Goal: Task Accomplishment & Management: Manage account settings

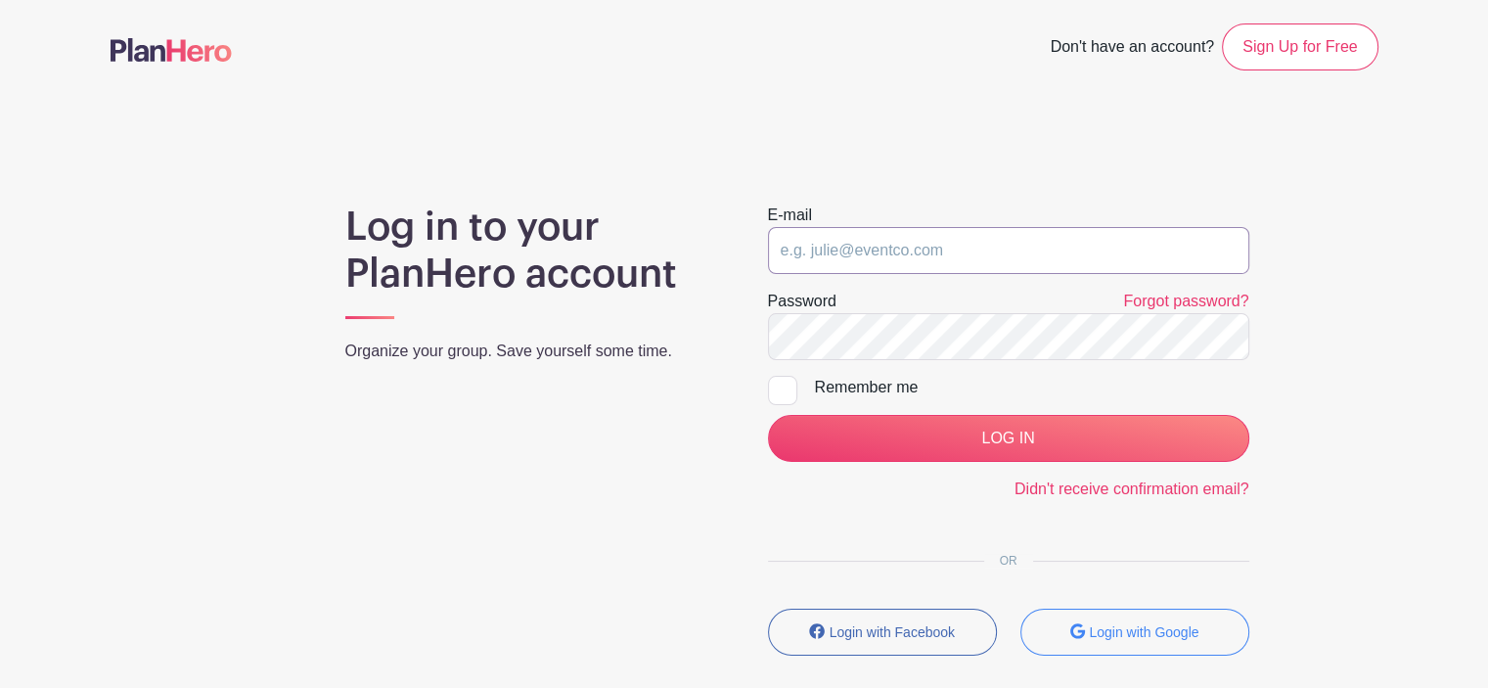
click at [939, 253] on input "email" at bounding box center [1008, 250] width 481 height 47
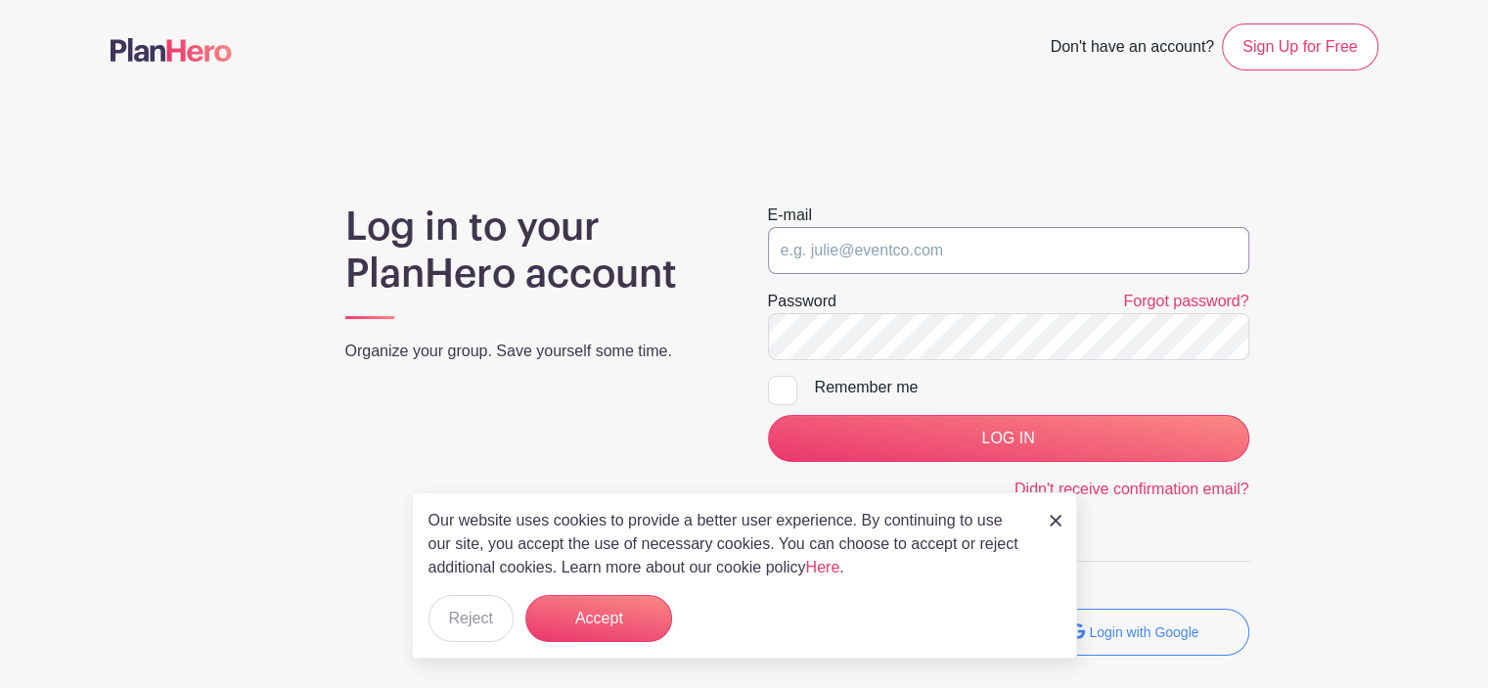
type input "[PERSON_NAME][EMAIL_ADDRESS][DOMAIN_NAME]"
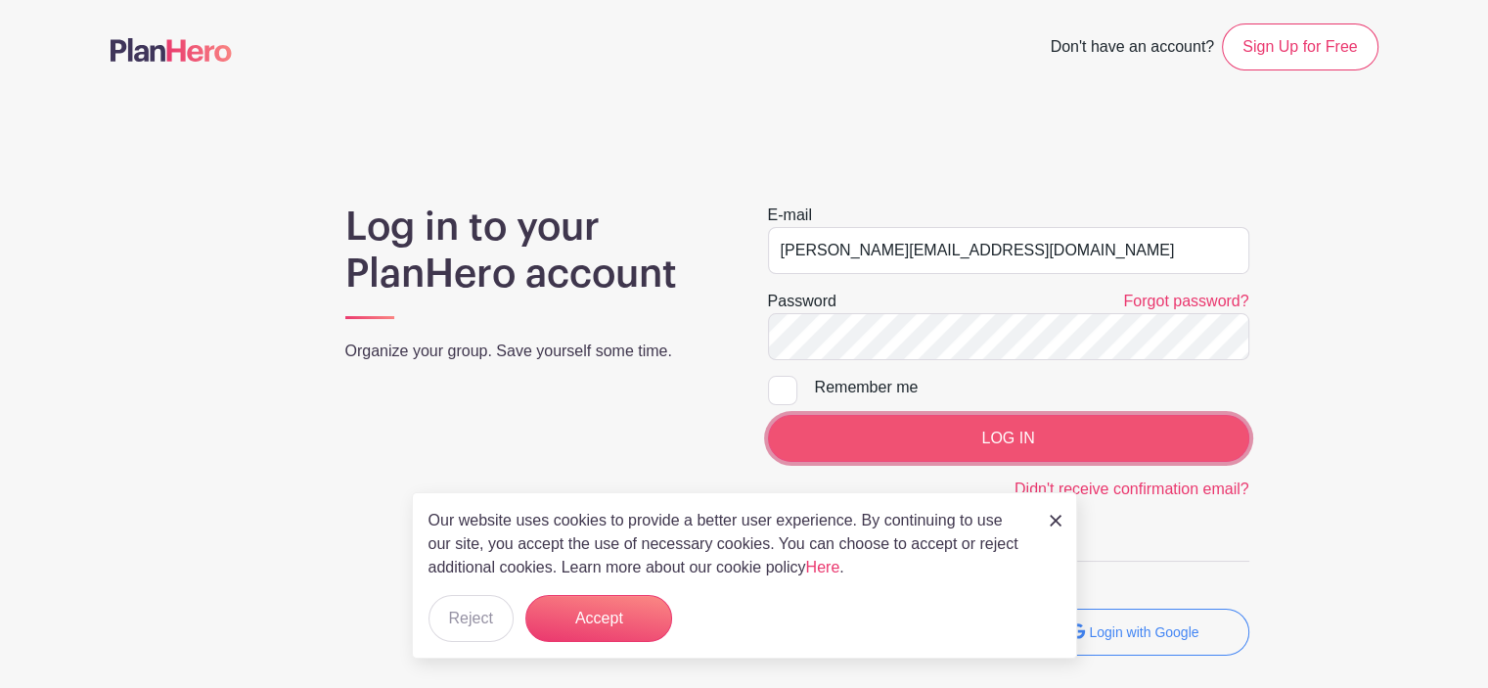
click at [986, 435] on input "LOG IN" at bounding box center [1008, 438] width 481 height 47
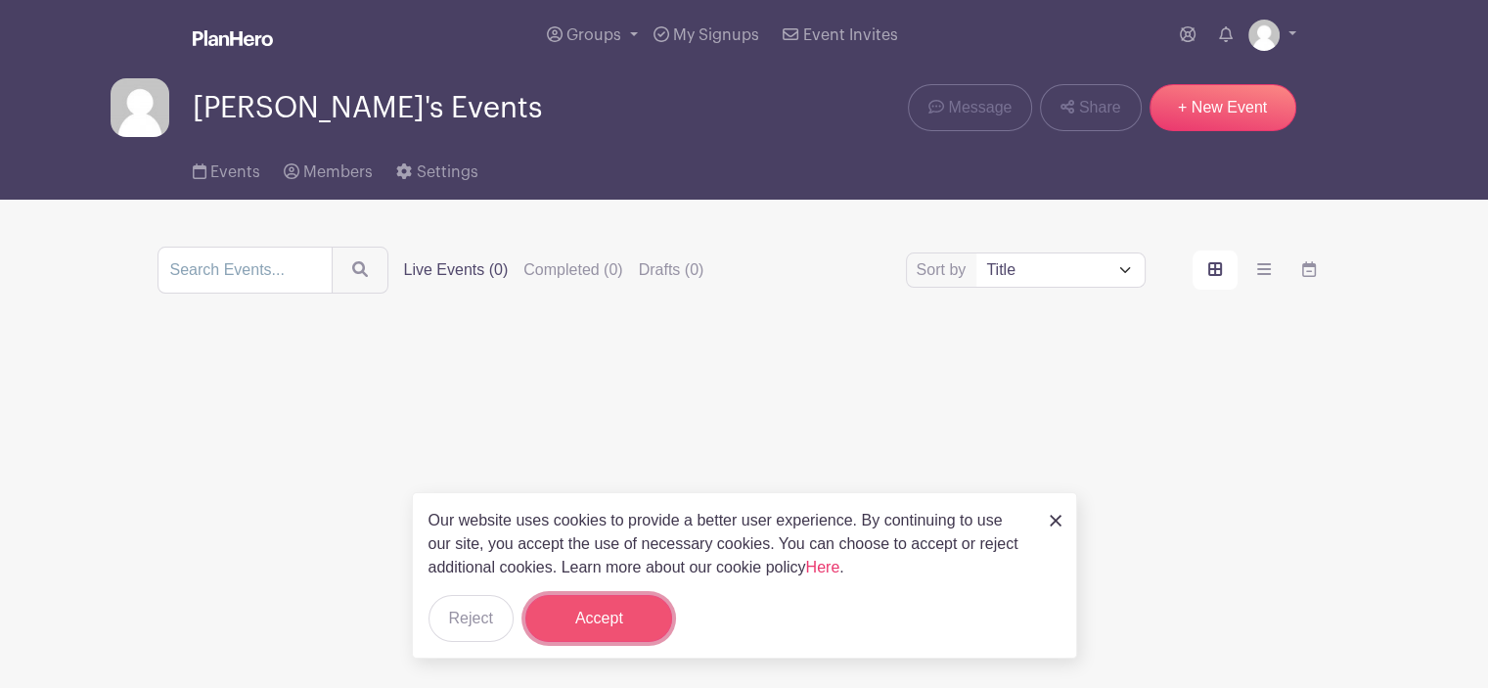
click at [607, 614] on button "Accept" at bounding box center [599, 618] width 147 height 47
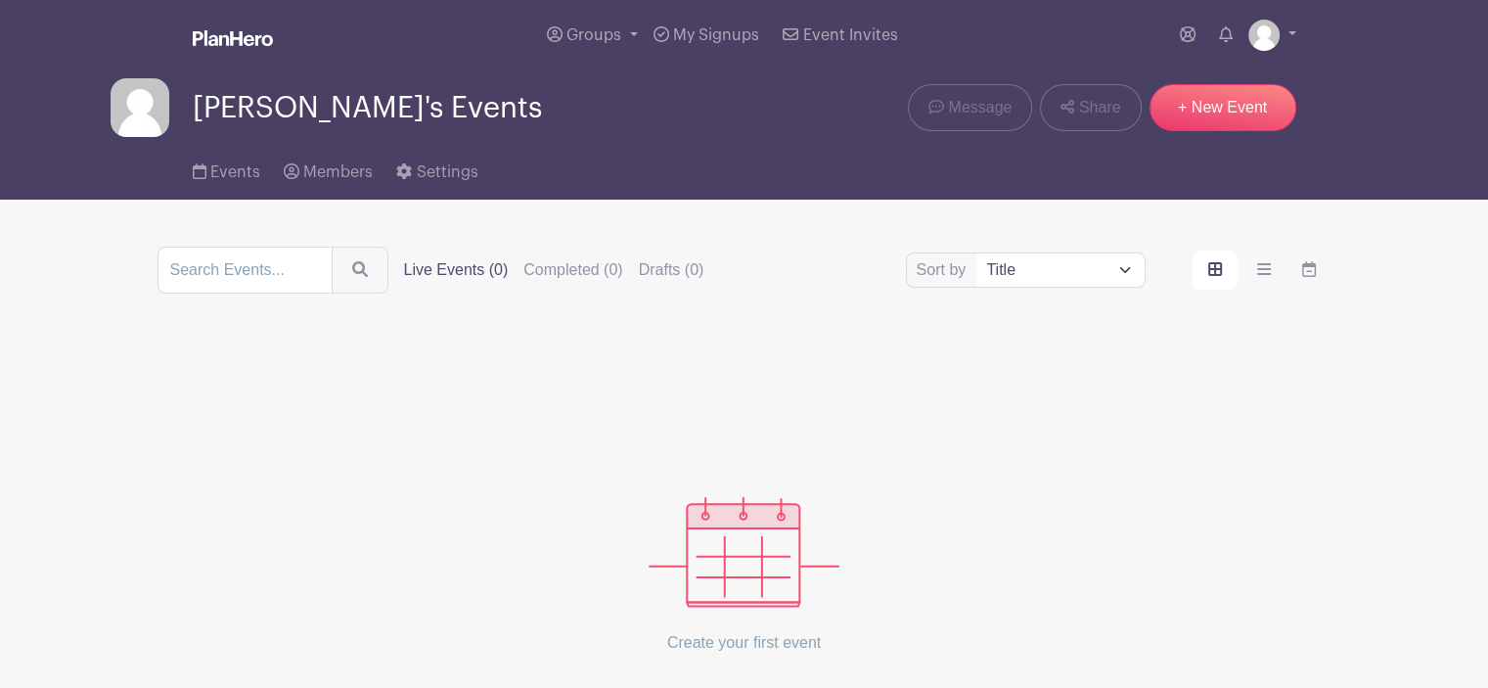
click at [724, 577] on img at bounding box center [744, 552] width 191 height 111
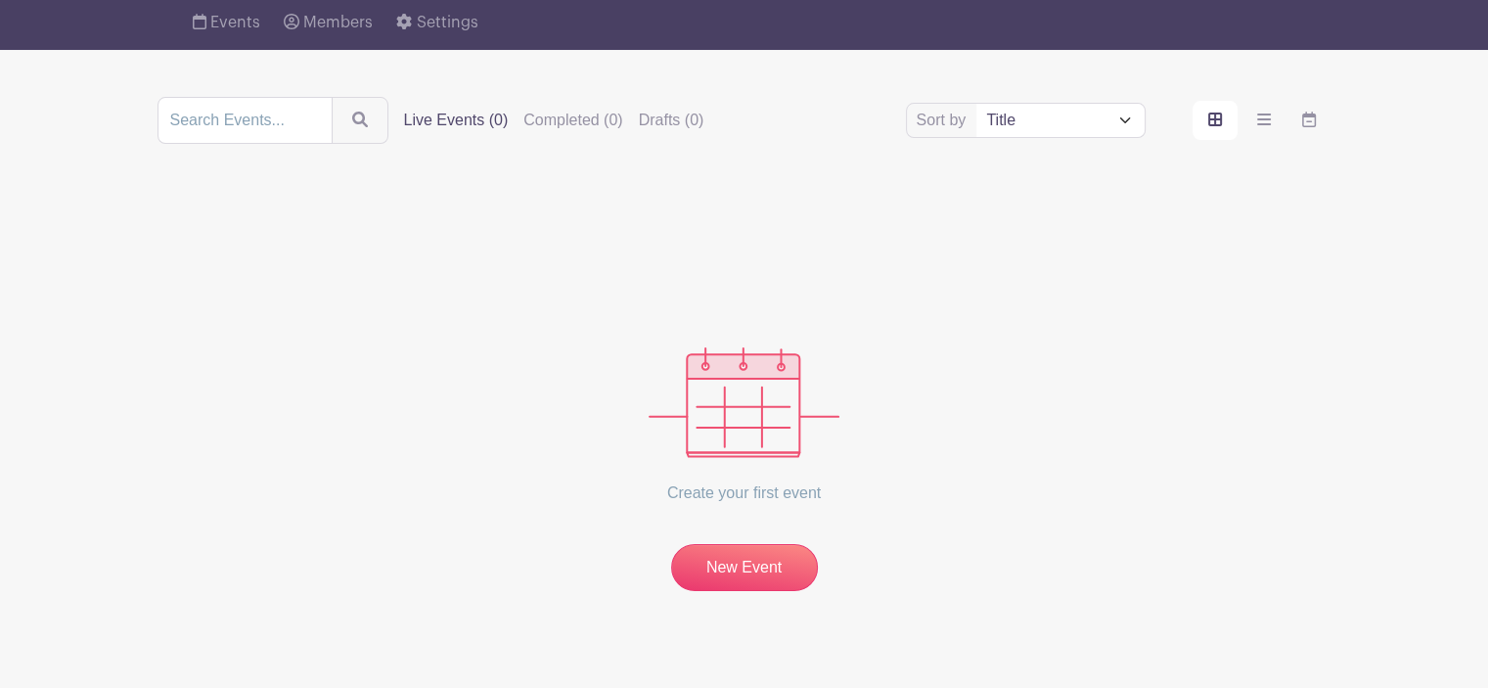
scroll to position [176, 0]
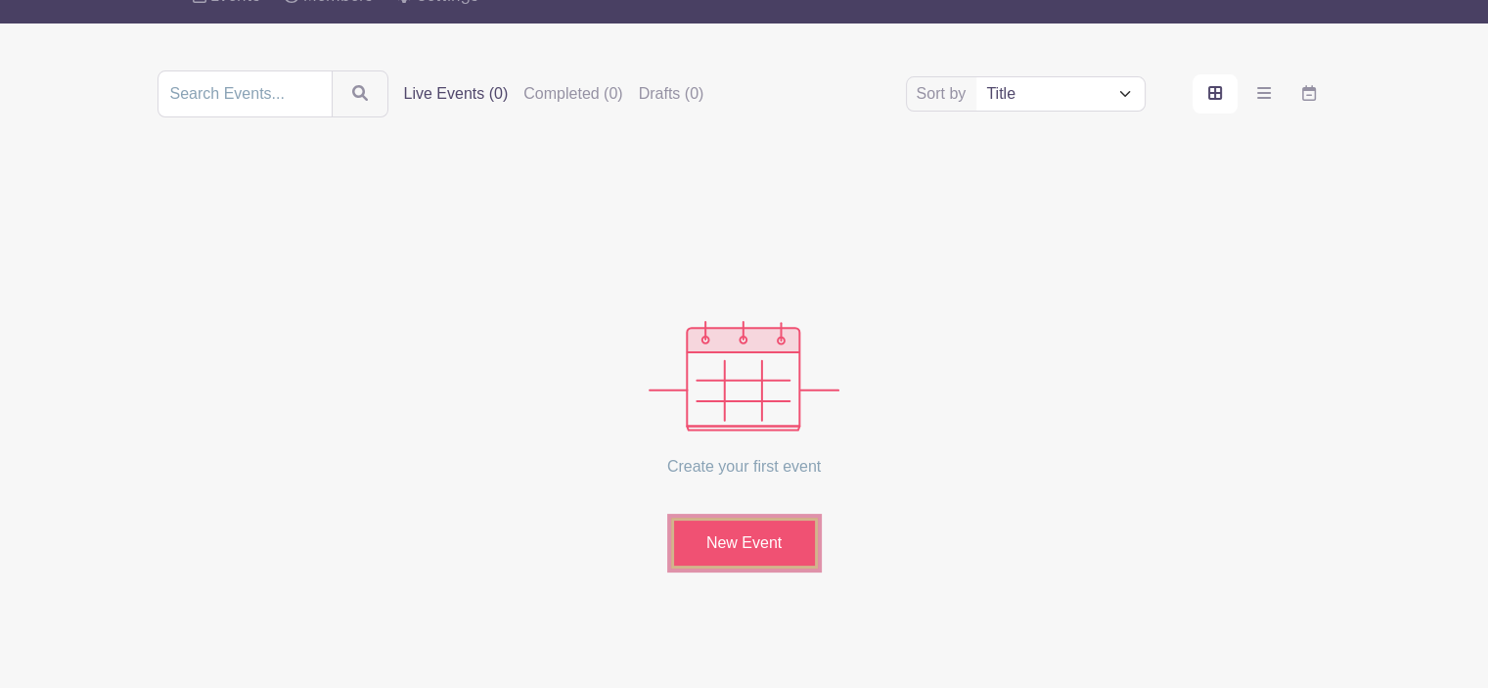
click at [759, 542] on link "New Event" at bounding box center [744, 543] width 147 height 51
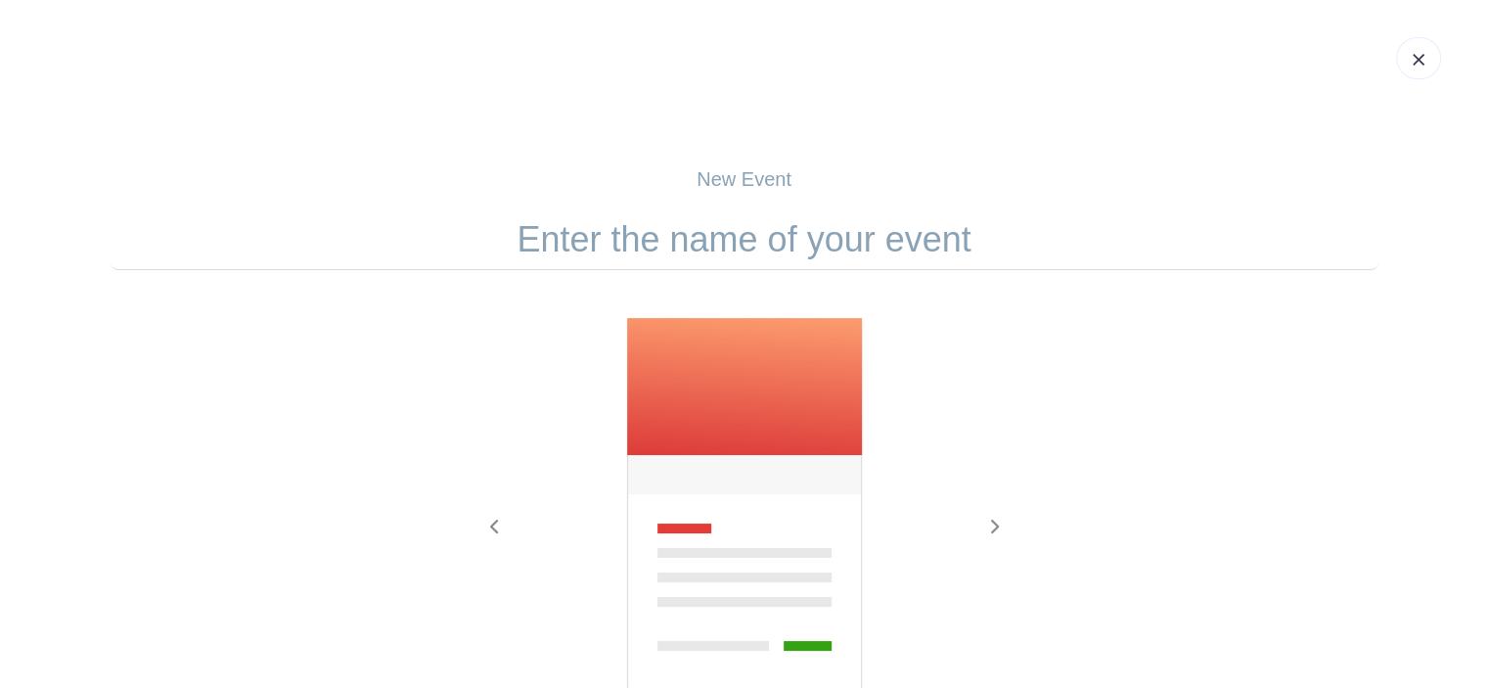
click at [720, 239] on input "text" at bounding box center [745, 239] width 1268 height 61
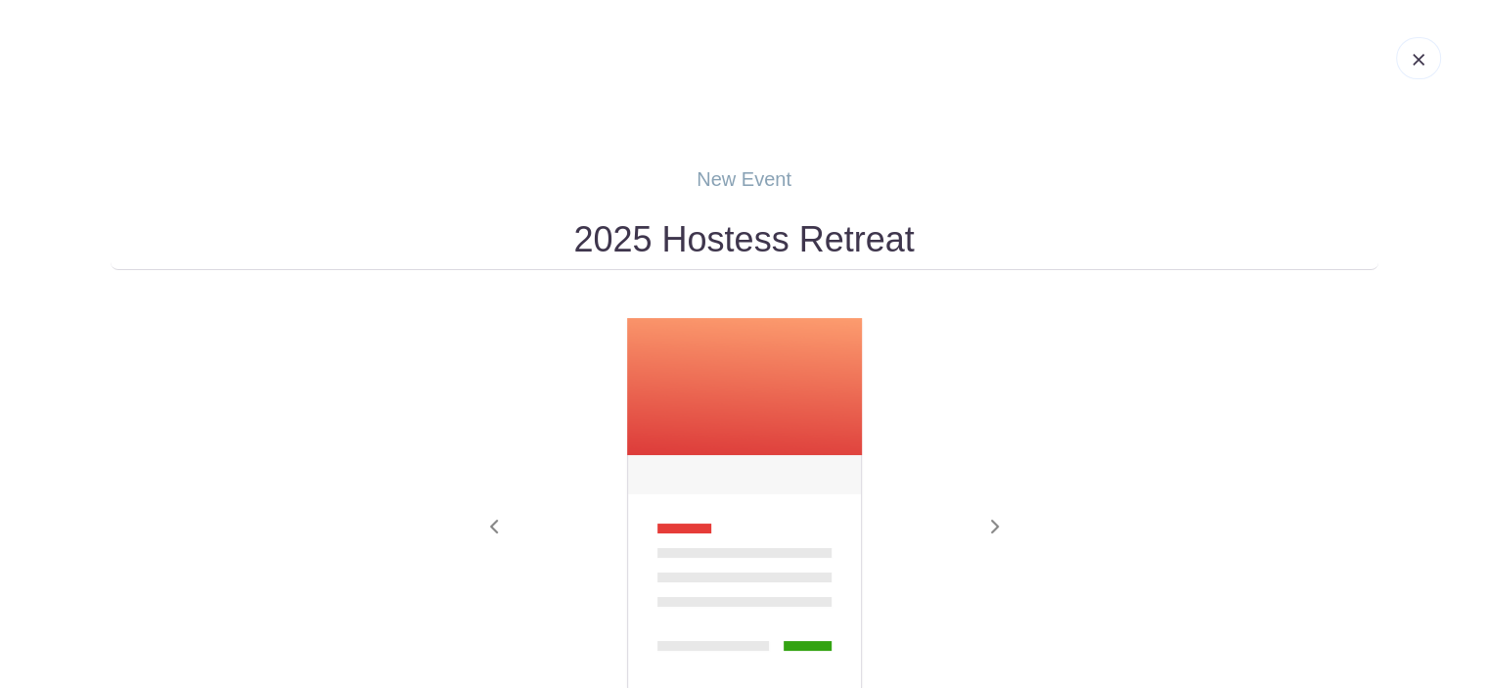
click at [565, 234] on input "2025 Hostess Retreat" at bounding box center [745, 239] width 1268 height 61
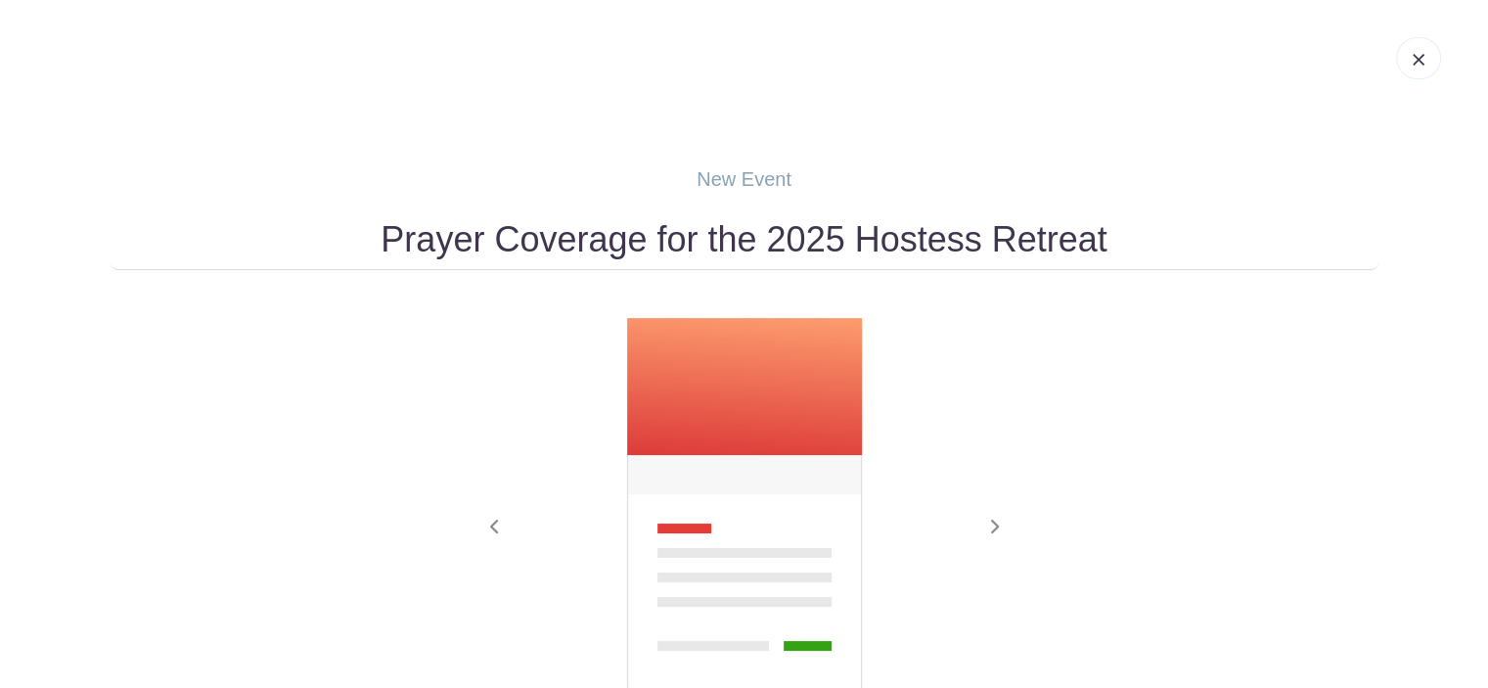
scroll to position [336, 0]
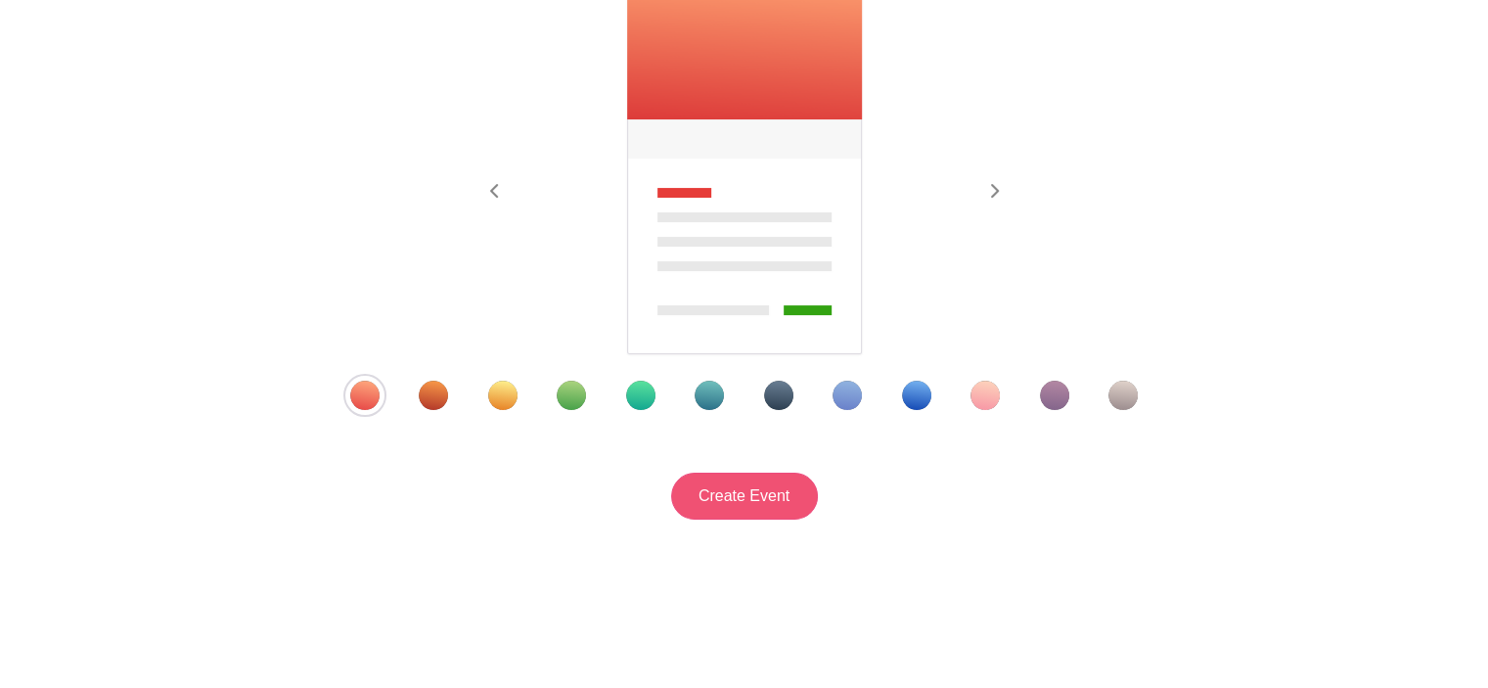
type input "Prayer Coverage for the 2025 Hostess Retreat"
click at [761, 501] on input "Create Event" at bounding box center [744, 496] width 147 height 47
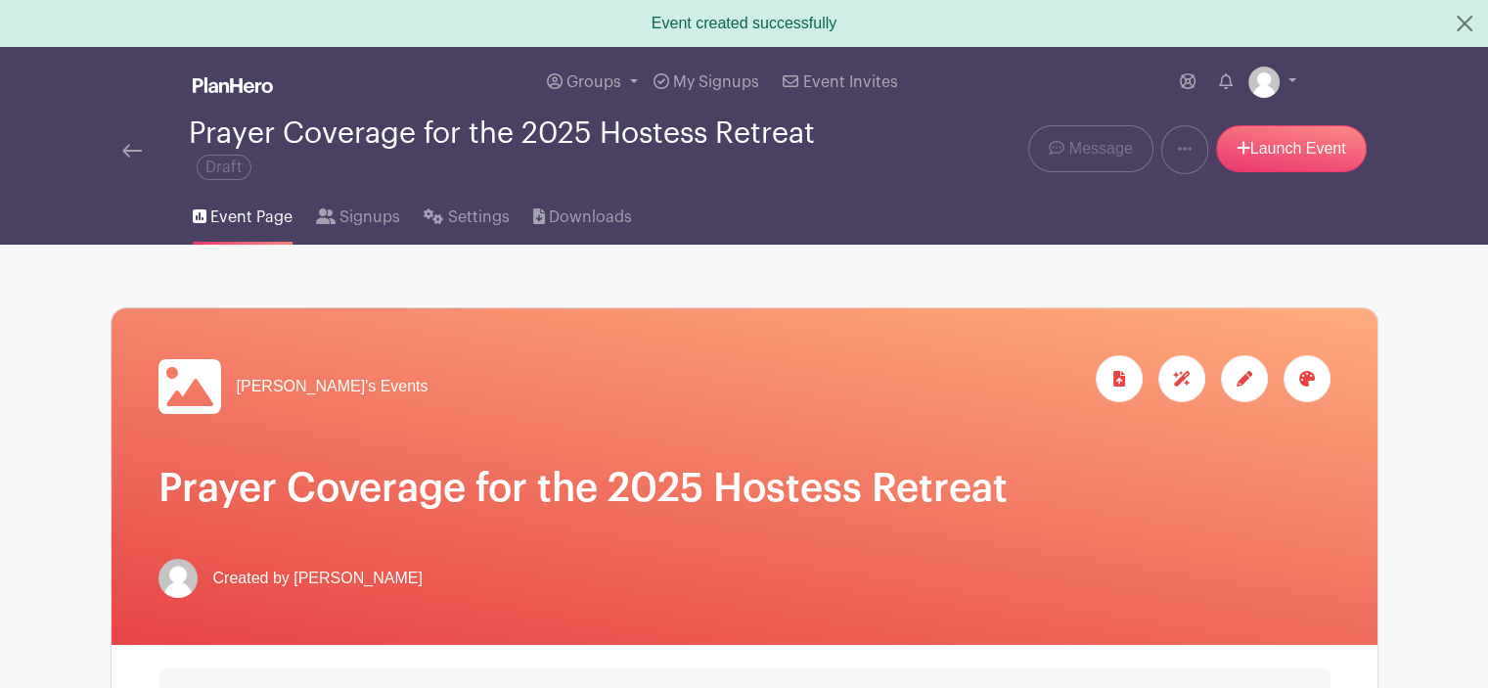
click at [785, 365] on div "Paula's Events" at bounding box center [745, 386] width 1172 height 63
click at [1242, 370] on div at bounding box center [1244, 378] width 47 height 47
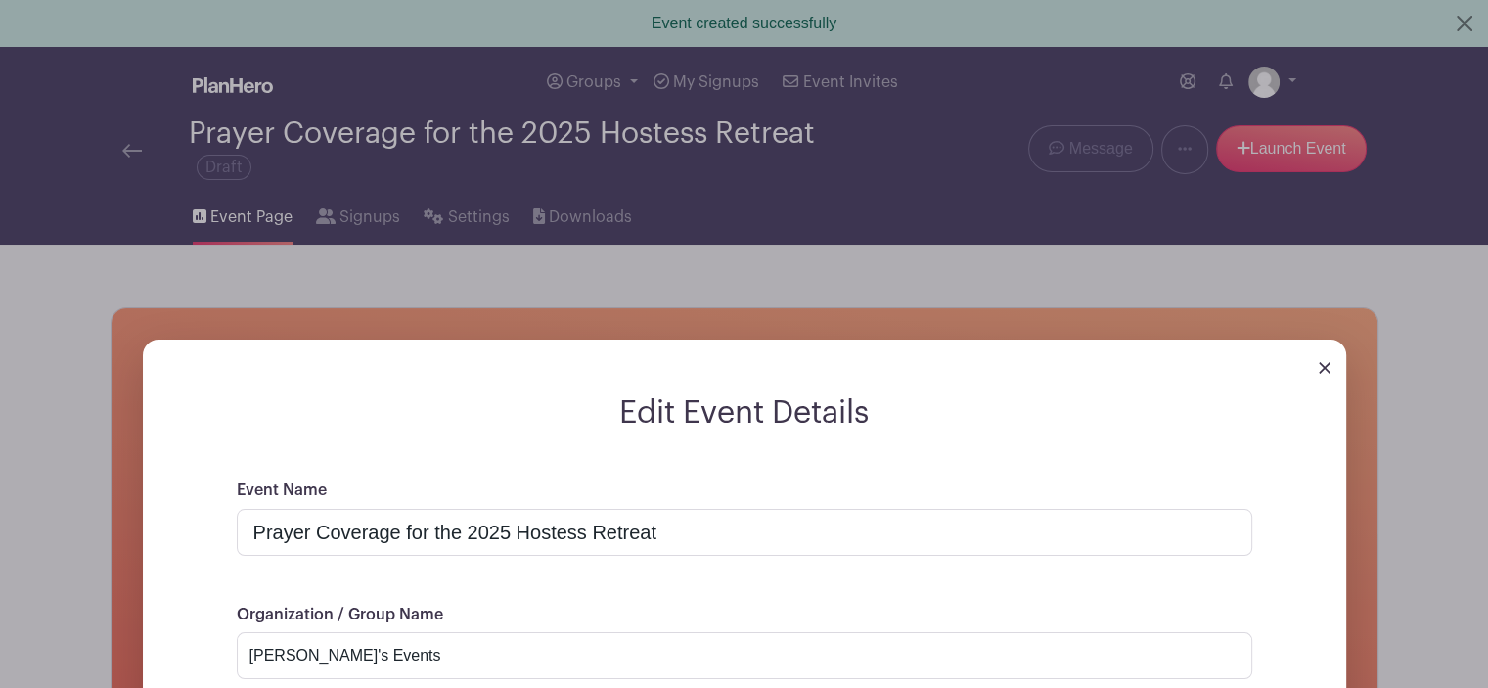
scroll to position [391, 0]
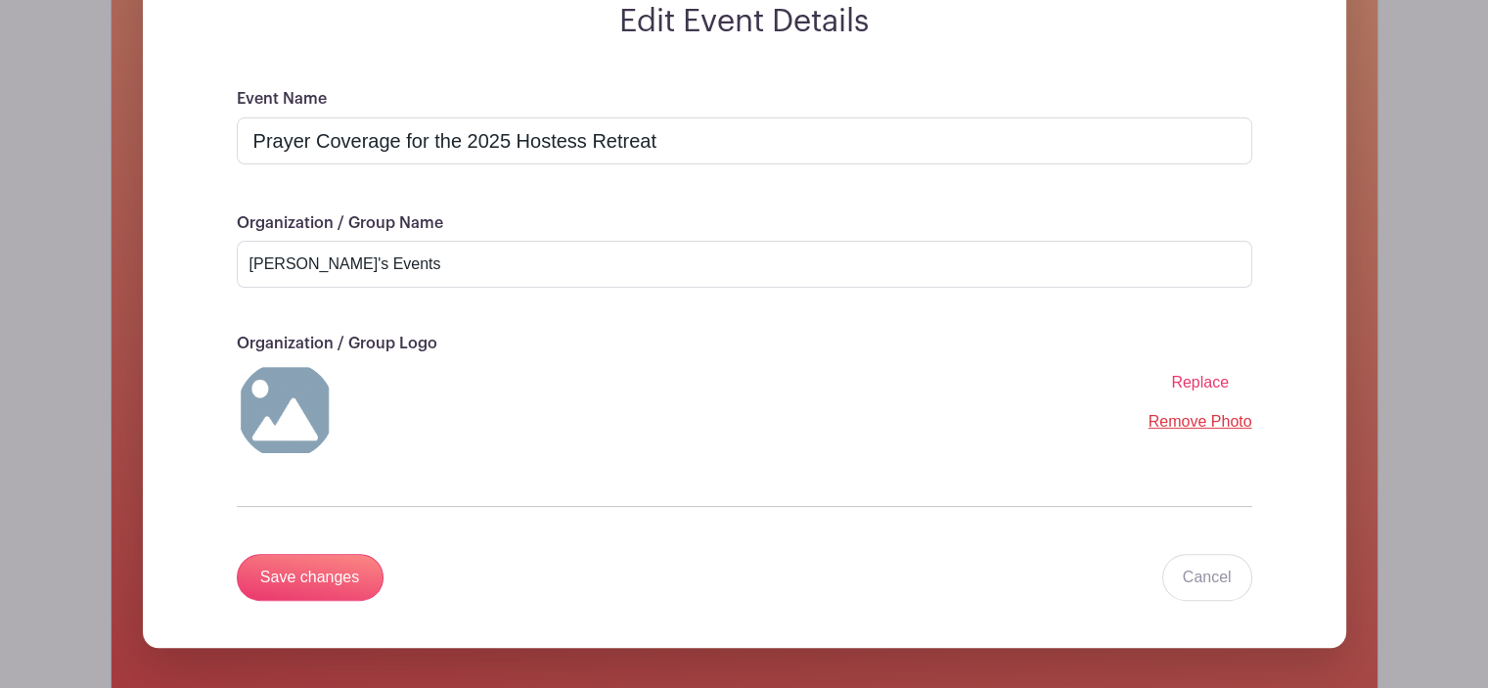
click at [1186, 390] on span "Replace" at bounding box center [1200, 382] width 58 height 17
click at [0, 0] on input "Replace" at bounding box center [0, 0] width 0 height 0
click at [306, 403] on img at bounding box center [286, 410] width 98 height 98
drag, startPoint x: 202, startPoint y: 257, endPoint x: 164, endPoint y: 265, distance: 38.0
click at [164, 265] on form "Edit Event Details Event Name Prayer Coverage for the 2025 Hostess Retreat Orga…" at bounding box center [745, 325] width 1204 height 645
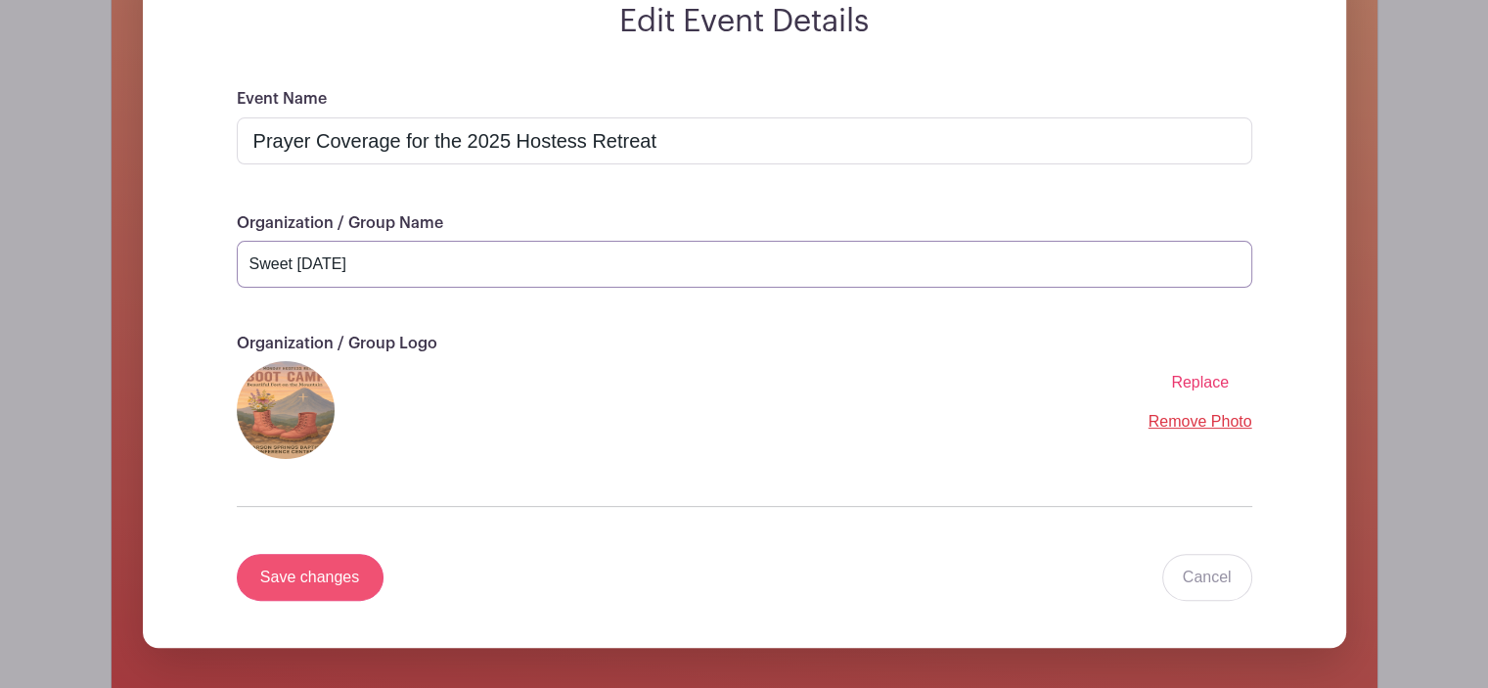
type input "Sweet Monday"
click at [305, 586] on input "Save changes" at bounding box center [310, 577] width 147 height 47
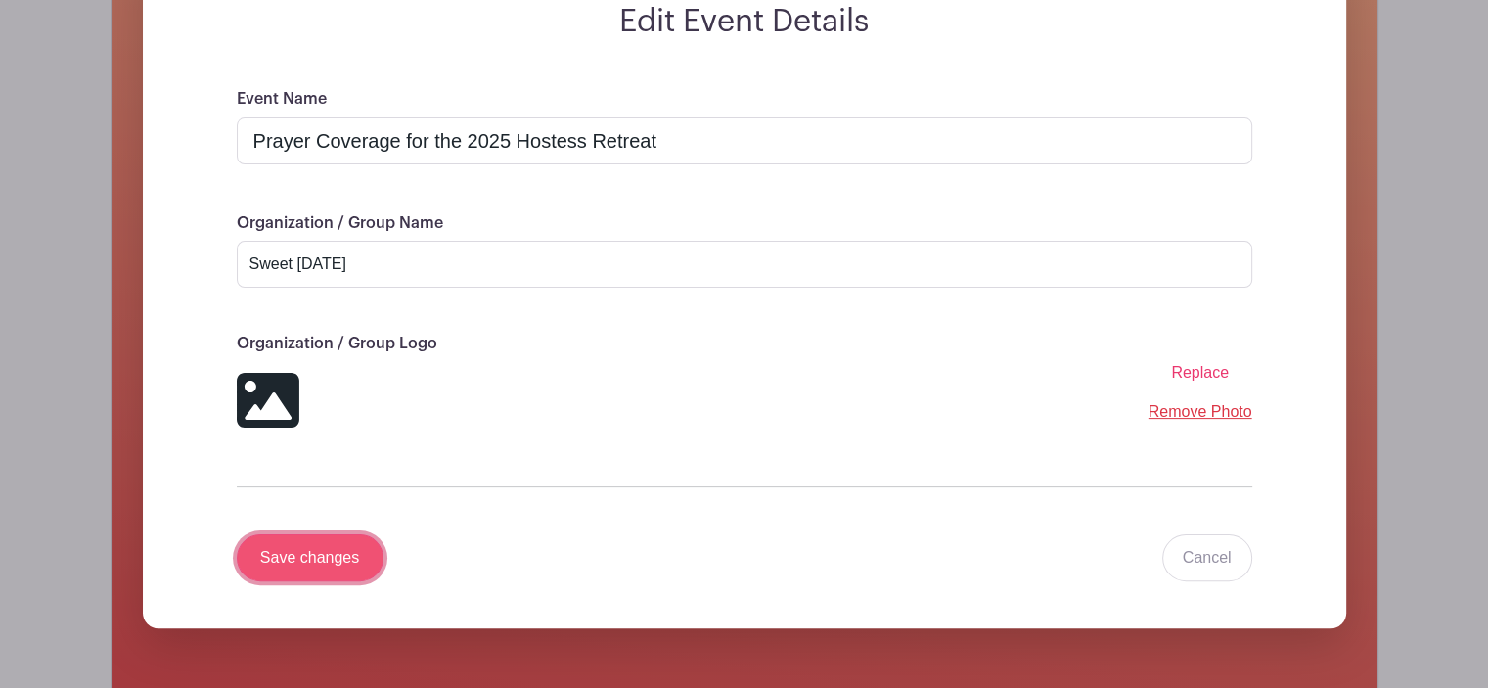
click at [281, 559] on input "Save changes" at bounding box center [310, 557] width 147 height 47
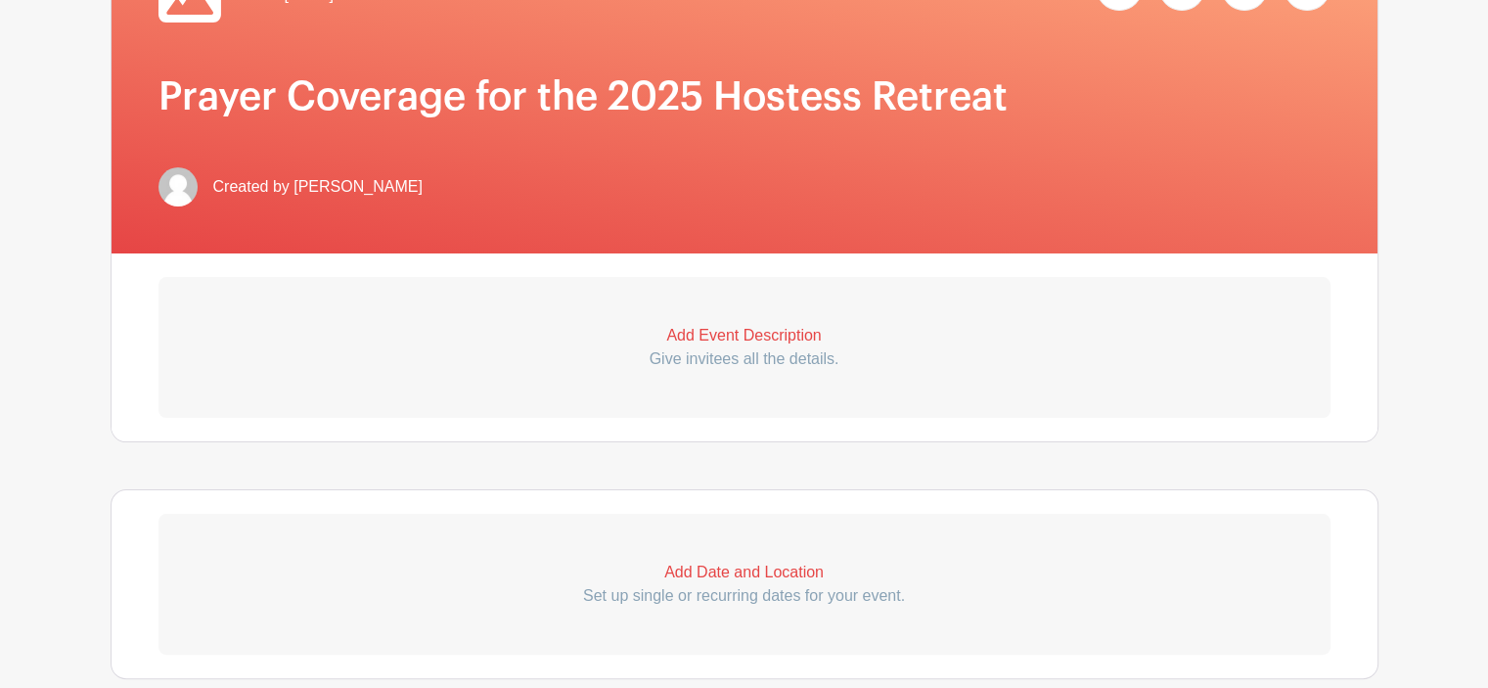
scroll to position [0, 0]
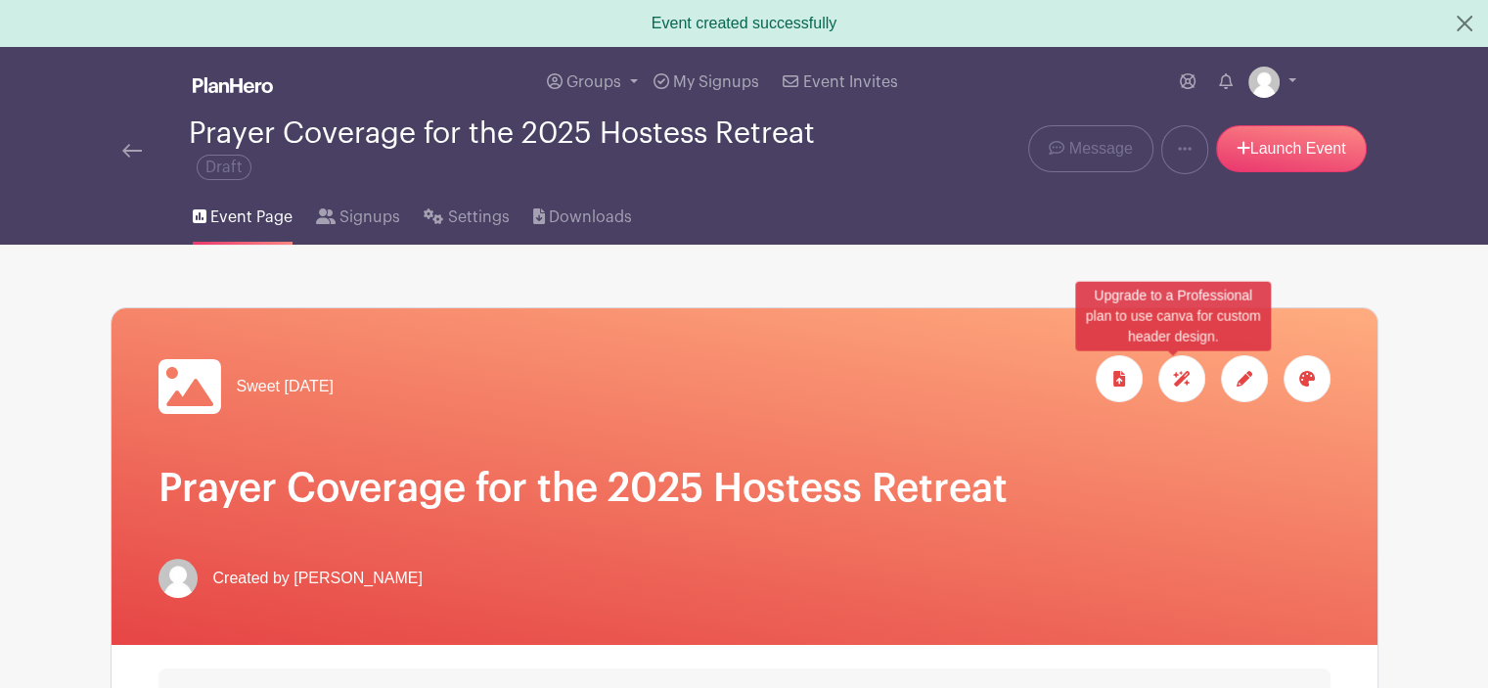
click at [1186, 387] on icon at bounding box center [1182, 379] width 18 height 16
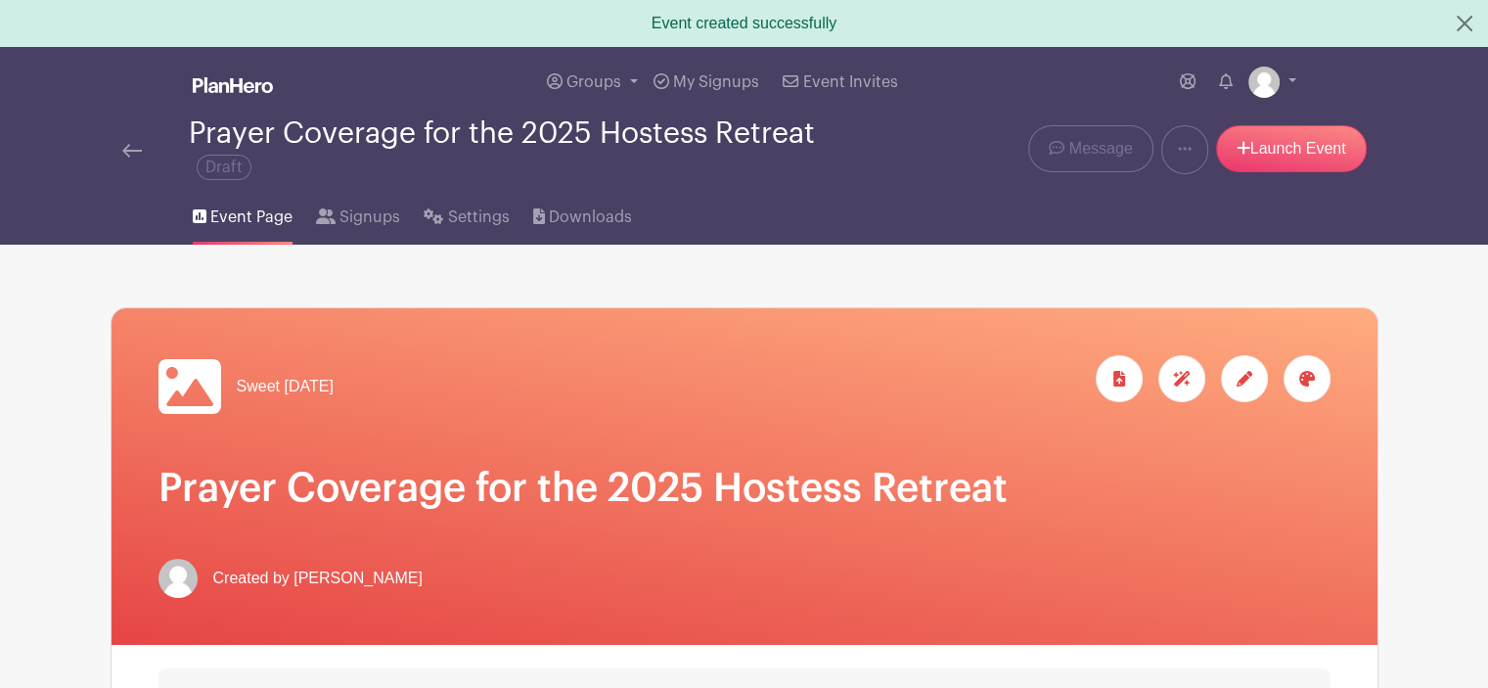
click at [1255, 387] on div at bounding box center [1244, 378] width 47 height 47
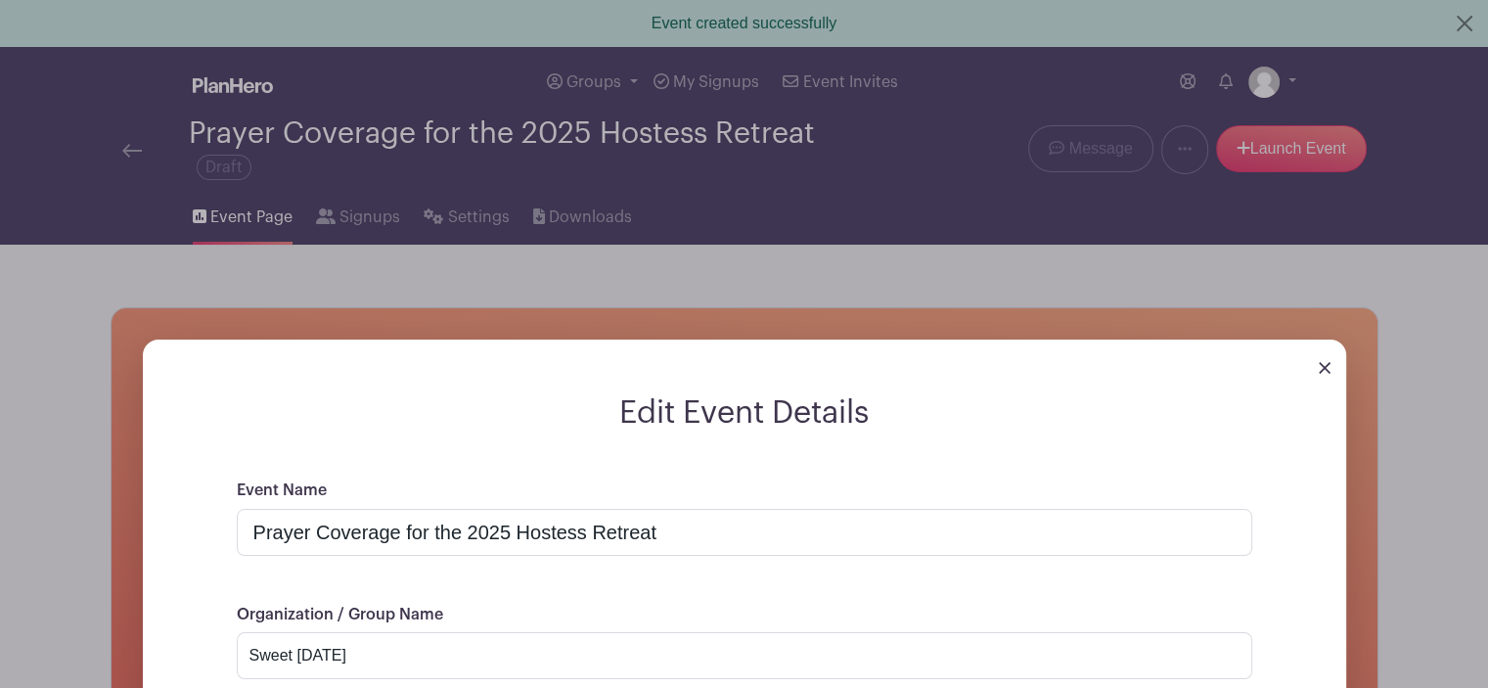
click at [1325, 370] on img at bounding box center [1325, 368] width 12 height 12
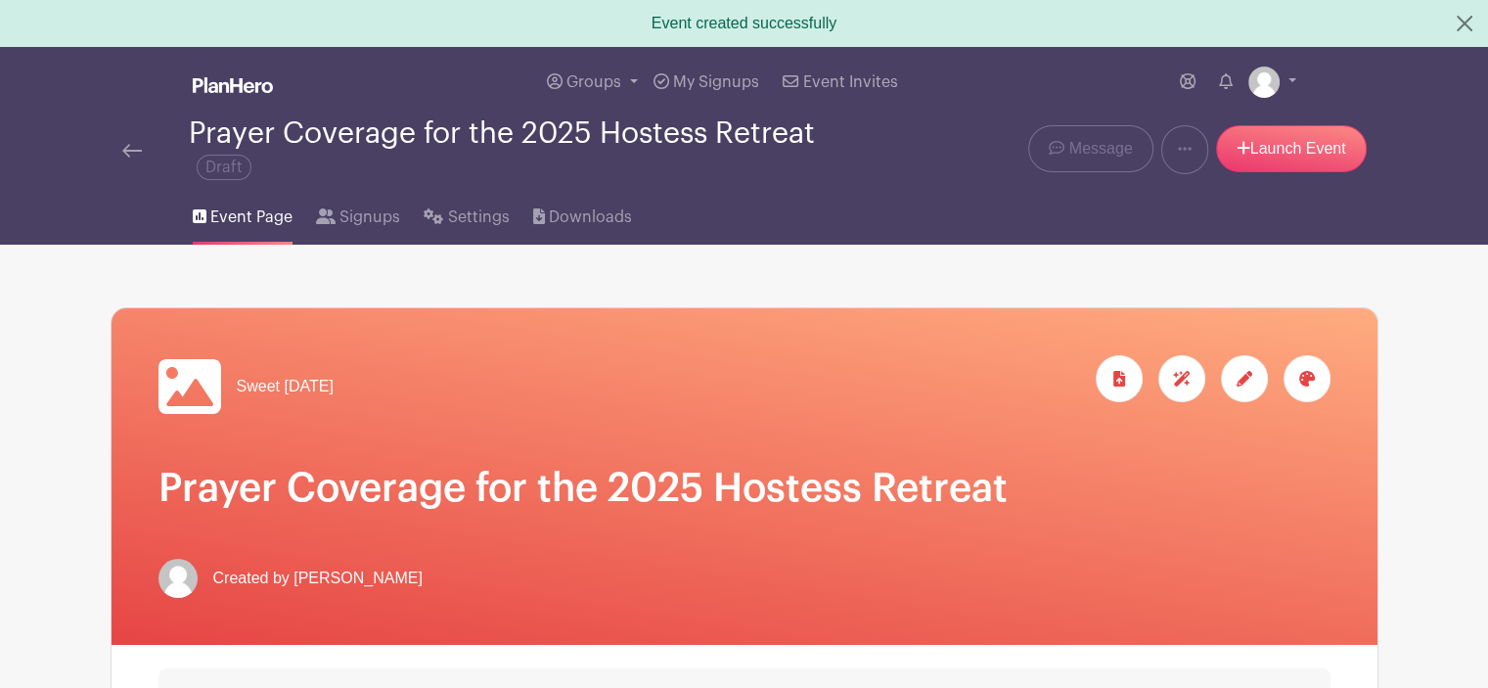
click at [1300, 380] on icon at bounding box center [1308, 379] width 16 height 16
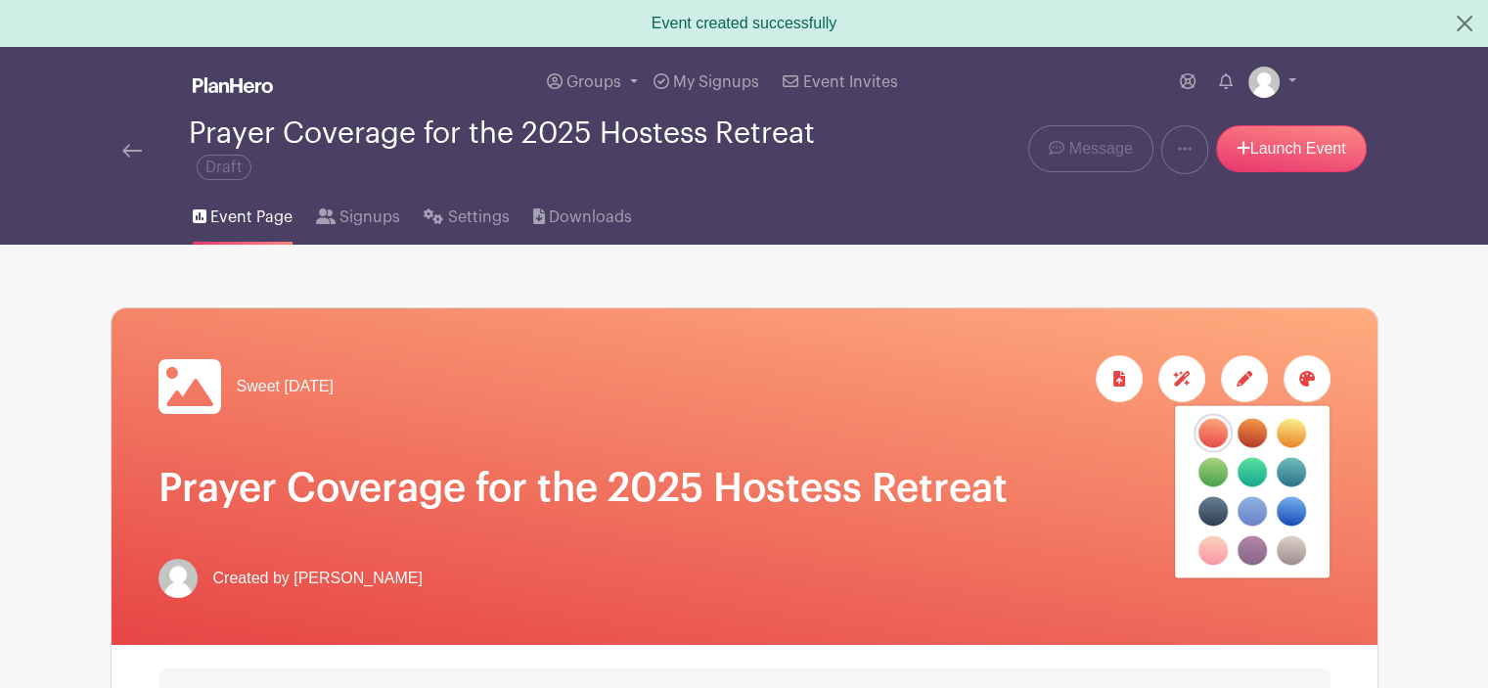
click at [1222, 552] on label "filters" at bounding box center [1213, 549] width 29 height 29
click at [0, 0] on input "filters" at bounding box center [0, 0] width 0 height 0
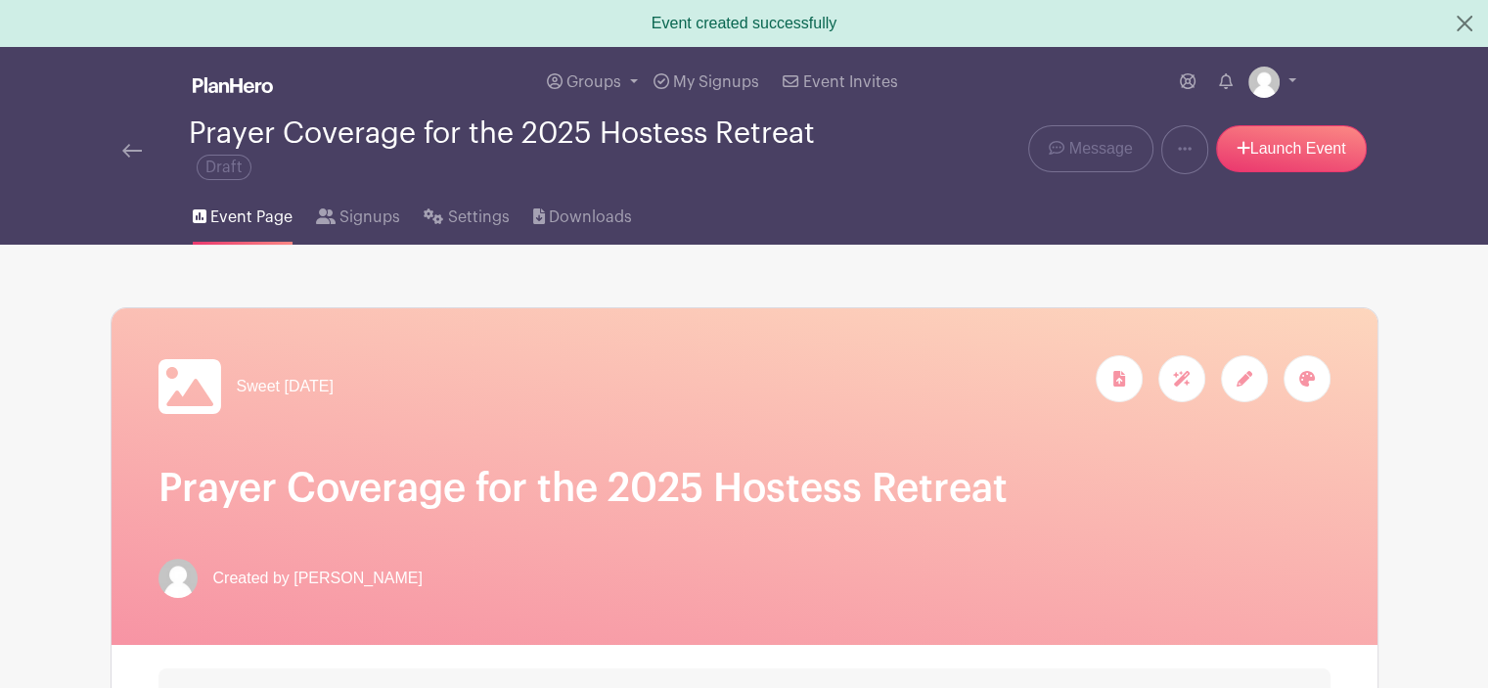
click at [1241, 389] on div at bounding box center [1244, 378] width 47 height 47
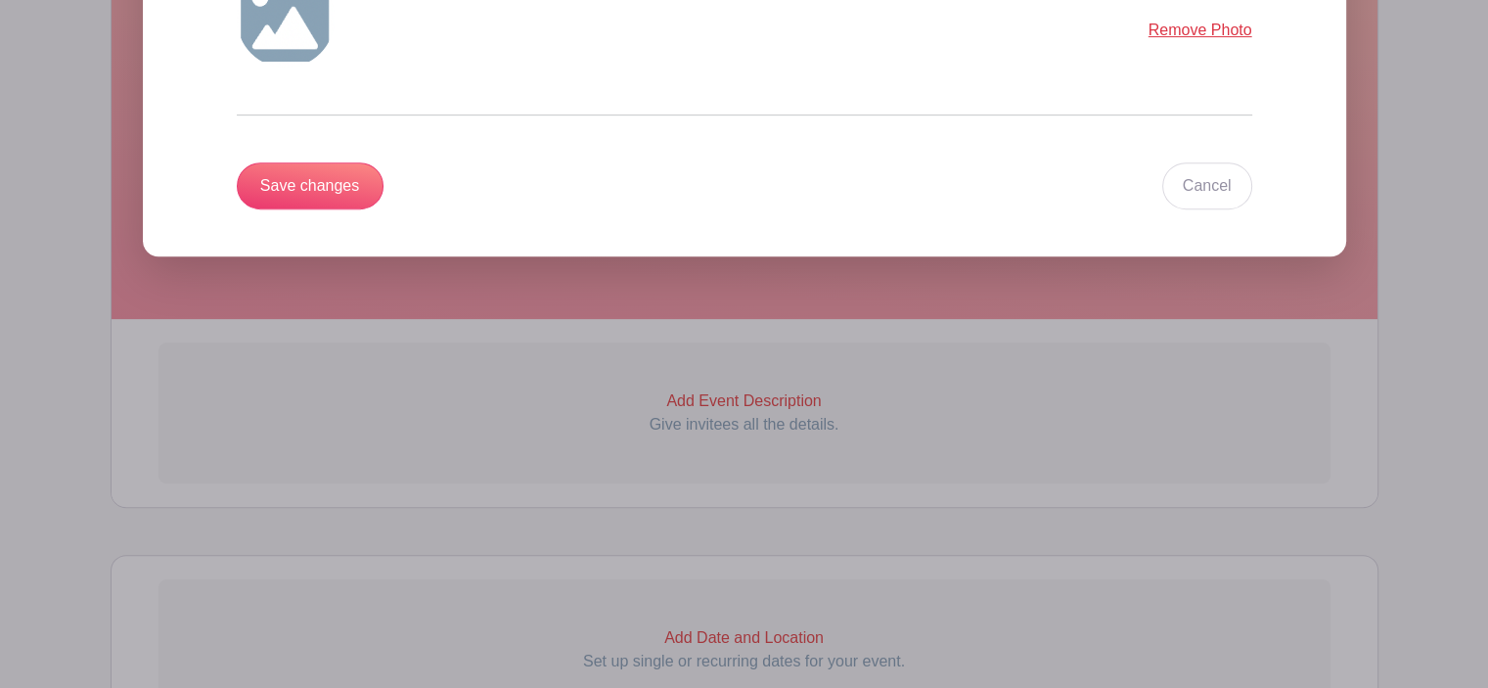
scroll to position [391, 0]
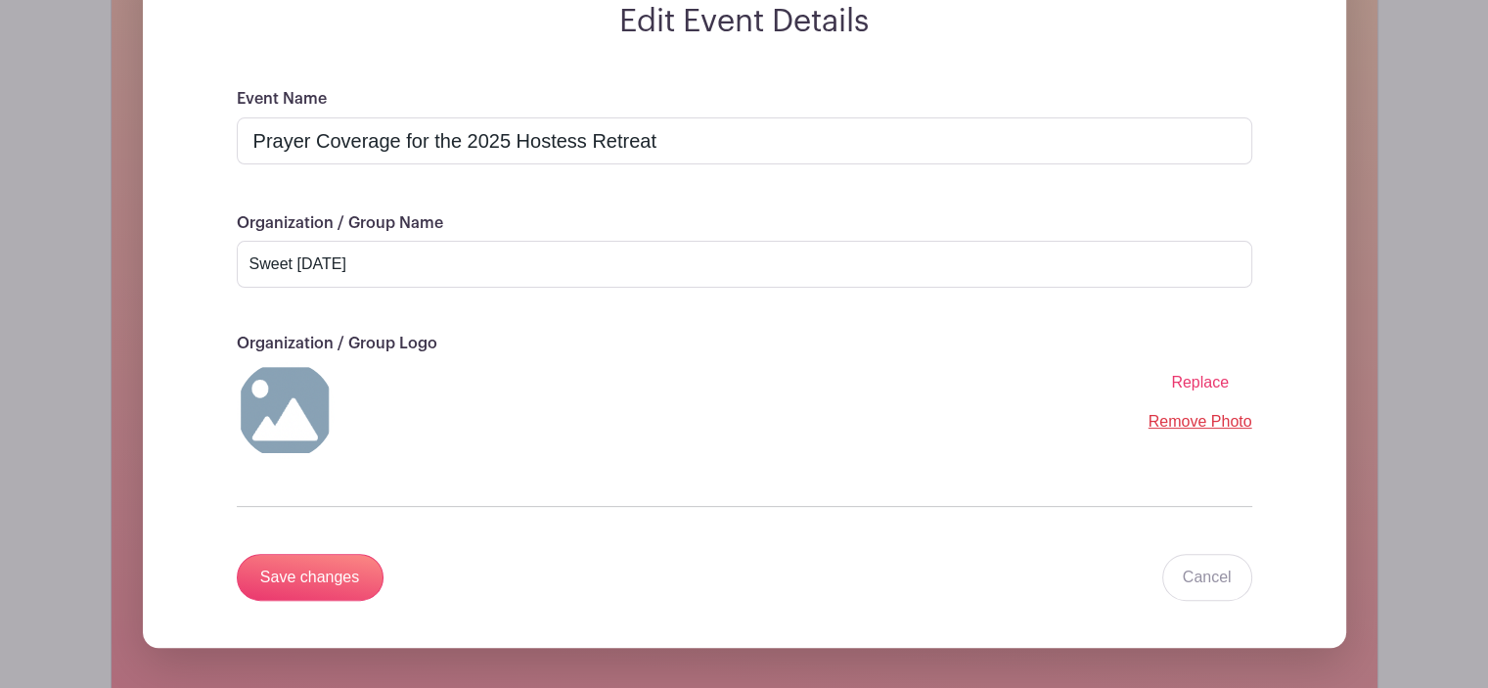
click at [1206, 380] on span "Replace" at bounding box center [1200, 382] width 58 height 17
click at [0, 0] on input "Replace" at bounding box center [0, 0] width 0 height 0
click at [1204, 377] on span "Replace" at bounding box center [1200, 382] width 58 height 17
click at [0, 0] on input "Replace" at bounding box center [0, 0] width 0 height 0
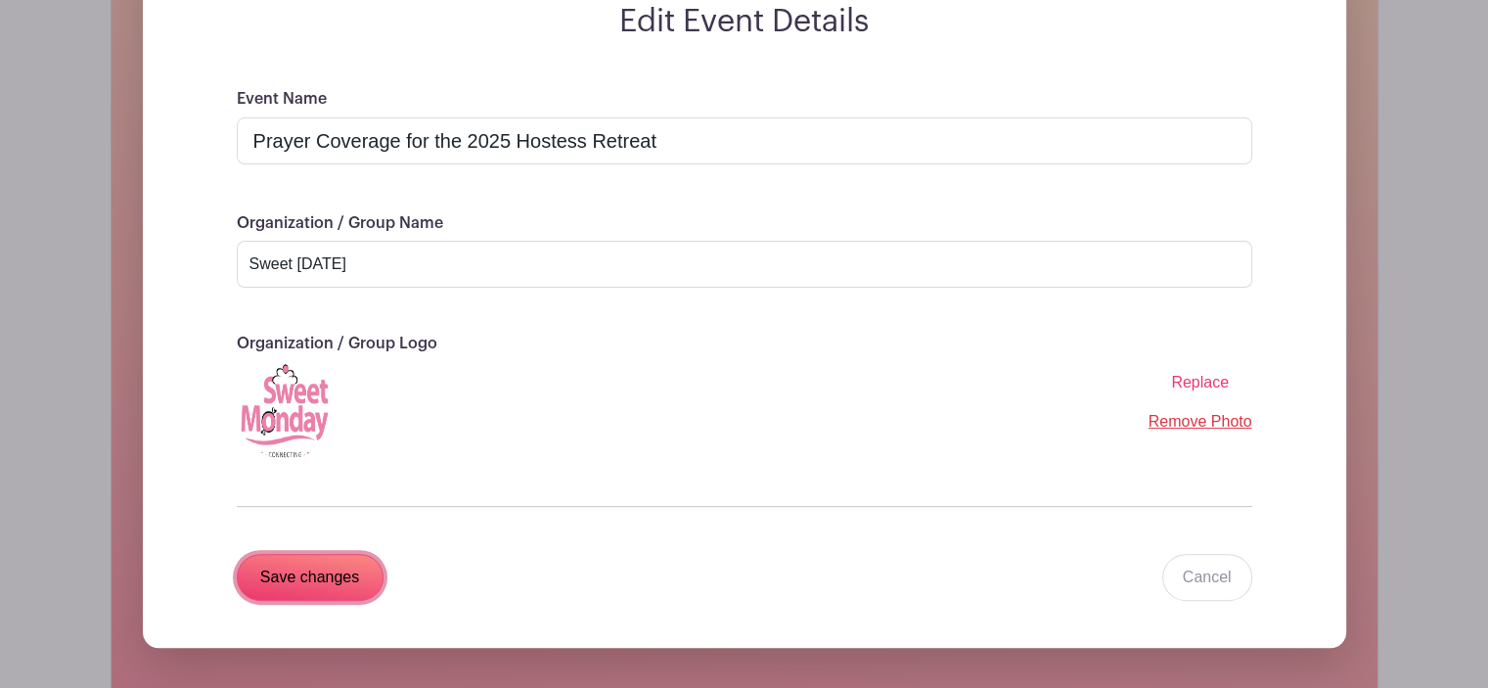
click at [298, 583] on input "Save changes" at bounding box center [310, 577] width 147 height 47
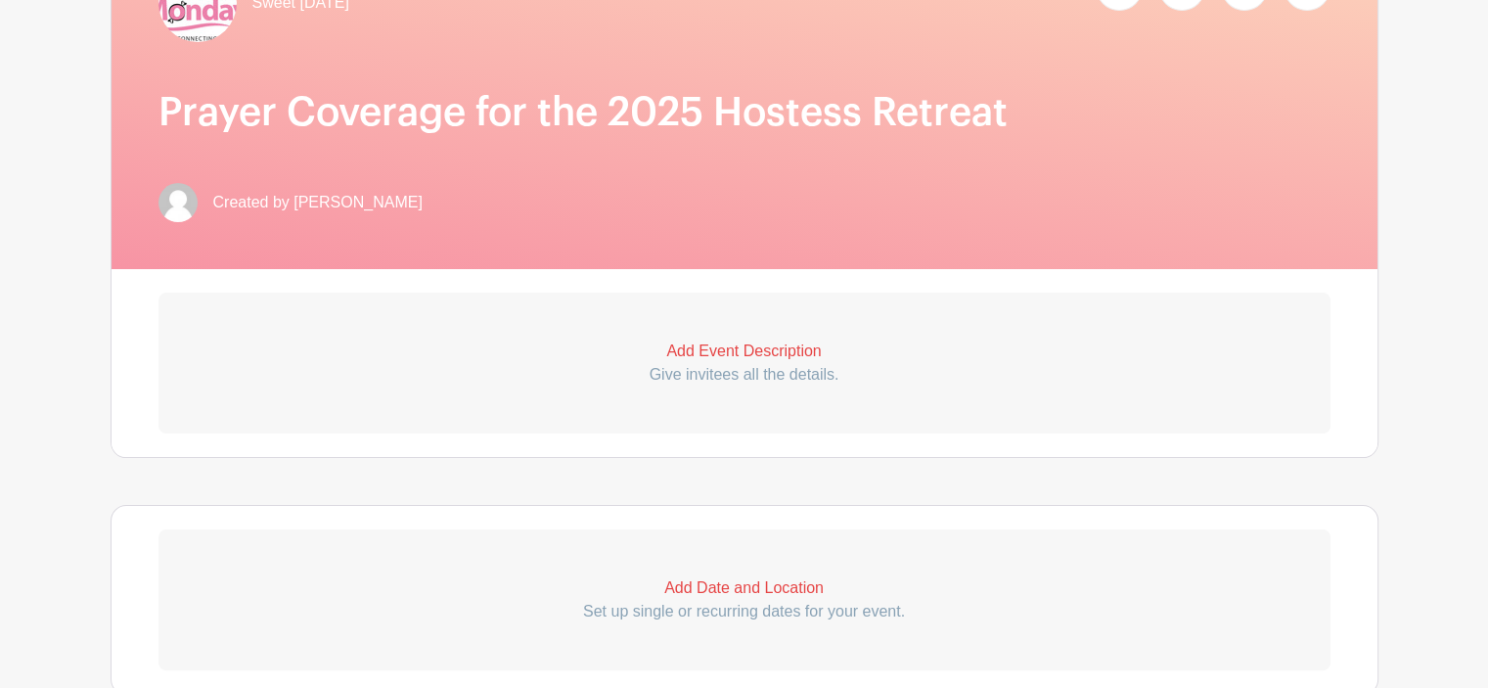
scroll to position [0, 0]
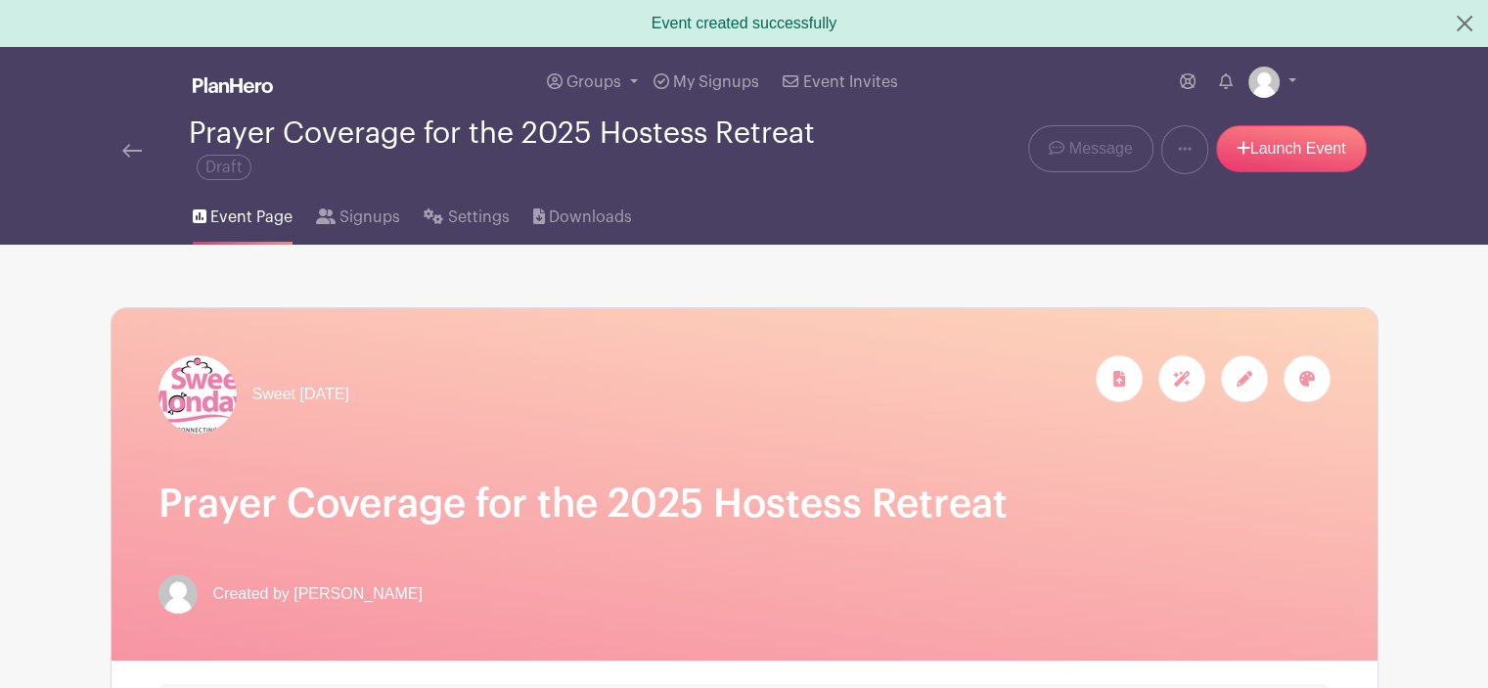
click at [1245, 387] on icon at bounding box center [1245, 379] width 16 height 16
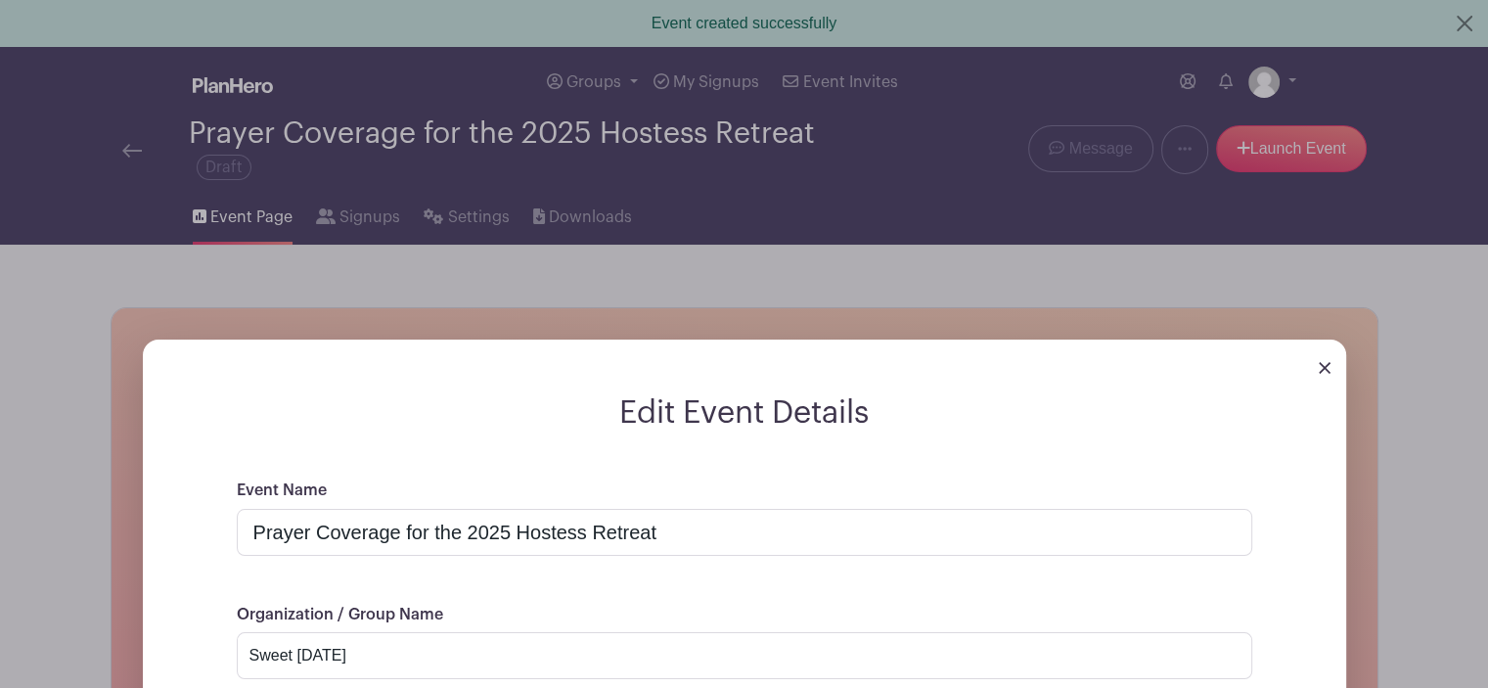
scroll to position [391, 0]
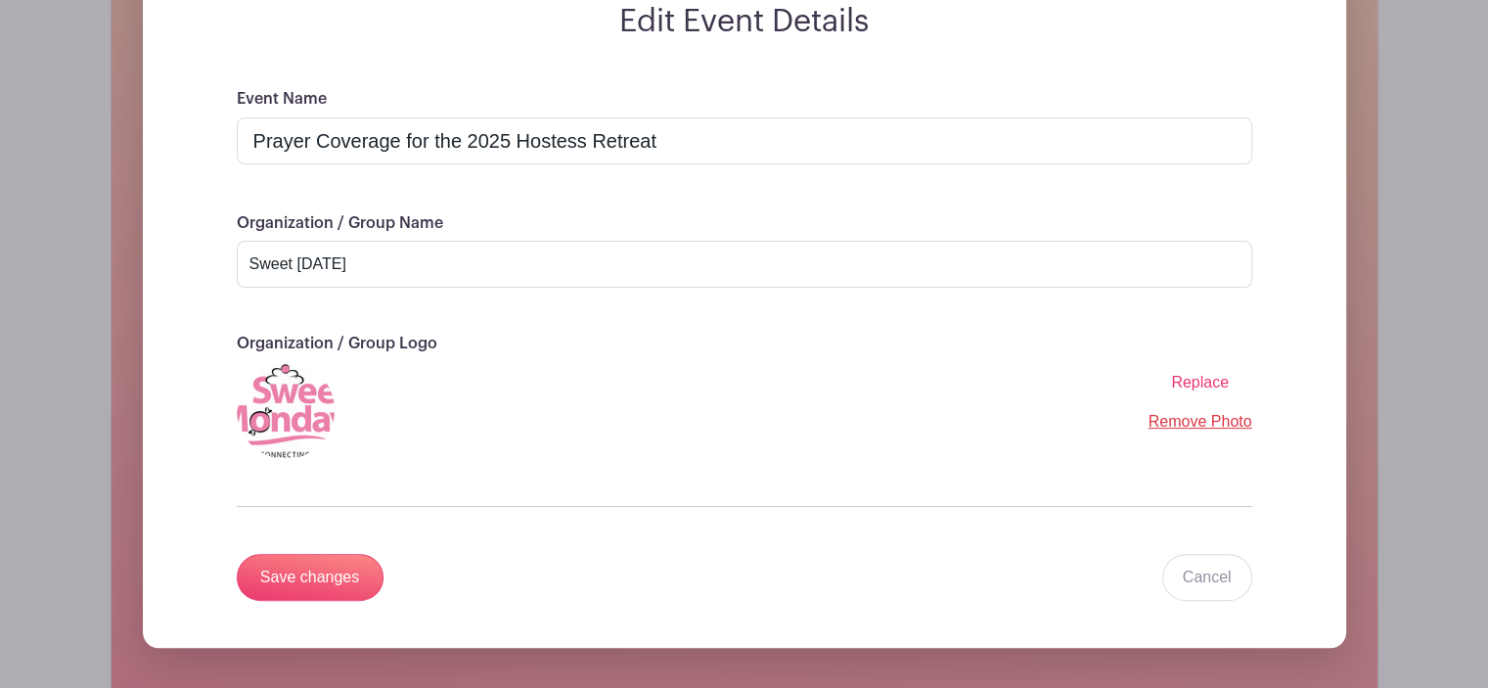
click at [1198, 384] on span "Replace" at bounding box center [1200, 382] width 58 height 17
click at [0, 0] on input "Replace" at bounding box center [0, 0] width 0 height 0
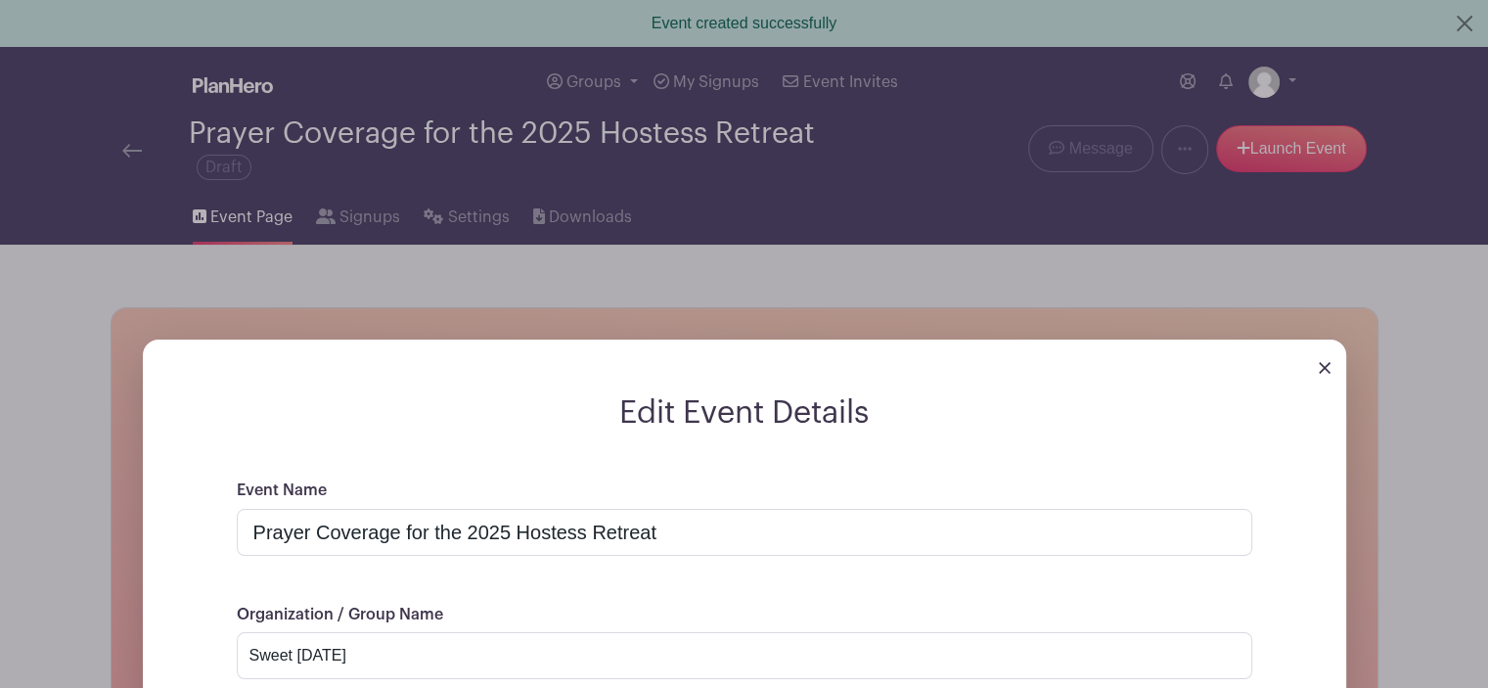
click at [1321, 370] on img at bounding box center [1325, 368] width 12 height 12
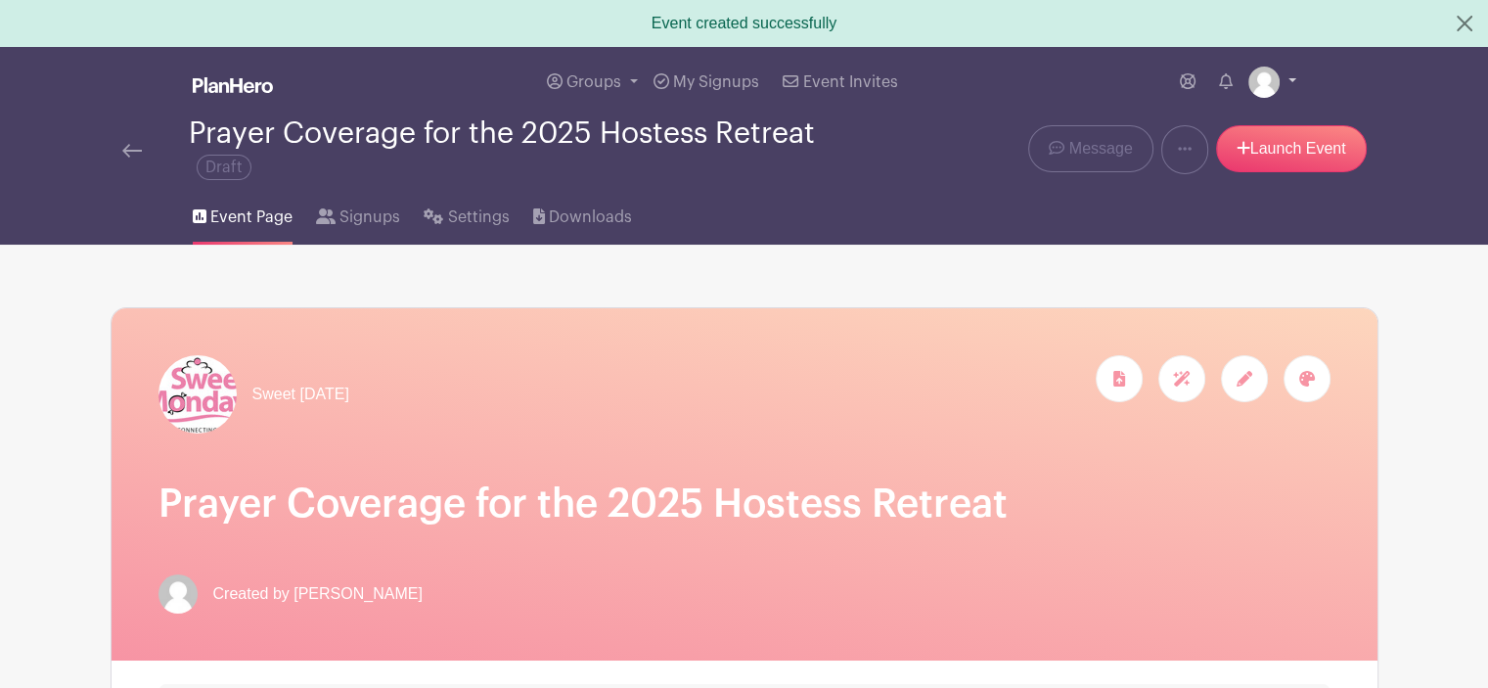
click at [1288, 72] on link at bounding box center [1273, 82] width 48 height 31
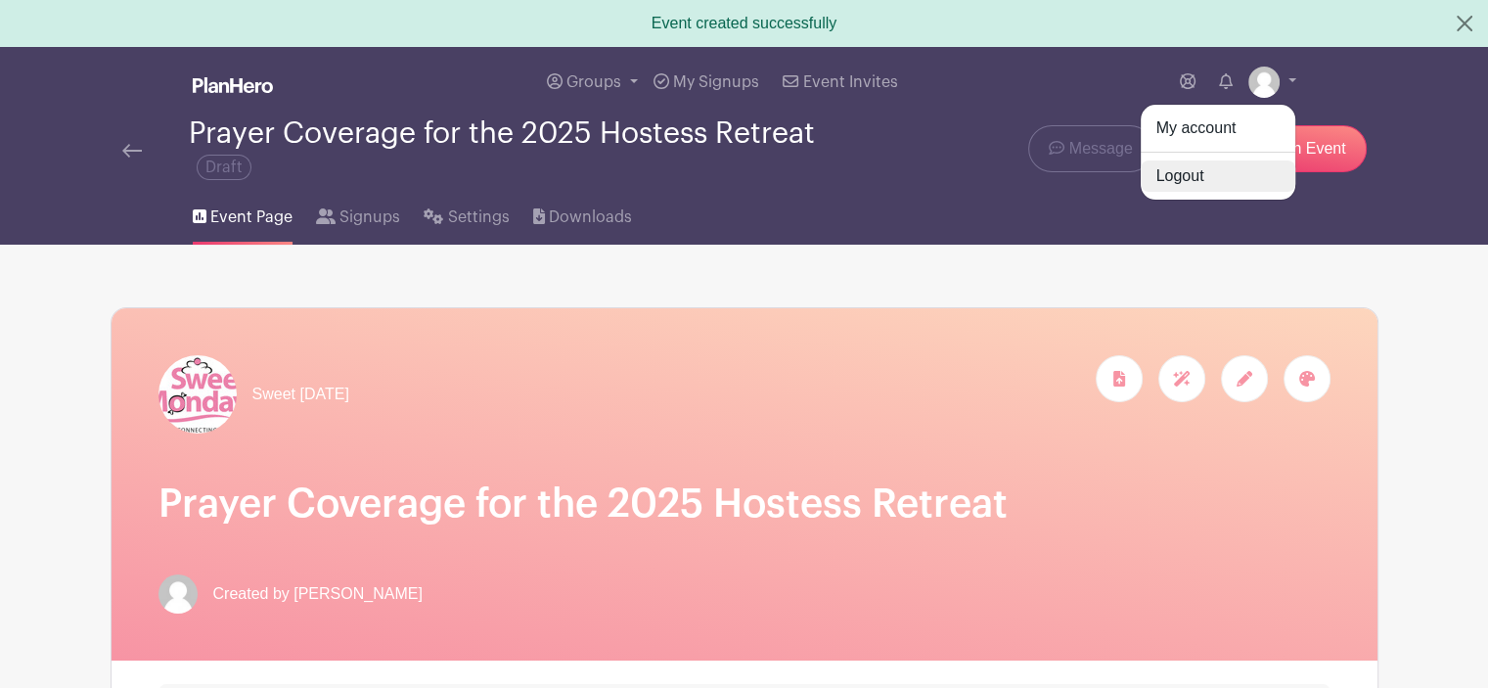
click at [1163, 184] on link "Logout" at bounding box center [1218, 175] width 155 height 31
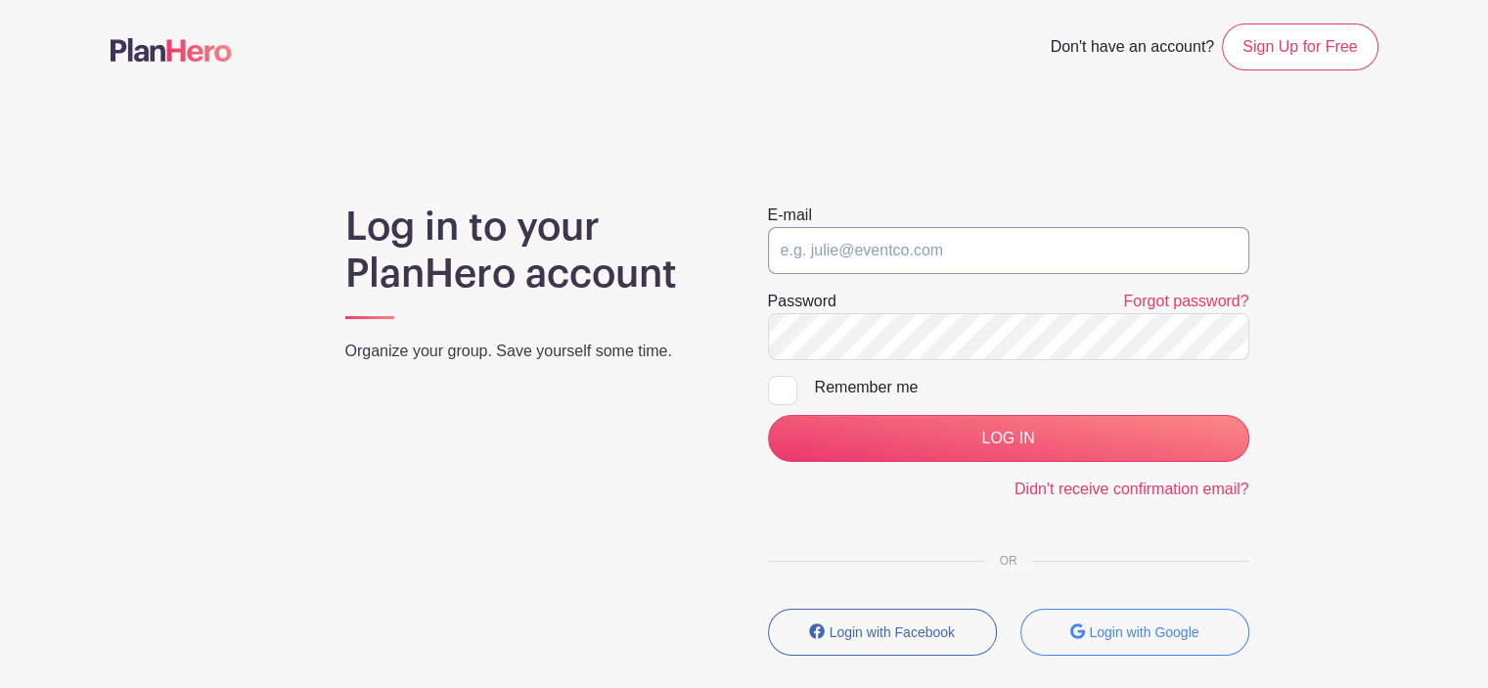
click at [920, 254] on input "email" at bounding box center [1008, 250] width 481 height 47
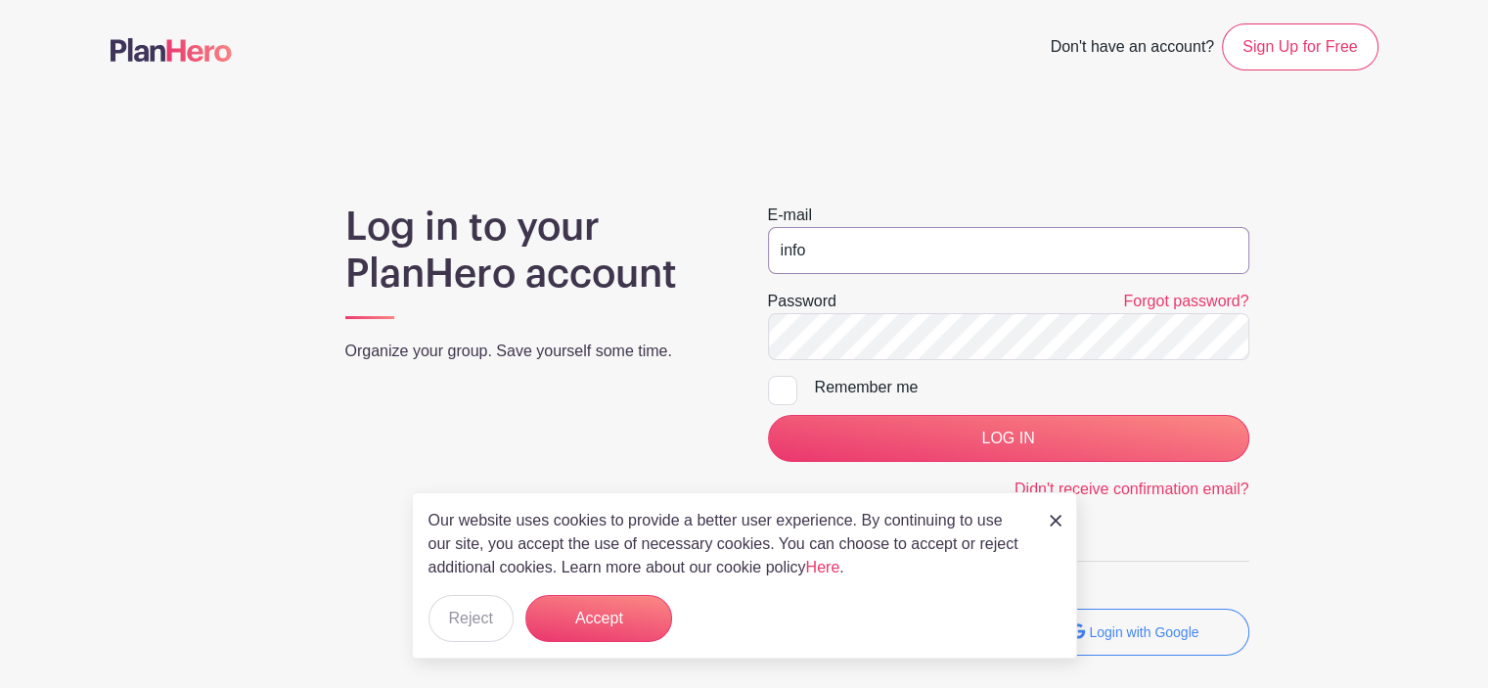
type input "info@sweetmonday.org"
click at [777, 387] on div at bounding box center [782, 390] width 29 height 29
click at [777, 387] on input "Remember me" at bounding box center [774, 382] width 13 height 13
checkbox input "true"
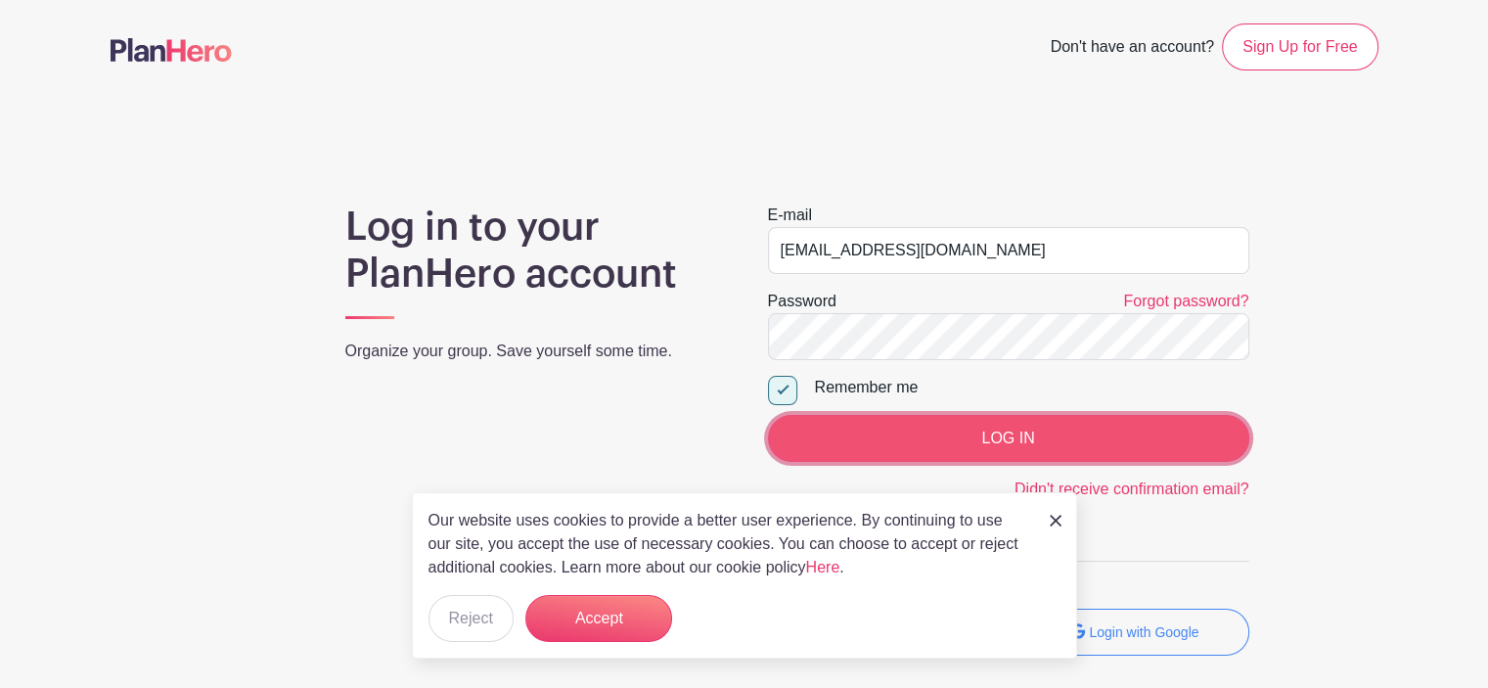
click at [928, 430] on input "LOG IN" at bounding box center [1008, 438] width 481 height 47
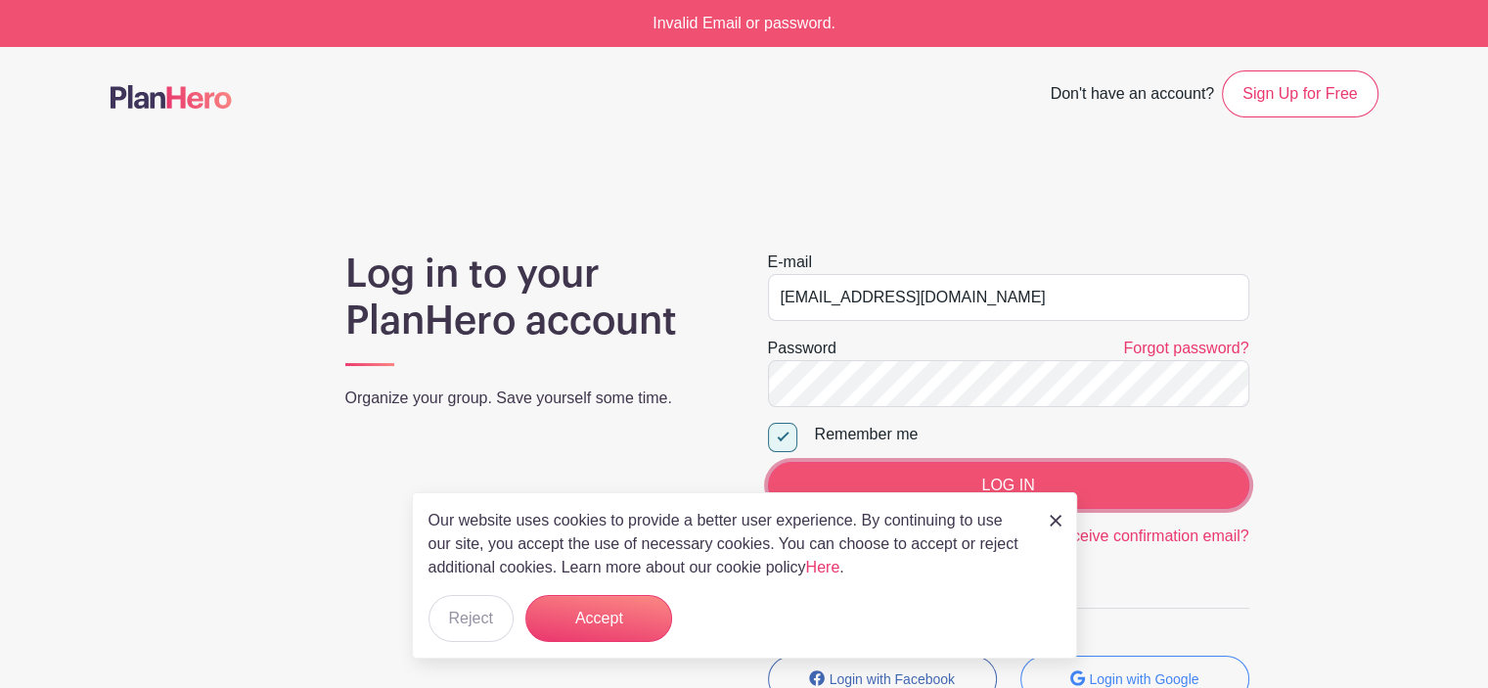
click at [822, 479] on input "LOG IN" at bounding box center [1008, 485] width 481 height 47
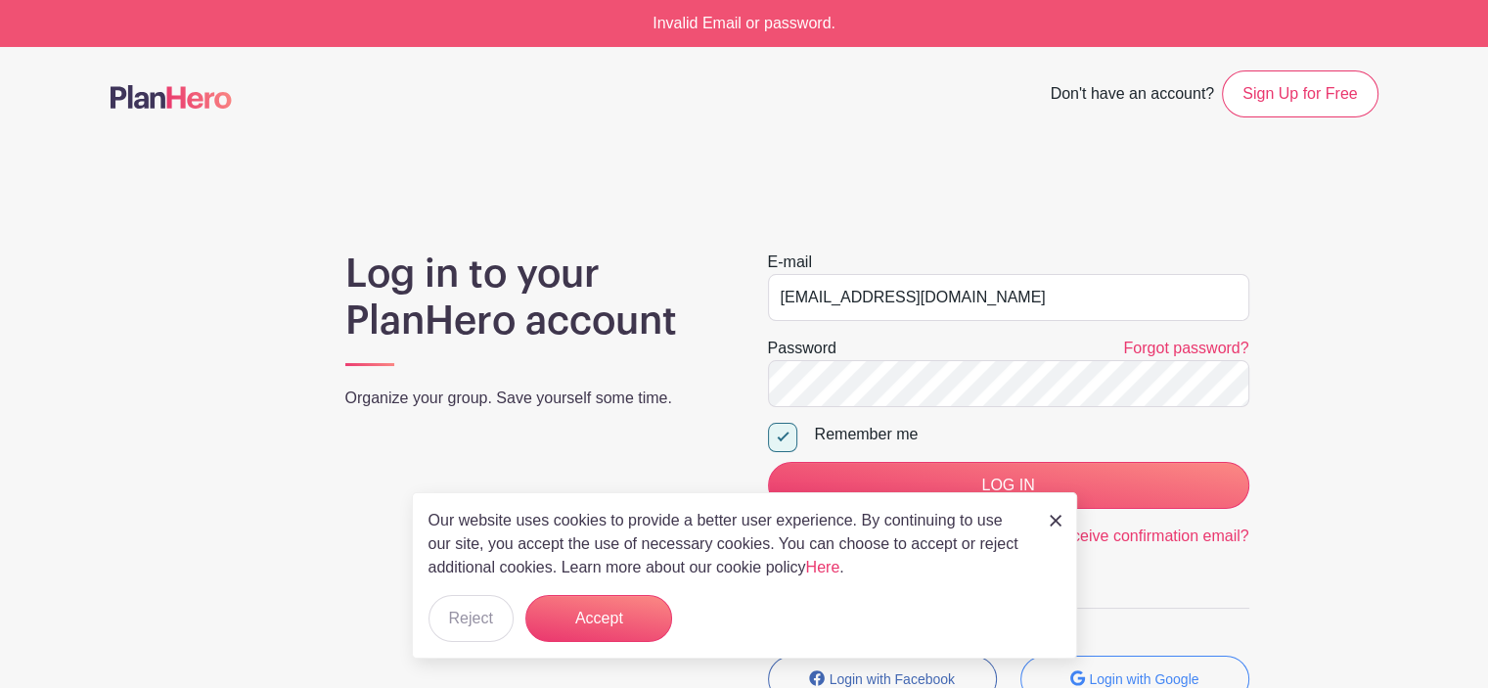
scroll to position [150, 0]
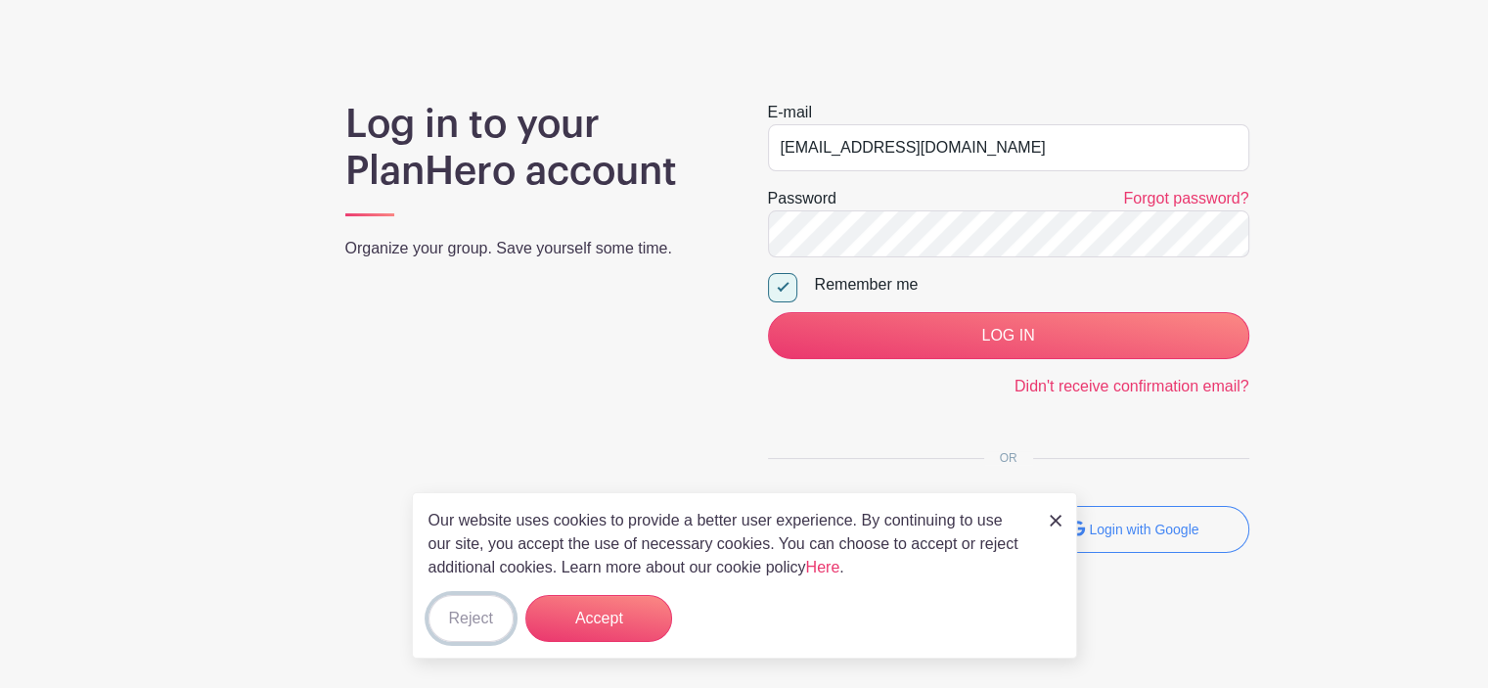
click at [493, 614] on button "Reject" at bounding box center [471, 618] width 85 height 47
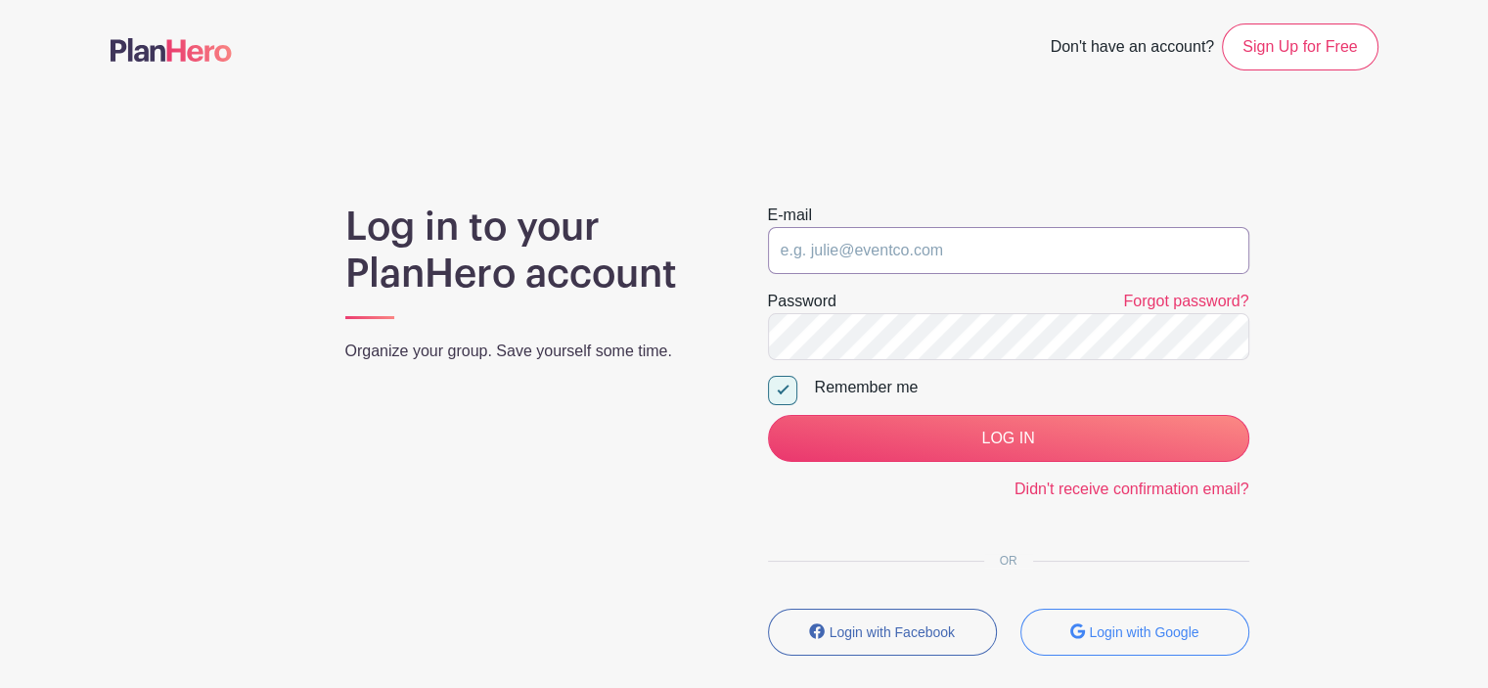
click at [879, 250] on input "email" at bounding box center [1008, 250] width 481 height 47
type input "[PERSON_NAME][EMAIL_ADDRESS][DOMAIN_NAME]"
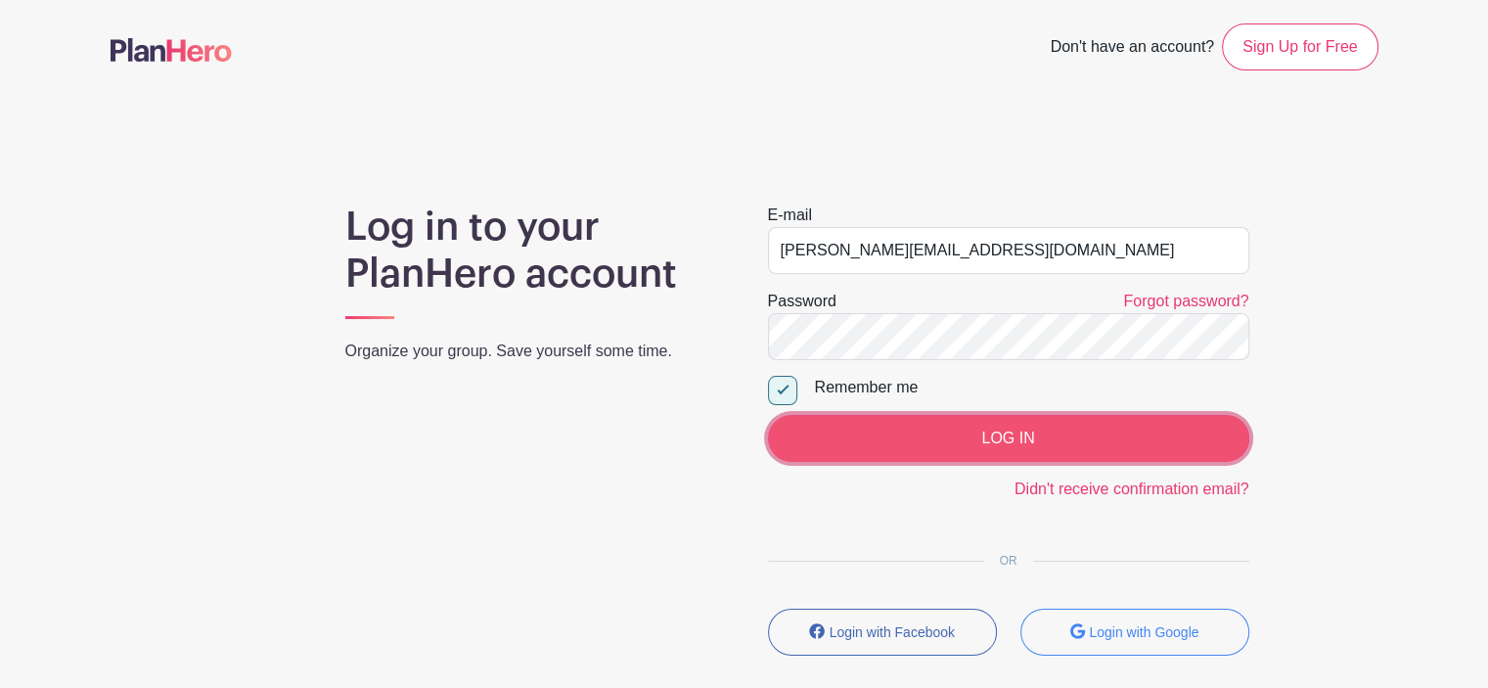
click at [989, 438] on input "LOG IN" at bounding box center [1008, 438] width 481 height 47
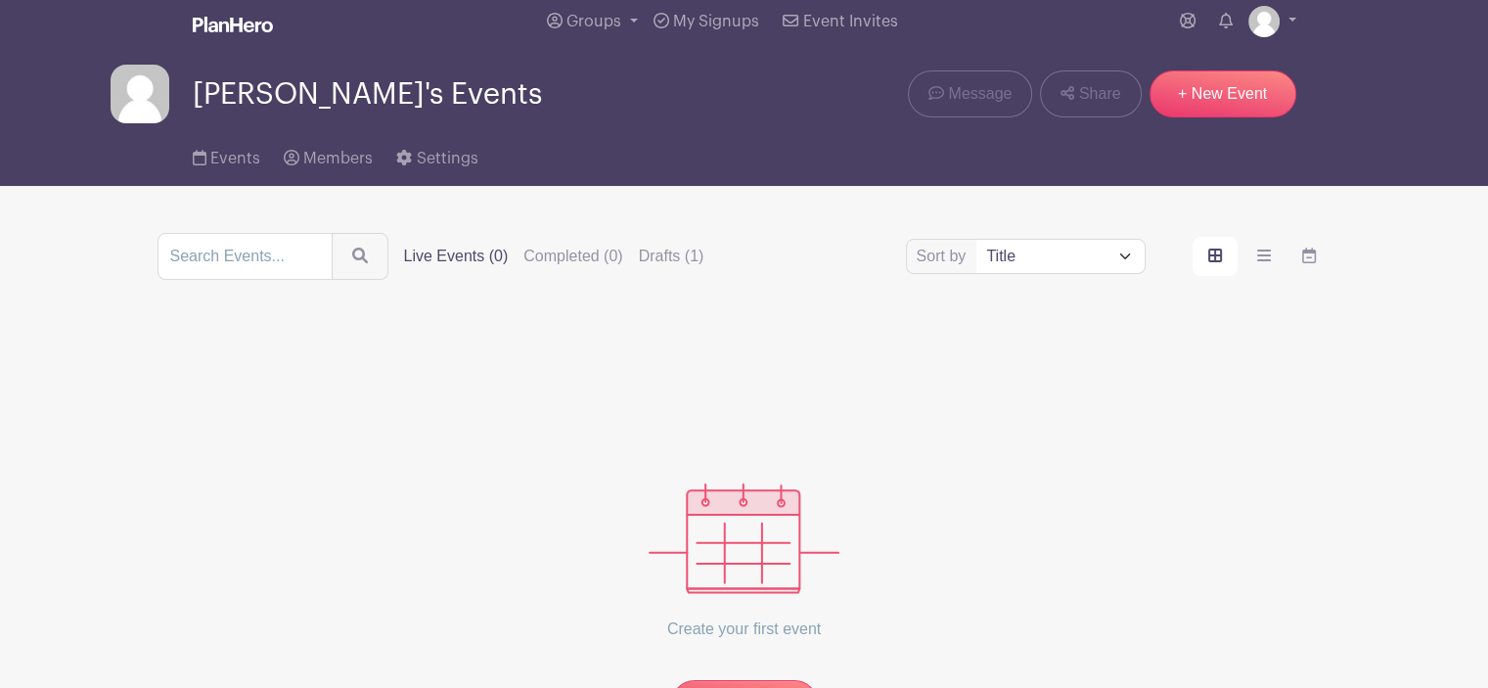
scroll to position [176, 0]
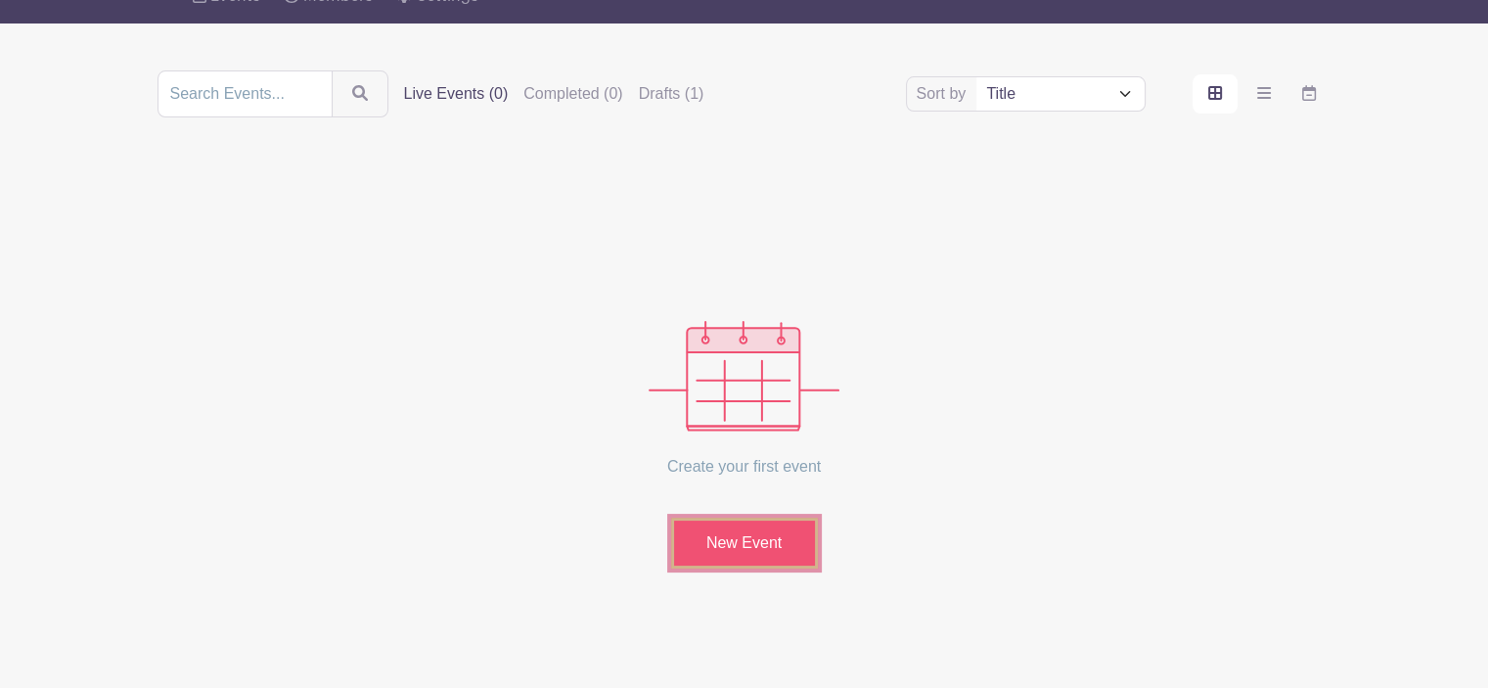
click at [720, 549] on link "New Event" at bounding box center [744, 543] width 147 height 51
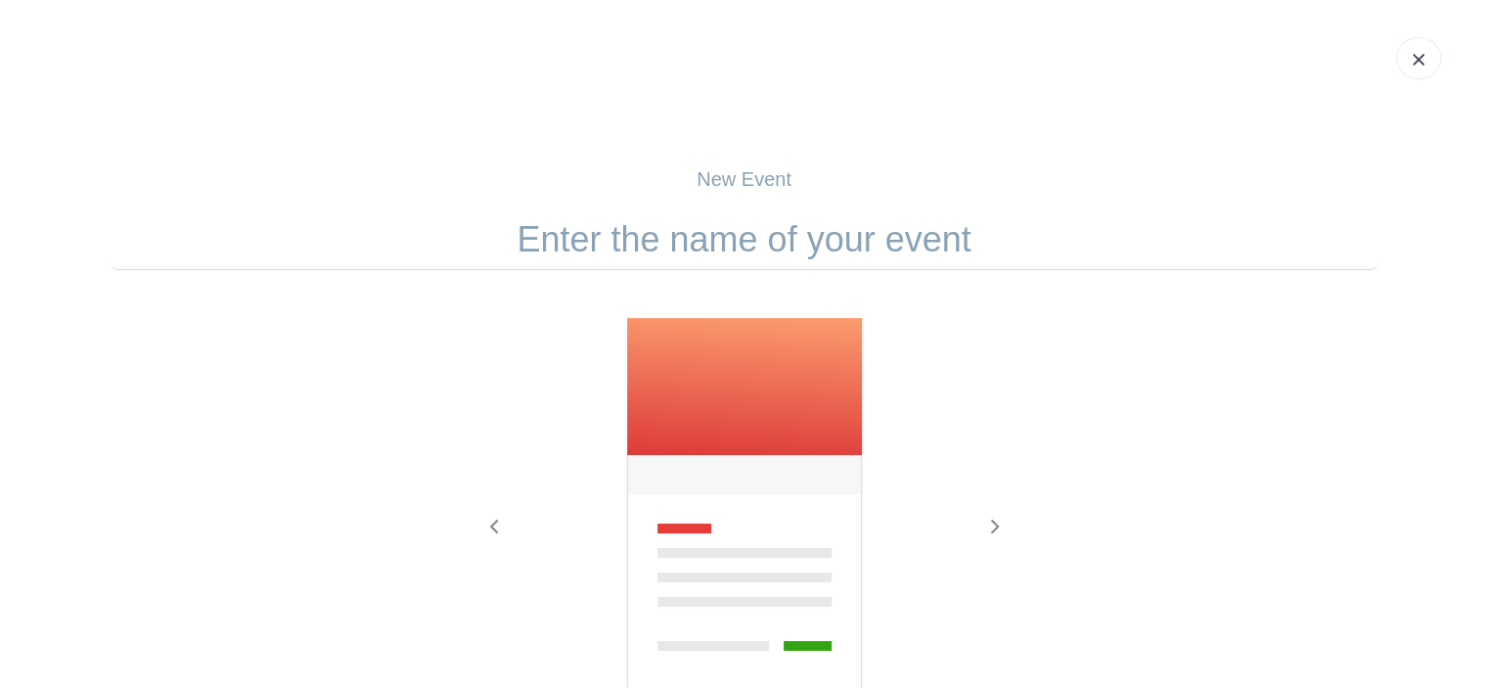
click at [730, 246] on input "text" at bounding box center [745, 239] width 1268 height 61
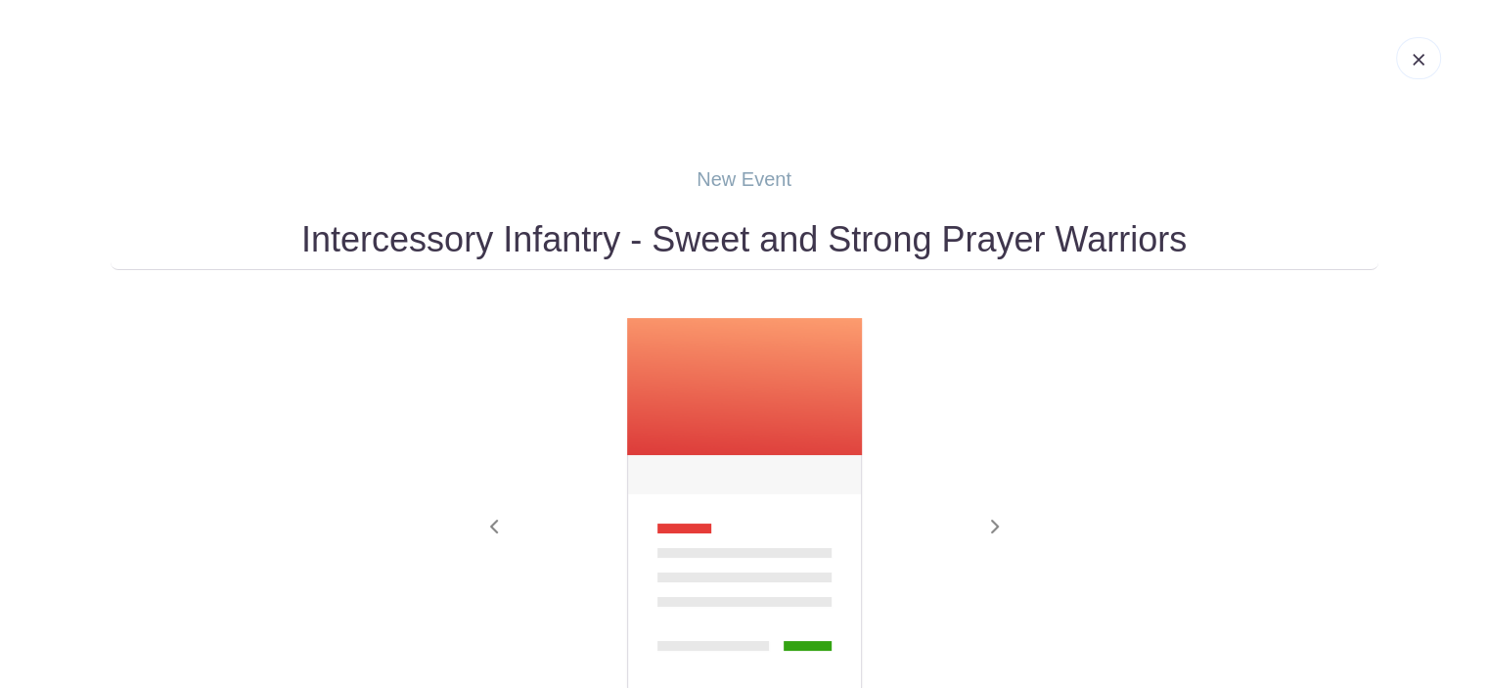
scroll to position [336, 0]
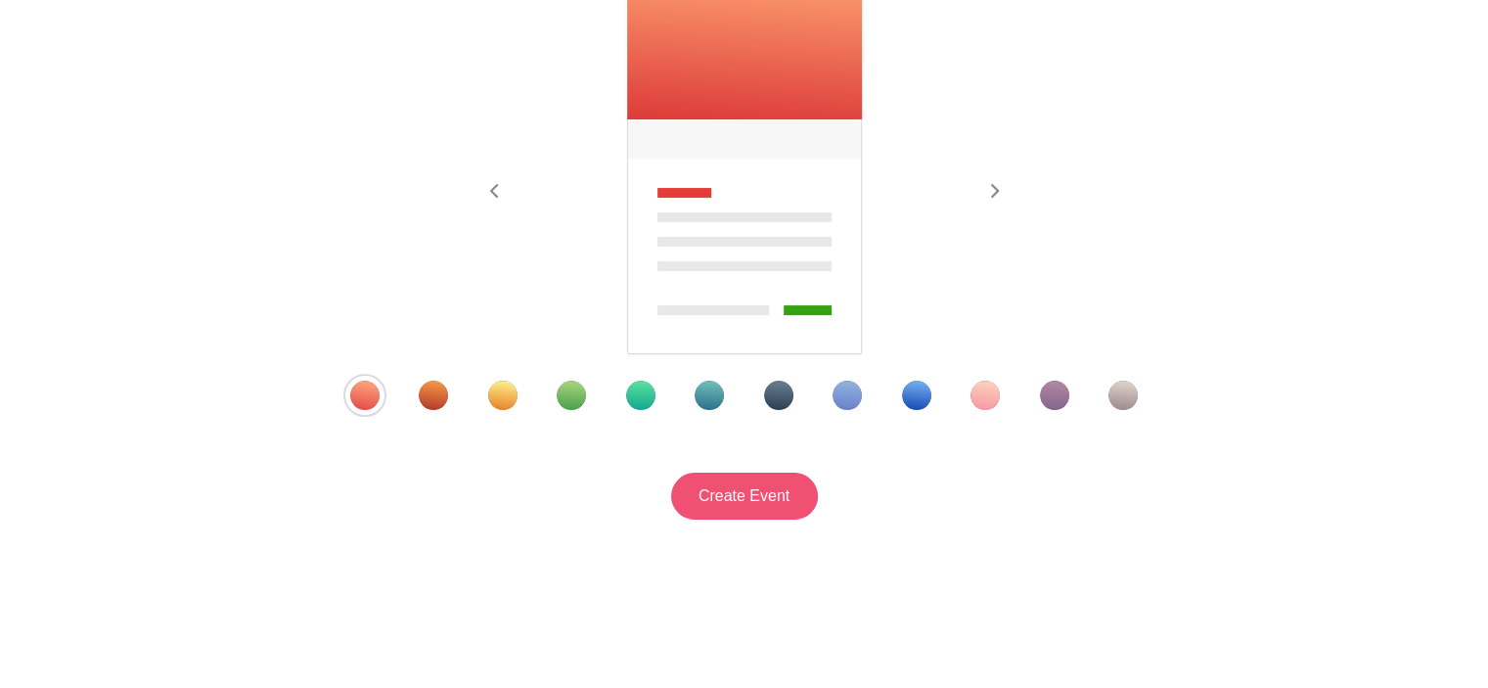
type input "Intercessory Infantry - Sweet and Strong Prayer Warriors"
click at [752, 500] on input "Create Event" at bounding box center [744, 496] width 147 height 47
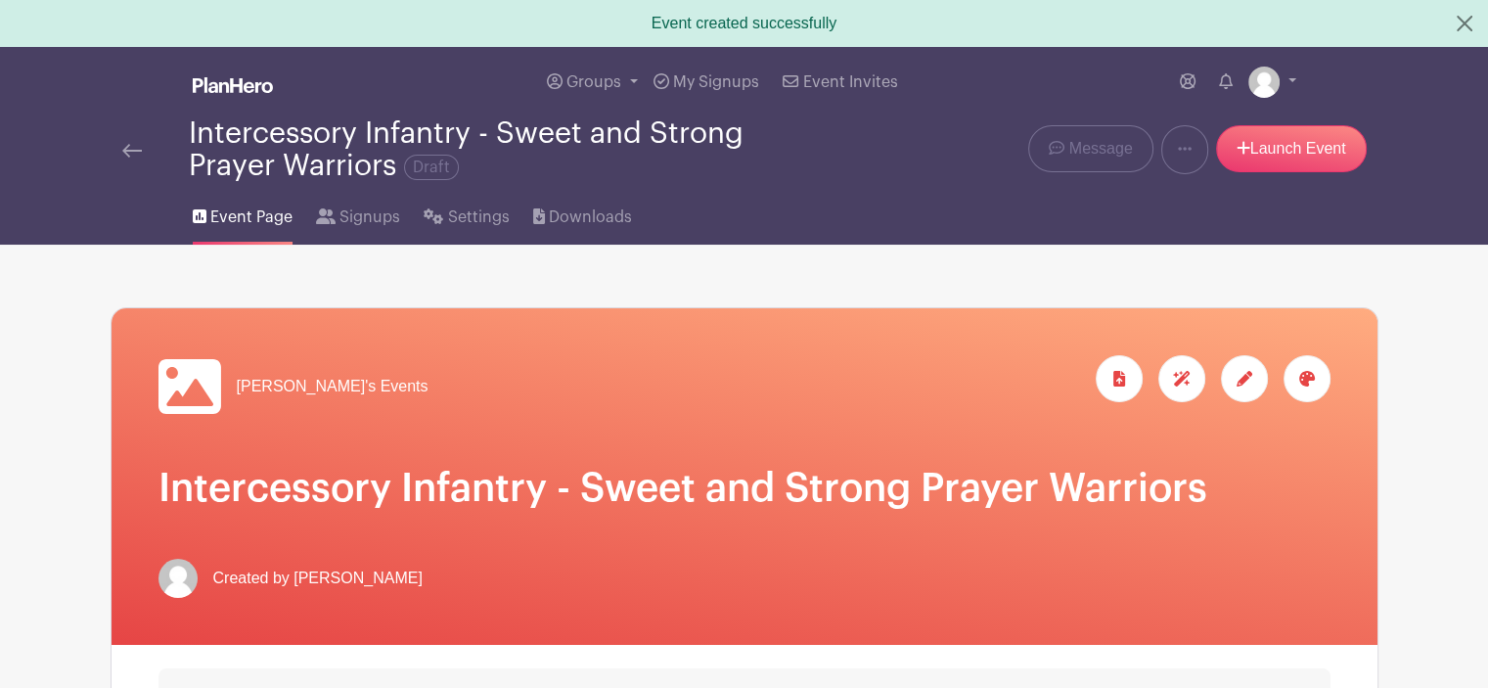
click at [1273, 383] on div "[PERSON_NAME]'s Events" at bounding box center [745, 386] width 1172 height 63
click at [1315, 375] on div at bounding box center [1307, 378] width 47 height 47
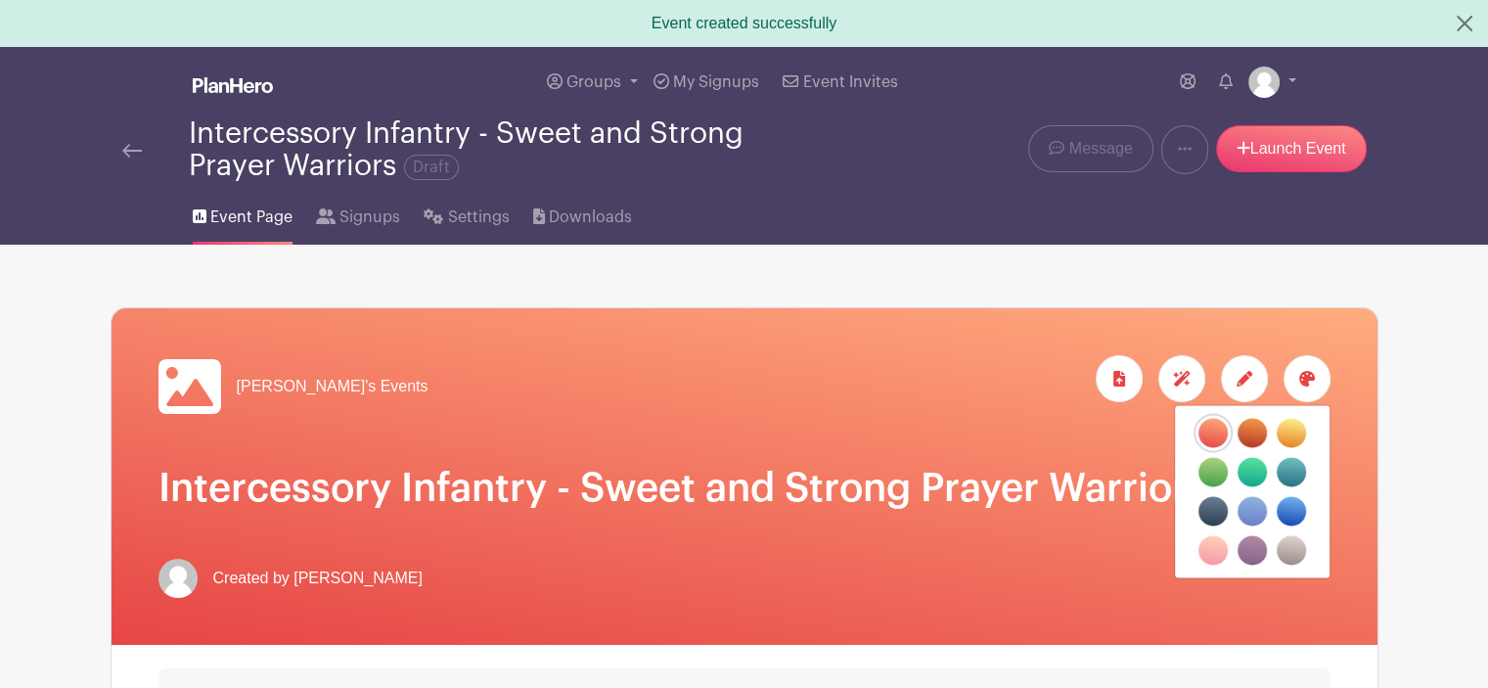
click at [1215, 553] on label "filters" at bounding box center [1213, 549] width 29 height 29
click at [0, 0] on input "filters" at bounding box center [0, 0] width 0 height 0
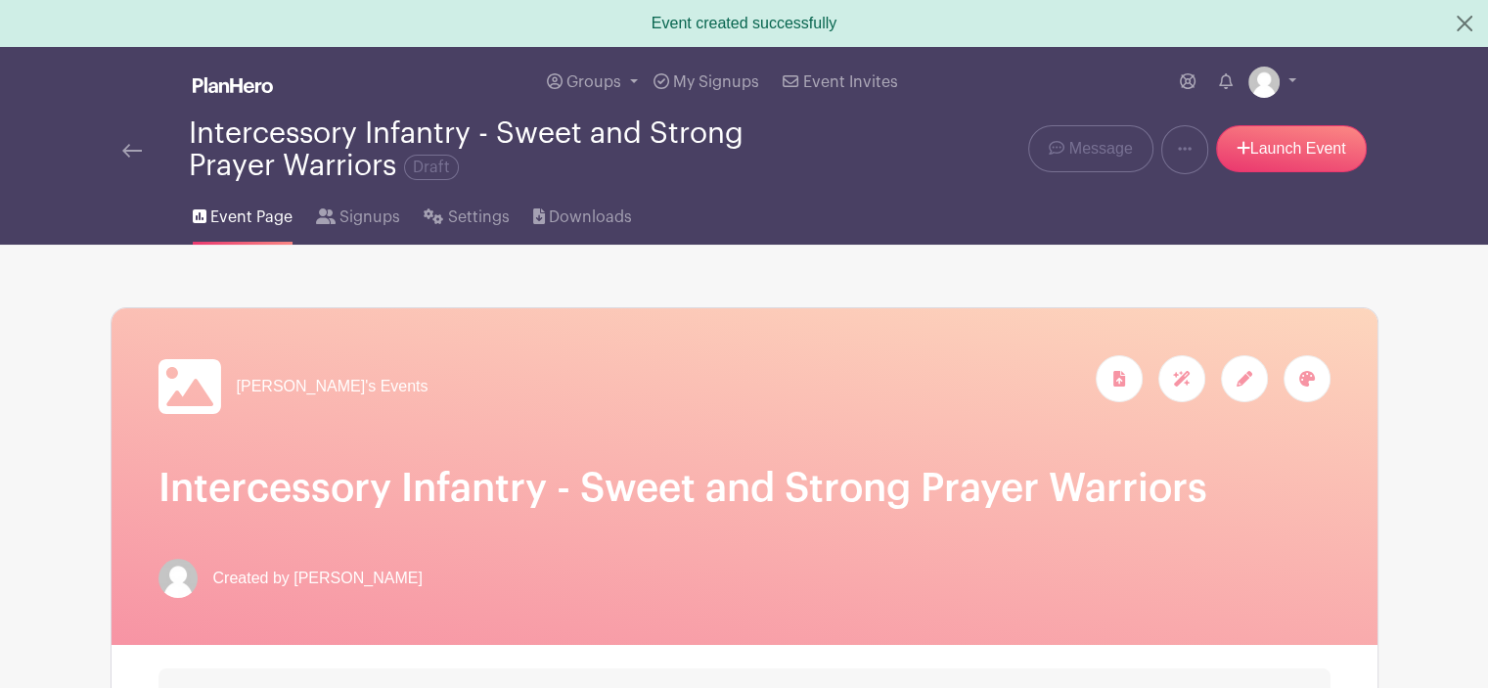
click at [1248, 382] on icon at bounding box center [1245, 379] width 16 height 16
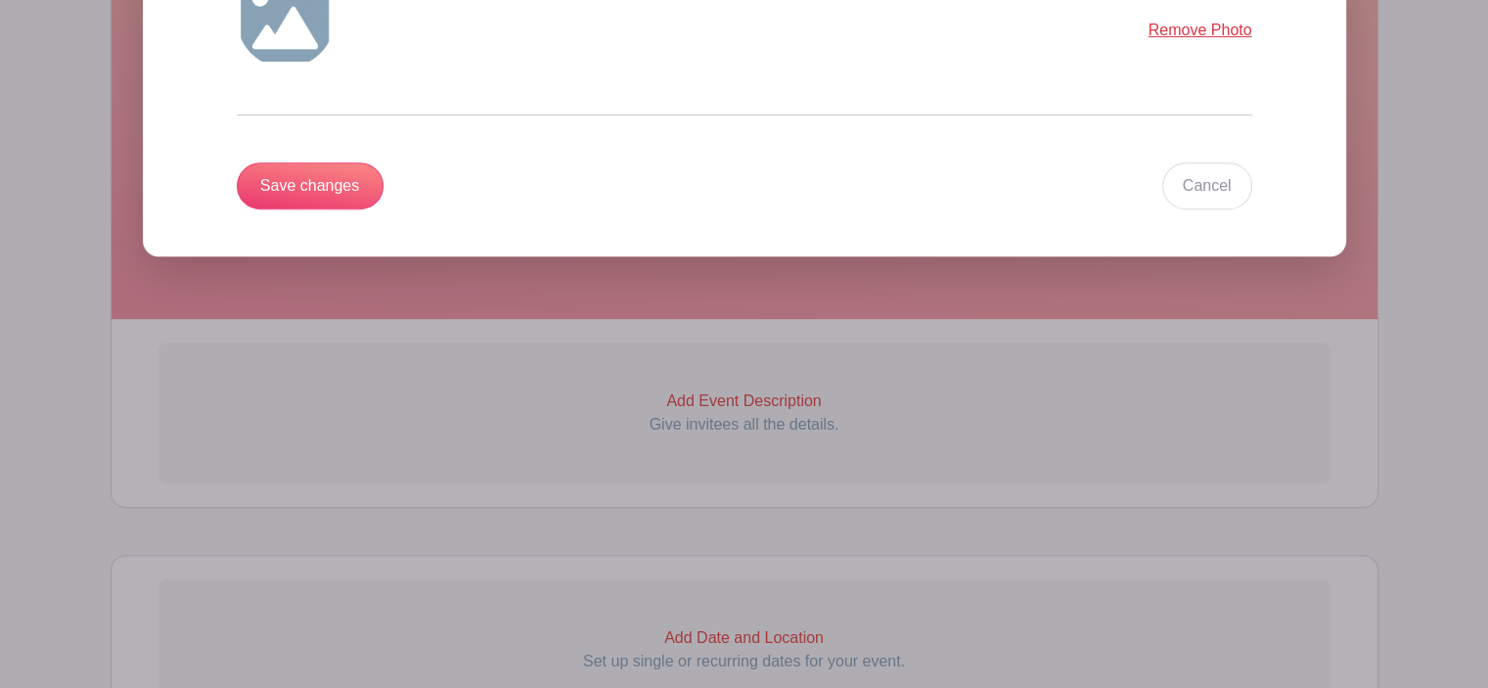
scroll to position [391, 0]
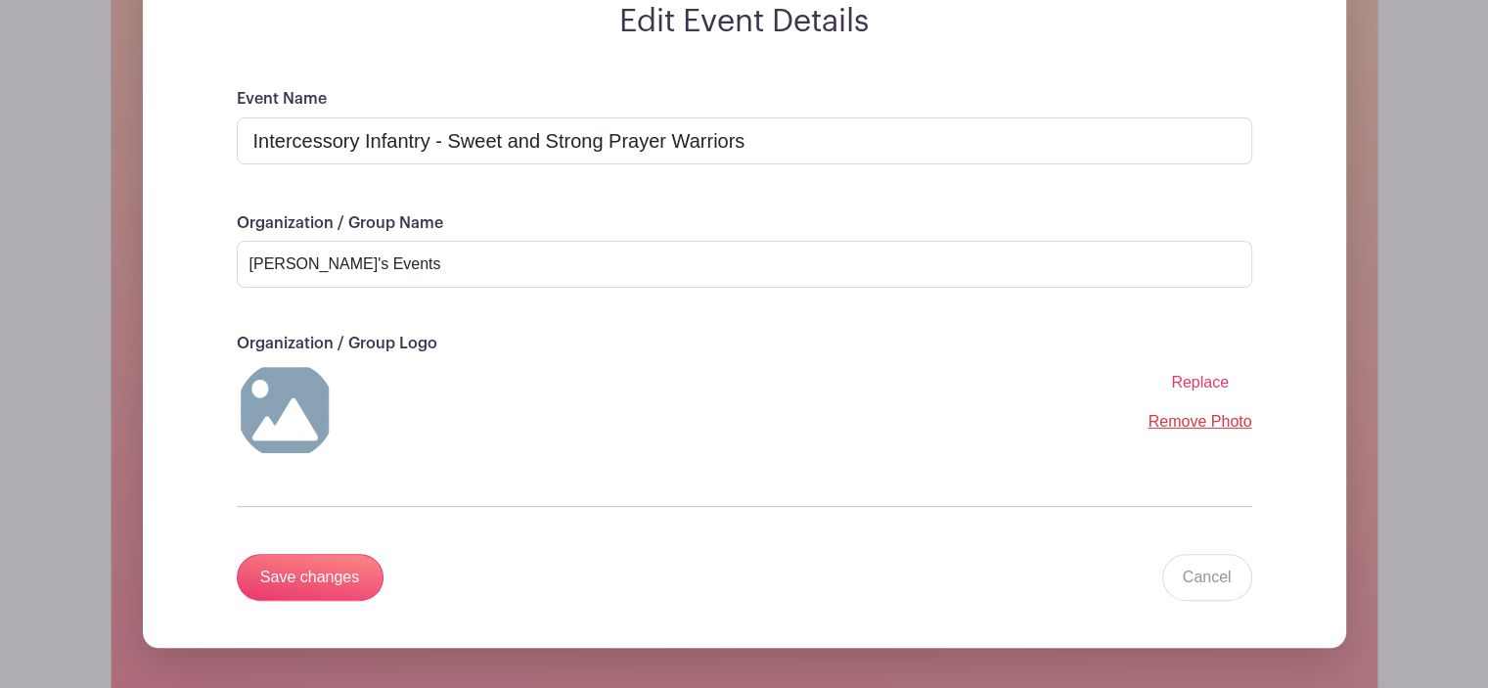
click at [1208, 383] on span "Replace" at bounding box center [1200, 382] width 58 height 17
click at [0, 0] on input "Replace" at bounding box center [0, 0] width 0 height 0
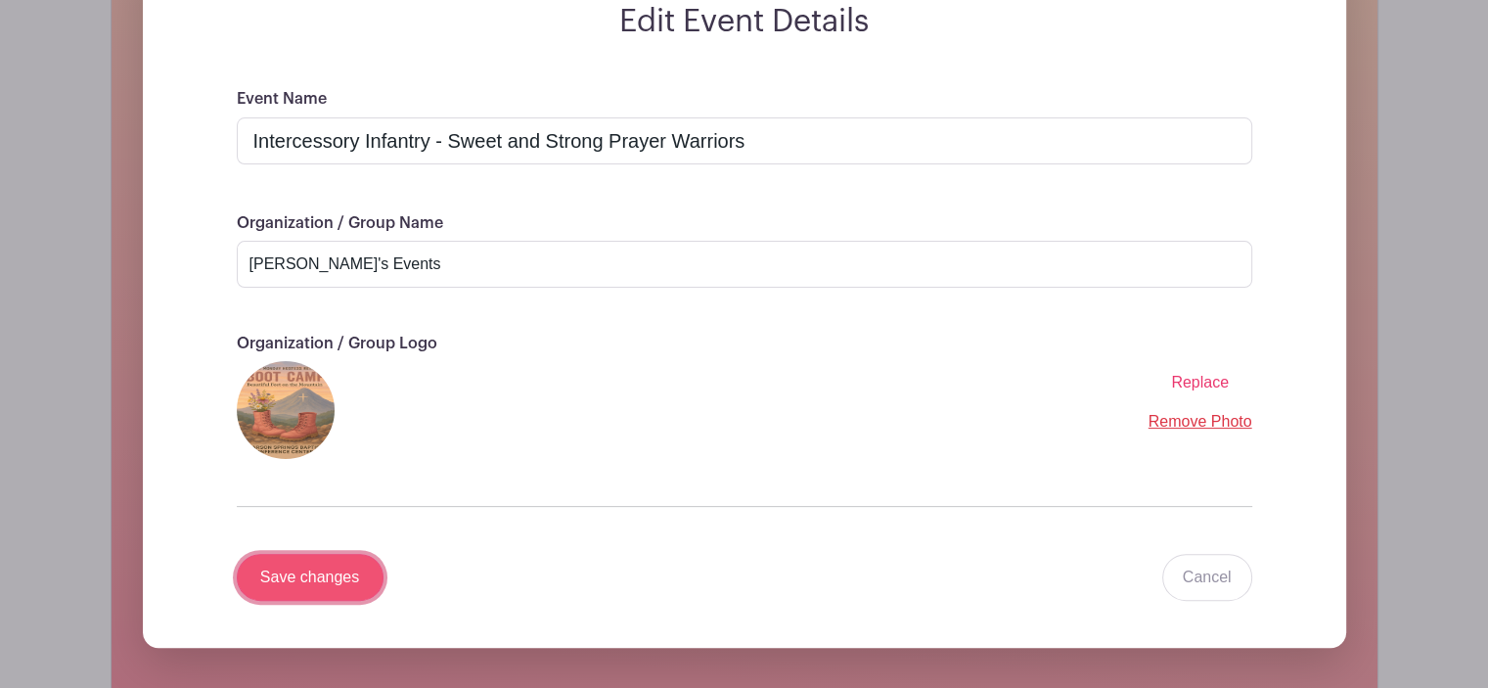
click at [344, 571] on input "Save changes" at bounding box center [310, 577] width 147 height 47
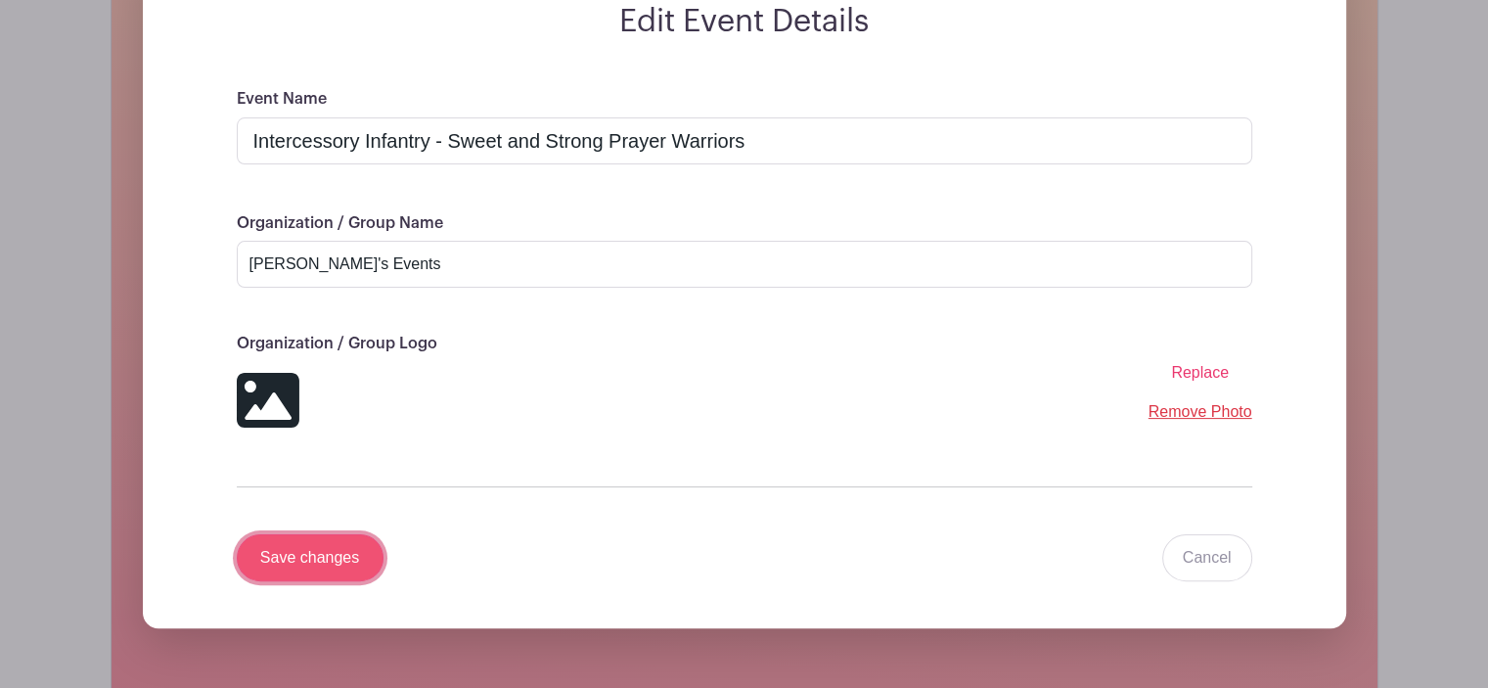
click at [265, 564] on input "Save changes" at bounding box center [310, 557] width 147 height 47
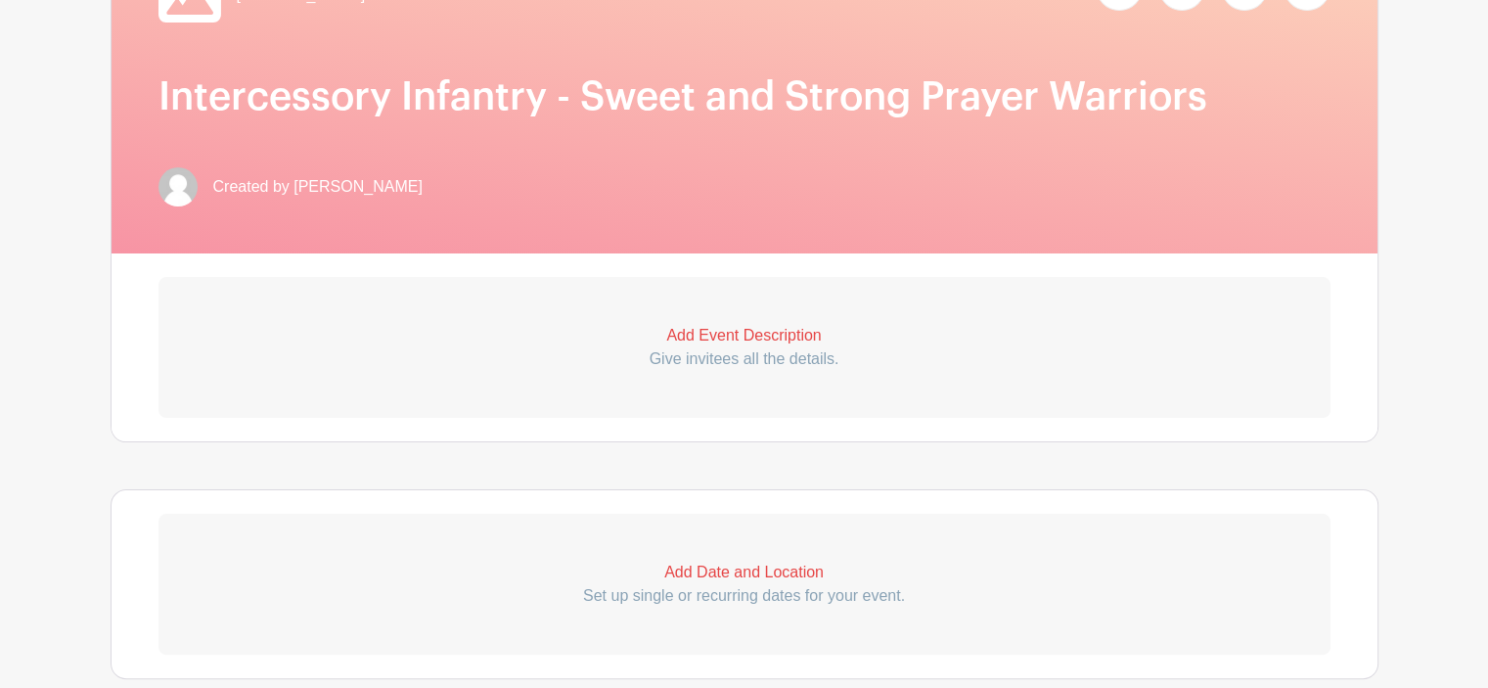
scroll to position [0, 0]
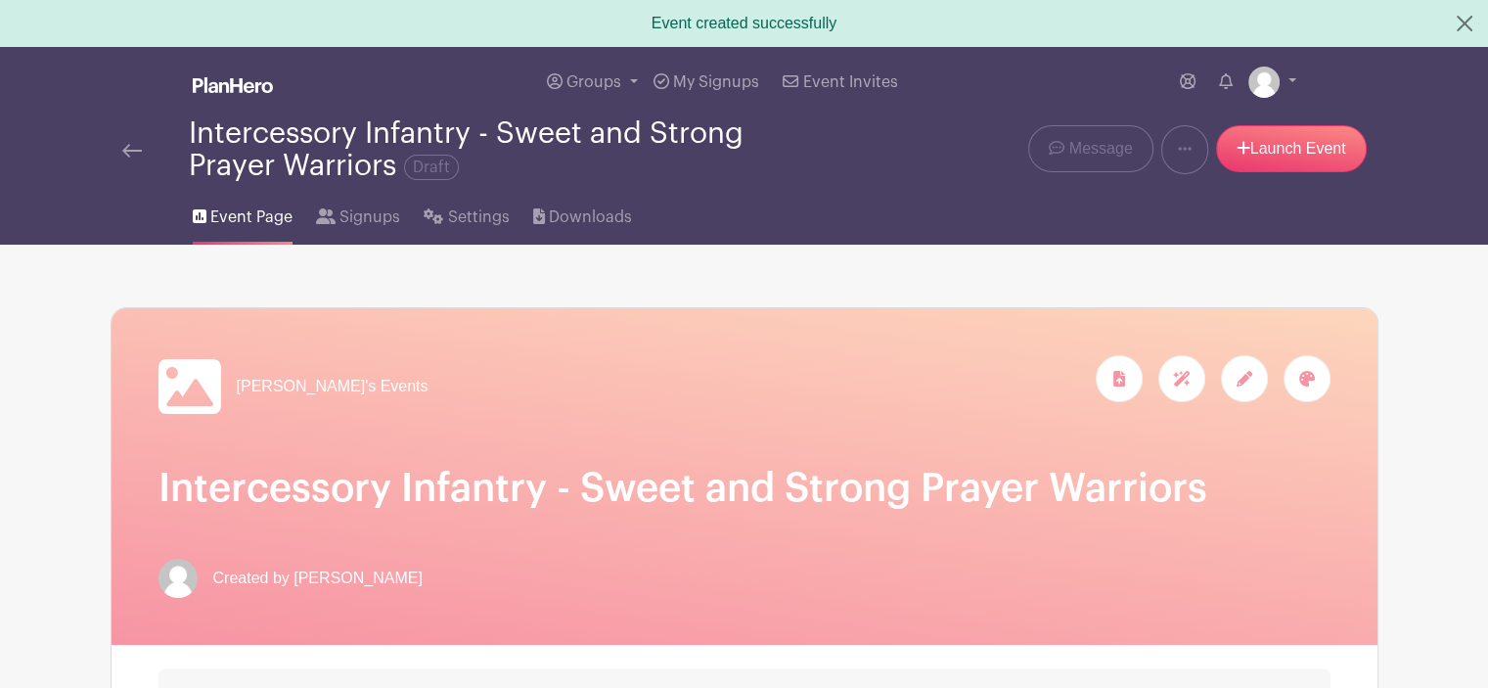
click at [1257, 385] on div at bounding box center [1244, 378] width 47 height 47
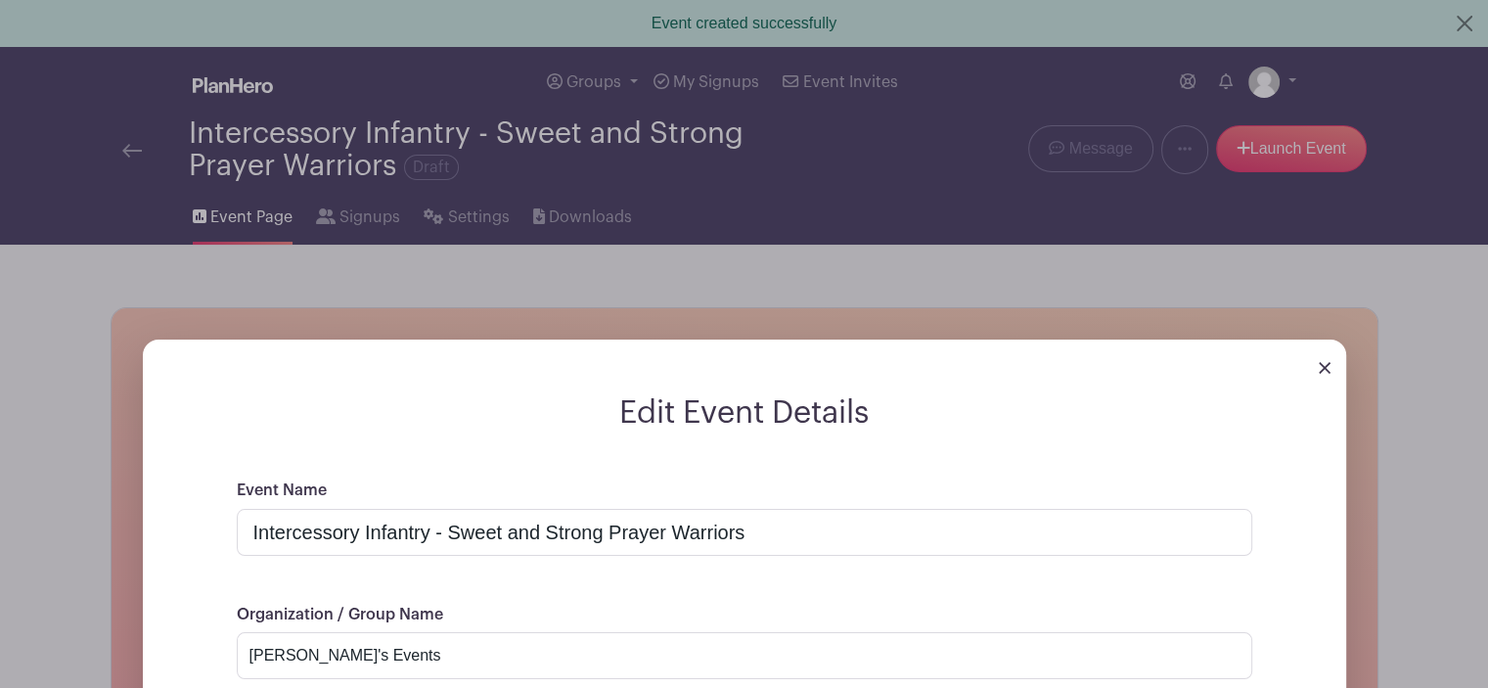
scroll to position [391, 0]
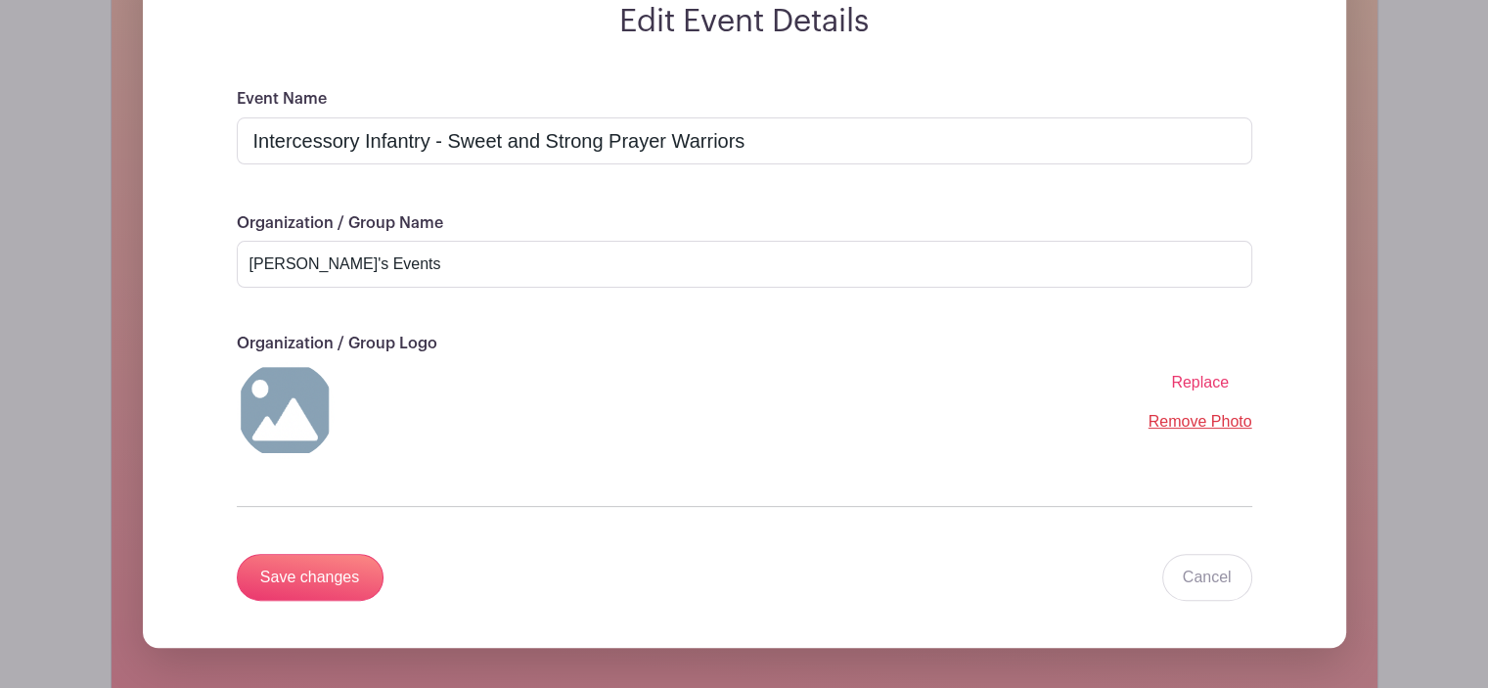
click at [1190, 378] on span "Replace" at bounding box center [1200, 382] width 58 height 17
click at [0, 0] on input "Replace" at bounding box center [0, 0] width 0 height 0
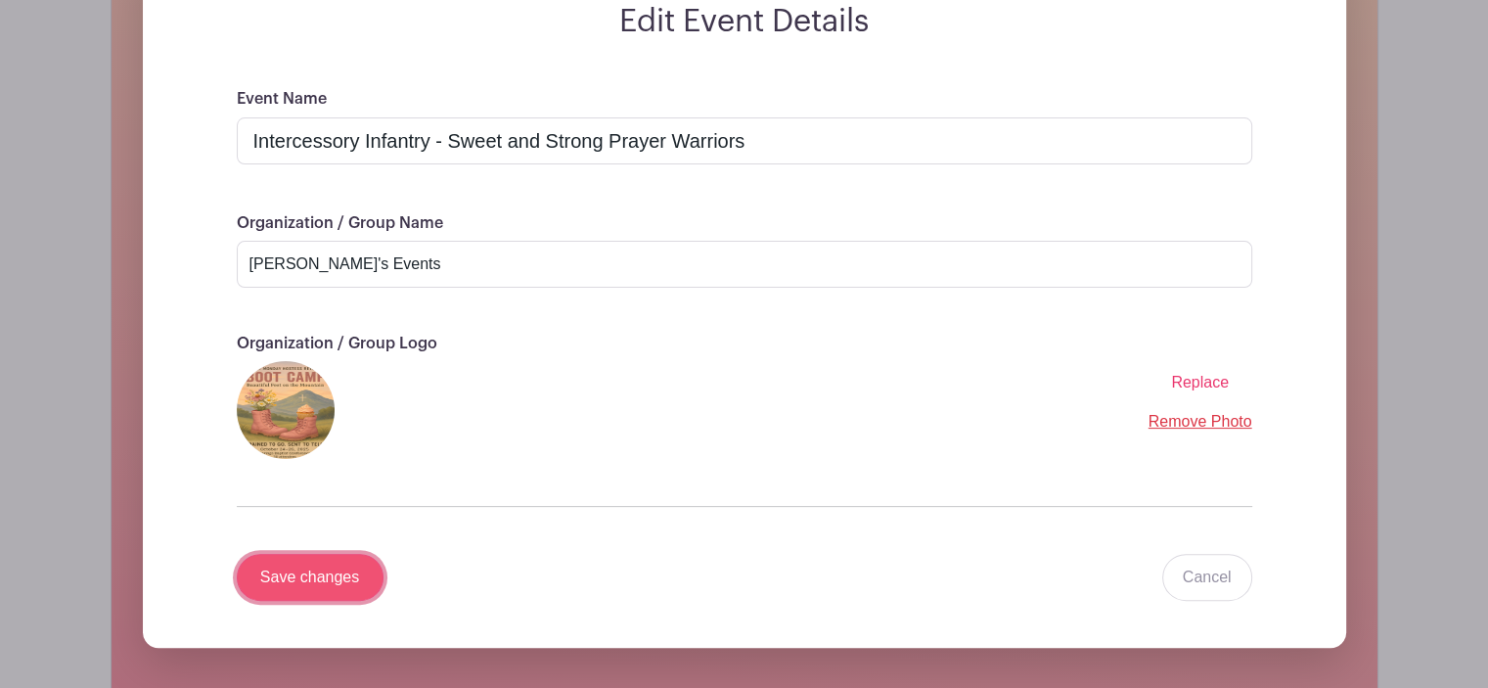
click at [302, 590] on input "Save changes" at bounding box center [310, 577] width 147 height 47
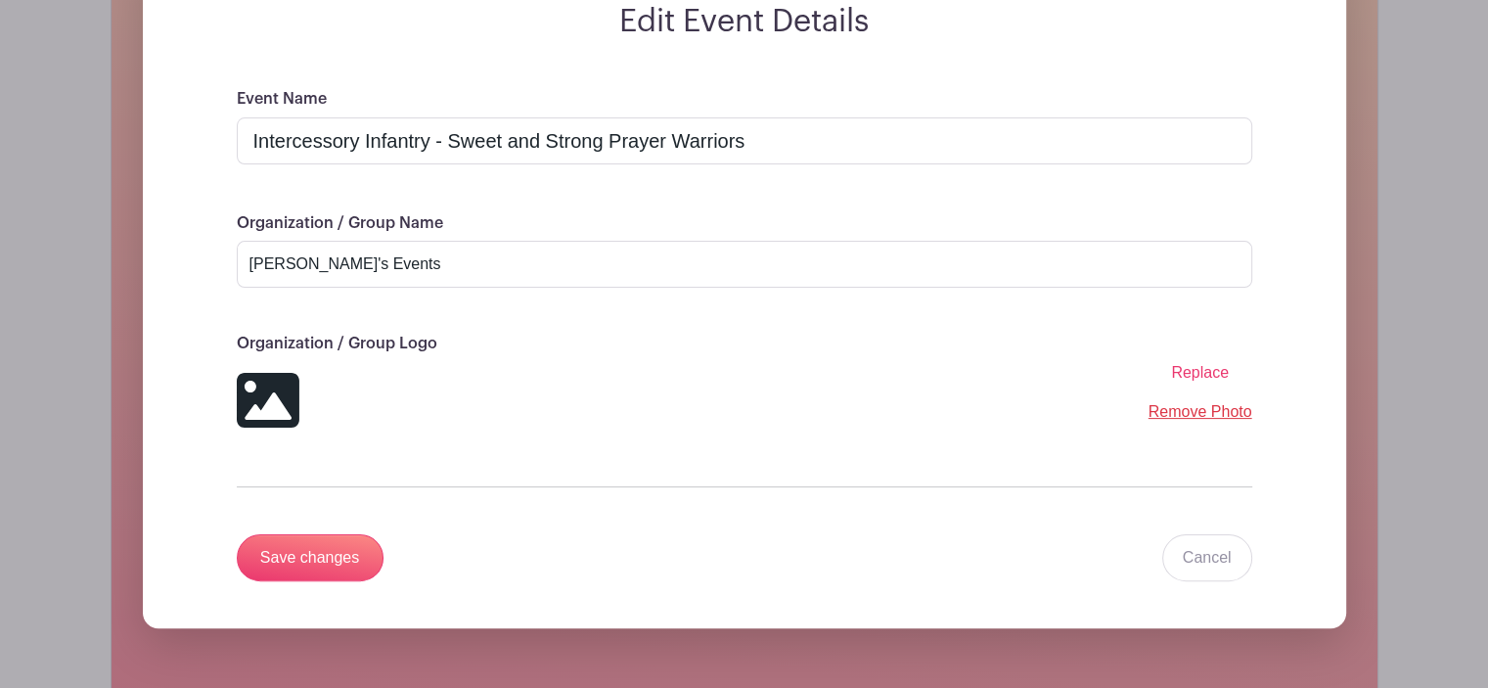
click at [1213, 370] on span "Replace" at bounding box center [1200, 372] width 58 height 17
click at [0, 0] on input "Replace" at bounding box center [0, 0] width 0 height 0
click at [1188, 375] on span "Replace" at bounding box center [1200, 372] width 58 height 17
click at [0, 0] on input "Replace" at bounding box center [0, 0] width 0 height 0
click at [262, 406] on icon at bounding box center [267, 400] width 63 height 55
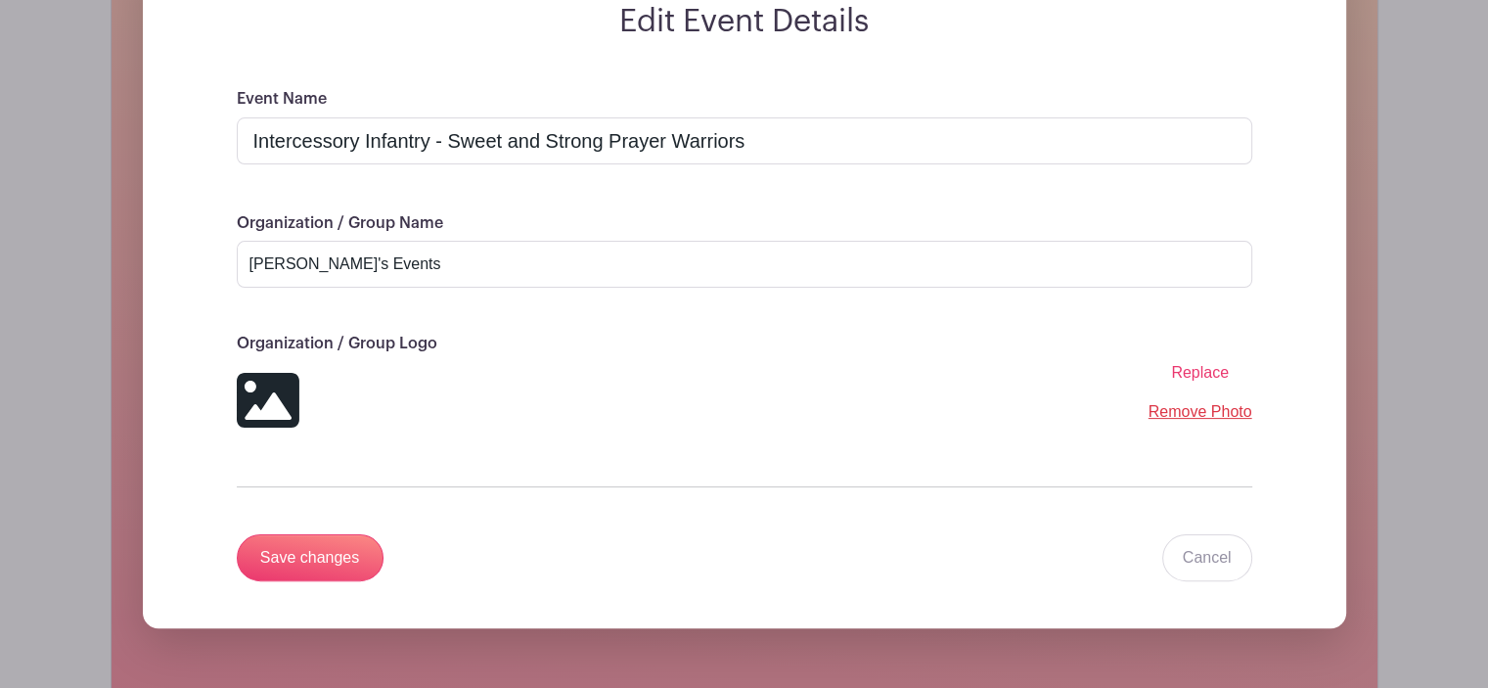
click at [264, 402] on icon at bounding box center [267, 400] width 63 height 55
click at [1198, 363] on label "Replace" at bounding box center [1200, 372] width 58 height 23
click at [0, 0] on input "Replace" at bounding box center [0, 0] width 0 height 0
click at [1213, 418] on link "Remove Photo" at bounding box center [1201, 411] width 104 height 17
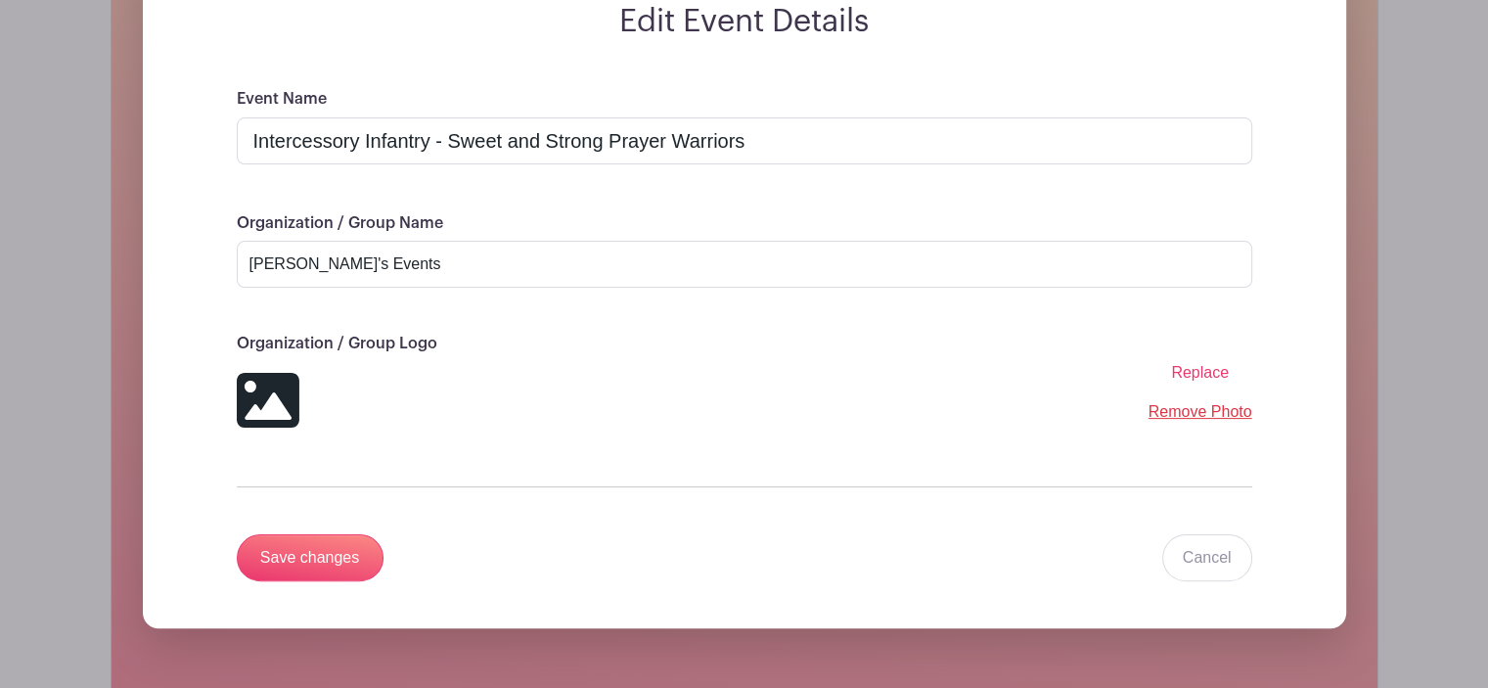
click at [1172, 417] on link "Remove Photo" at bounding box center [1201, 411] width 104 height 17
click at [981, 410] on div "Replace Maximum allowed file size 2 Remove Photo" at bounding box center [745, 400] width 1016 height 78
click at [298, 401] on div "Replace Maximum allowed file size 2 Remove Photo" at bounding box center [745, 400] width 1016 height 78
click at [1217, 375] on span "Replace" at bounding box center [1200, 372] width 58 height 17
click at [0, 0] on input "Replace" at bounding box center [0, 0] width 0 height 0
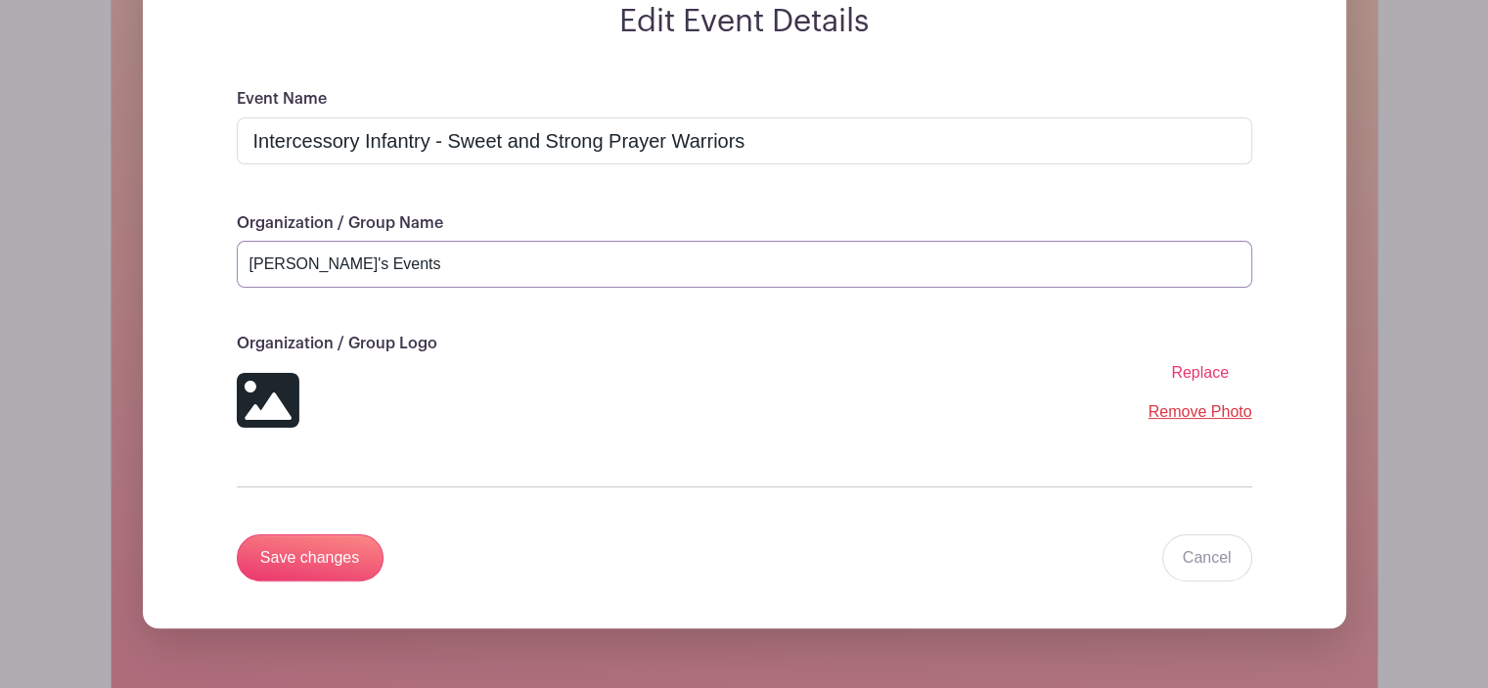
drag, startPoint x: 388, startPoint y: 263, endPoint x: 145, endPoint y: 250, distance: 243.1
click at [145, 250] on form "Edit Event Details Event Name Intercessory Infantry - Sweet and Strong Prayer W…" at bounding box center [745, 315] width 1204 height 625
type input "Sweet [DATE]"
click at [1186, 375] on span "Replace" at bounding box center [1200, 372] width 58 height 17
click at [0, 0] on input "Replace" at bounding box center [0, 0] width 0 height 0
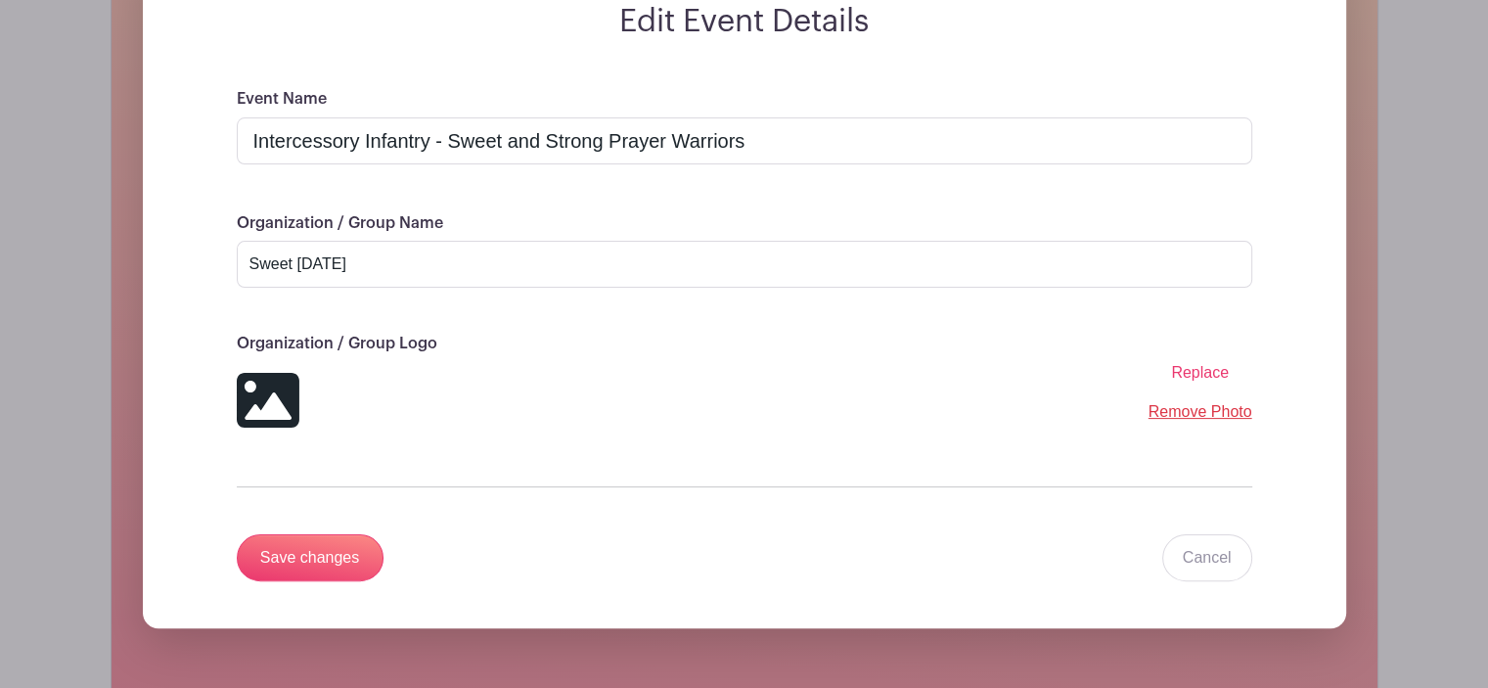
scroll to position [0, 0]
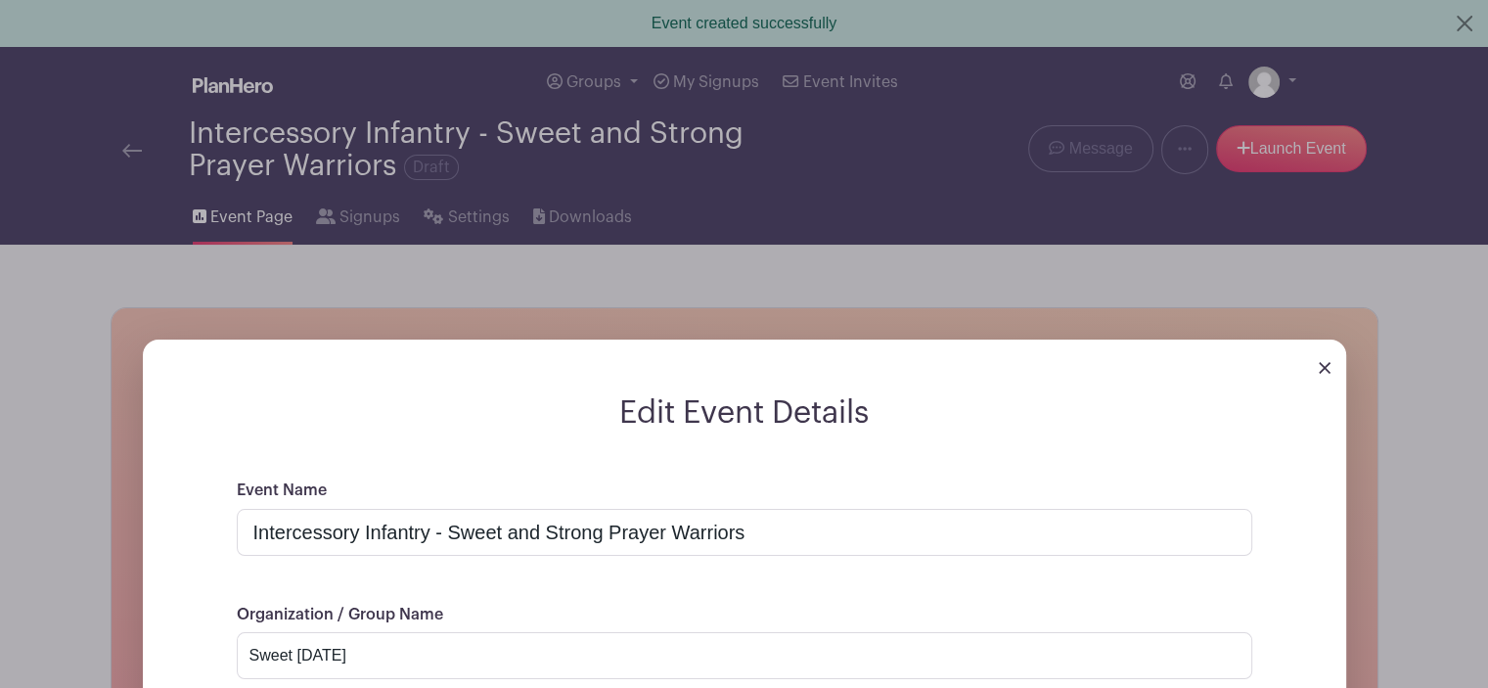
click at [1319, 366] on img at bounding box center [1325, 368] width 12 height 12
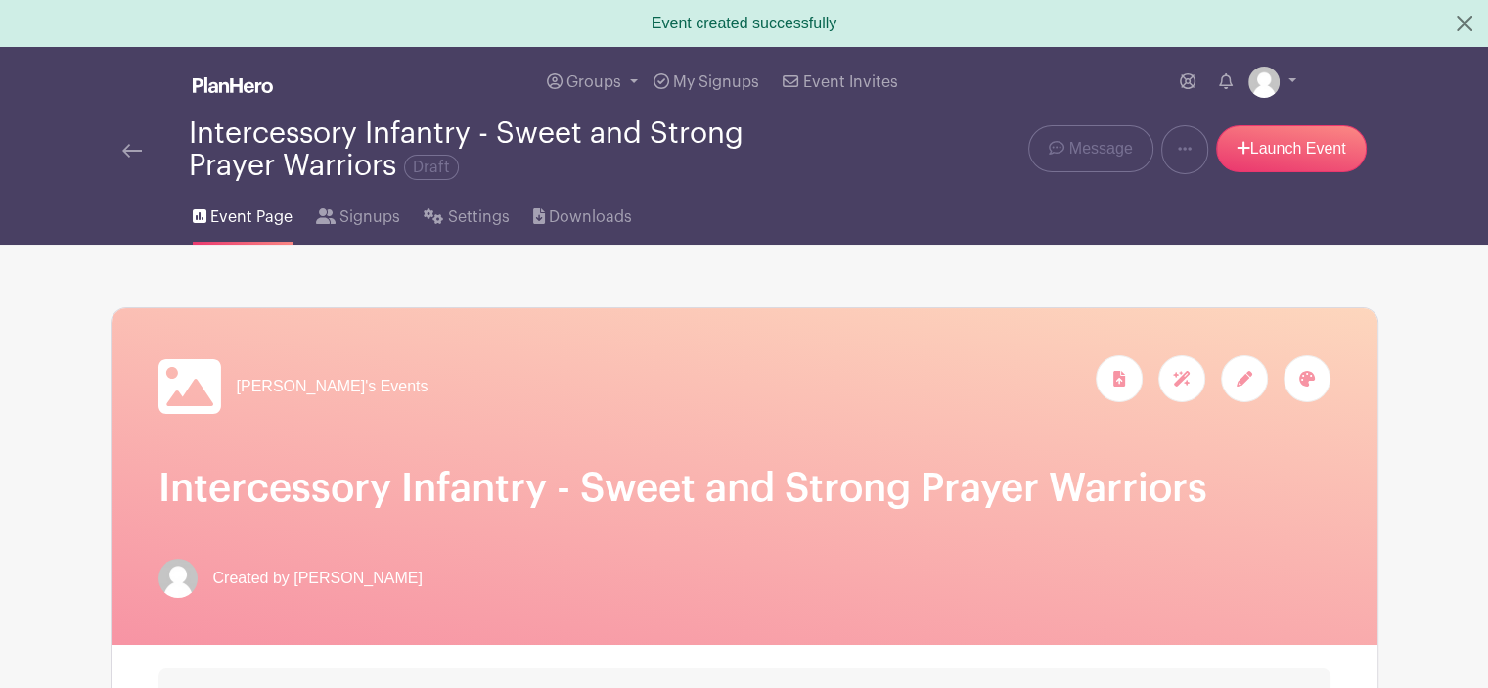
click at [1237, 379] on icon at bounding box center [1245, 379] width 16 height 16
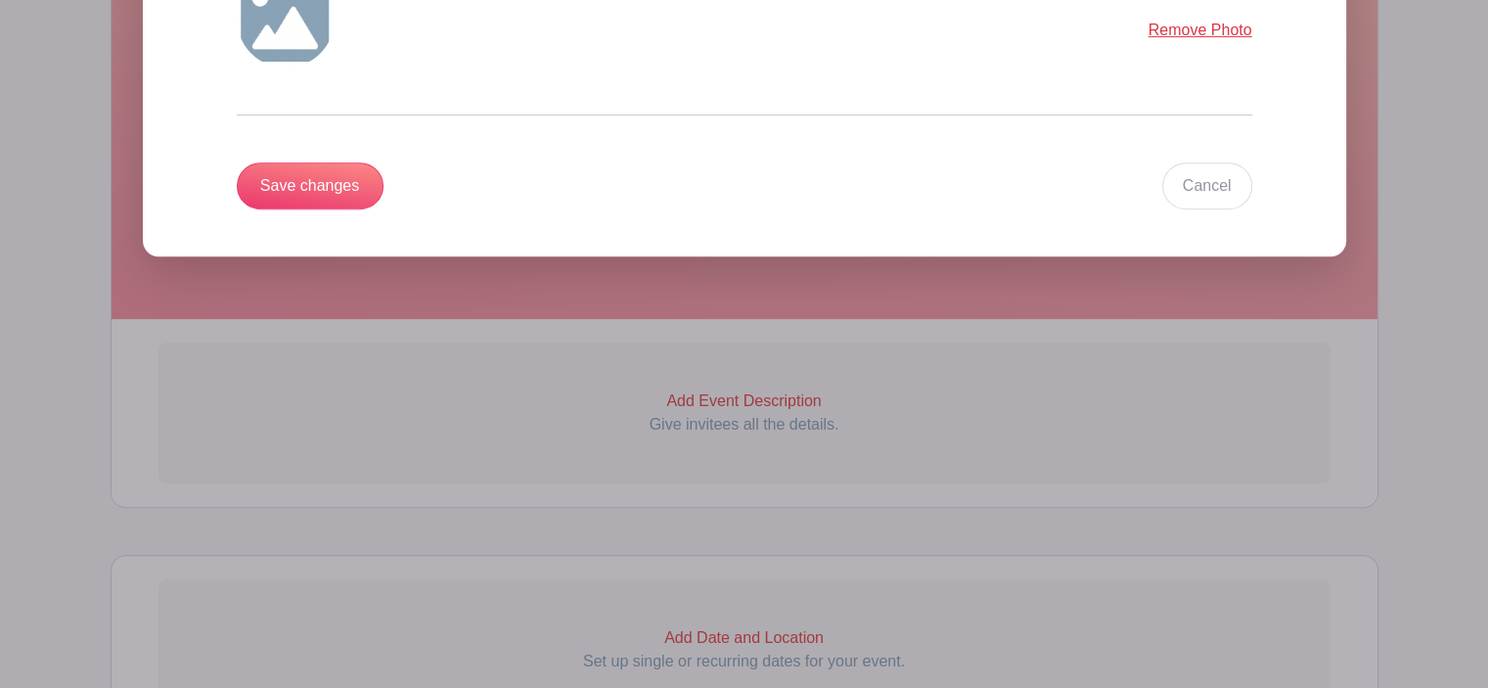
scroll to position [391, 0]
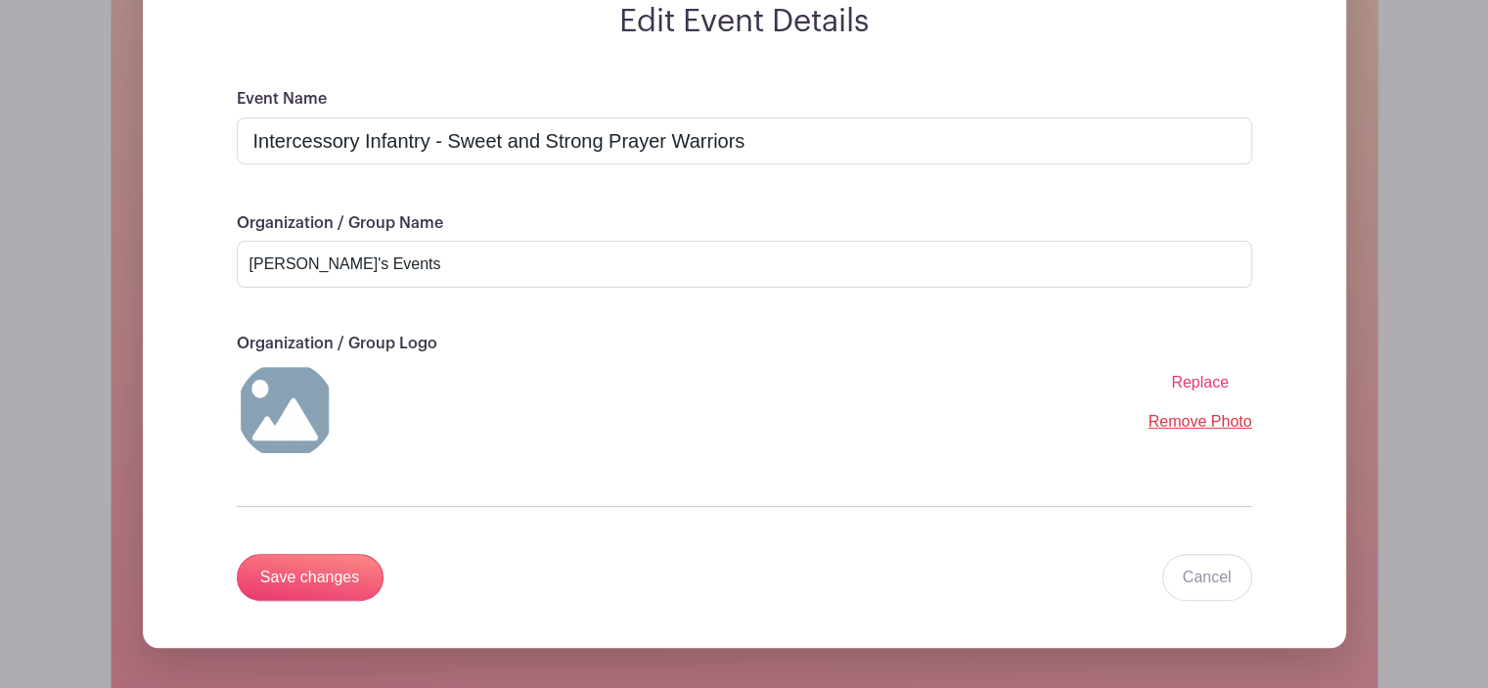
click at [1192, 382] on span "Replace" at bounding box center [1200, 382] width 58 height 17
click at [0, 0] on input "Replace" at bounding box center [0, 0] width 0 height 0
drag, startPoint x: 356, startPoint y: 261, endPoint x: 393, endPoint y: 303, distance: 56.2
click at [254, 262] on input "[PERSON_NAME]'s Events" at bounding box center [745, 264] width 1016 height 47
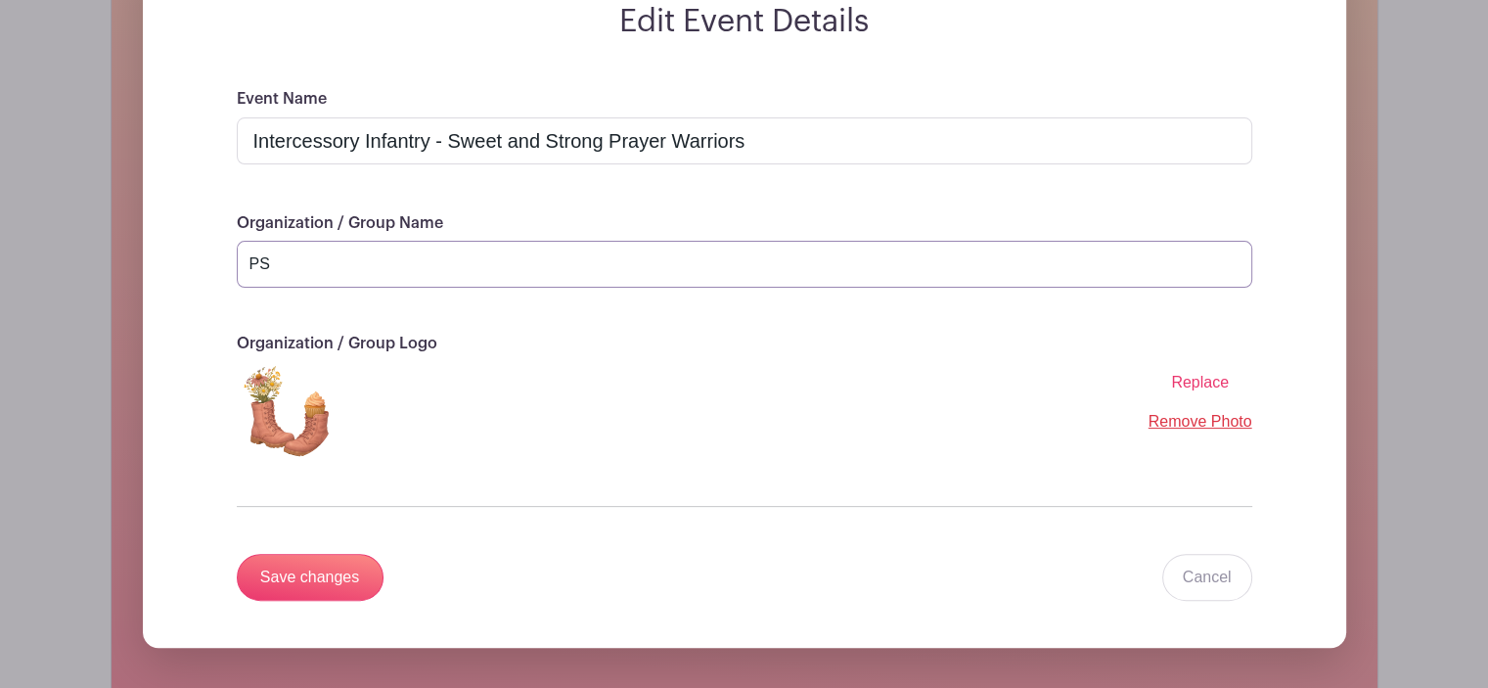
type input "P"
type input "Sweet [DATE]"
click at [320, 567] on input "Save changes" at bounding box center [310, 577] width 147 height 47
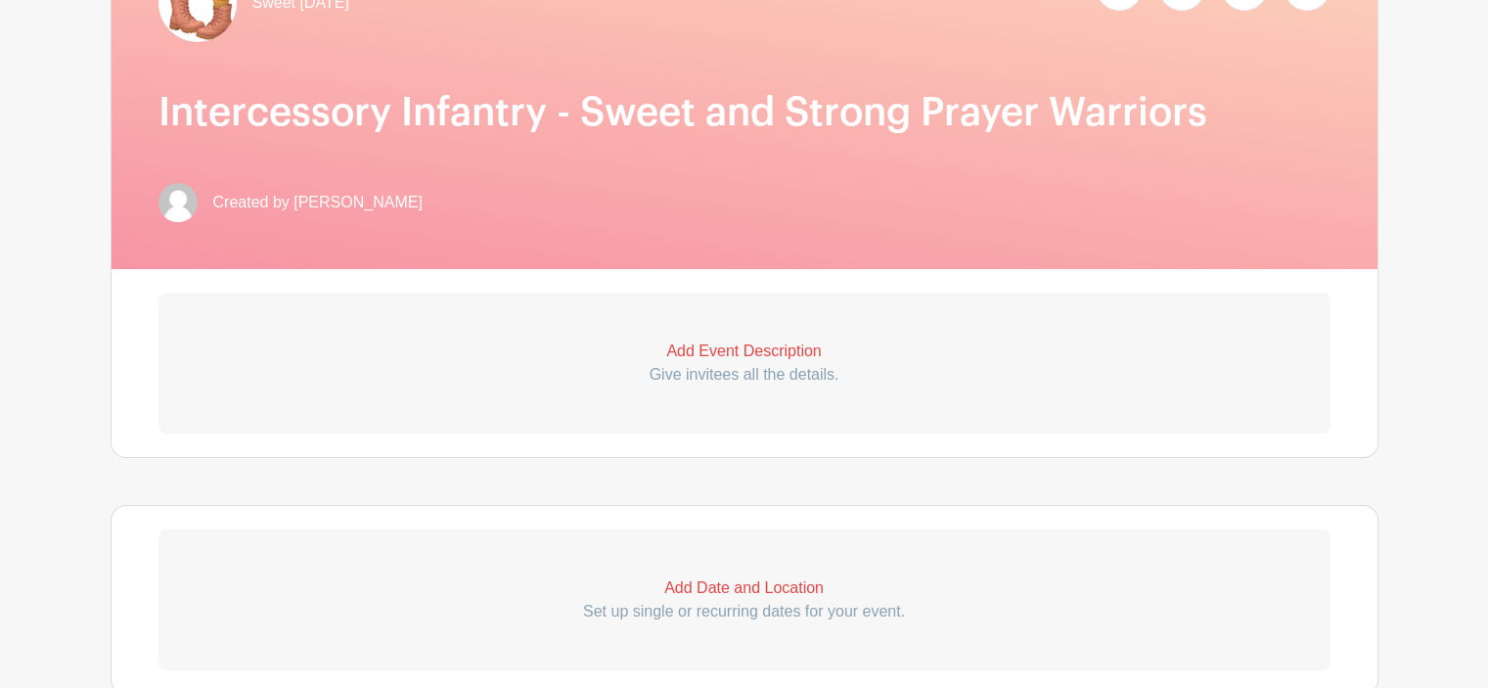
click at [706, 352] on p "Add Event Description" at bounding box center [745, 351] width 1172 height 23
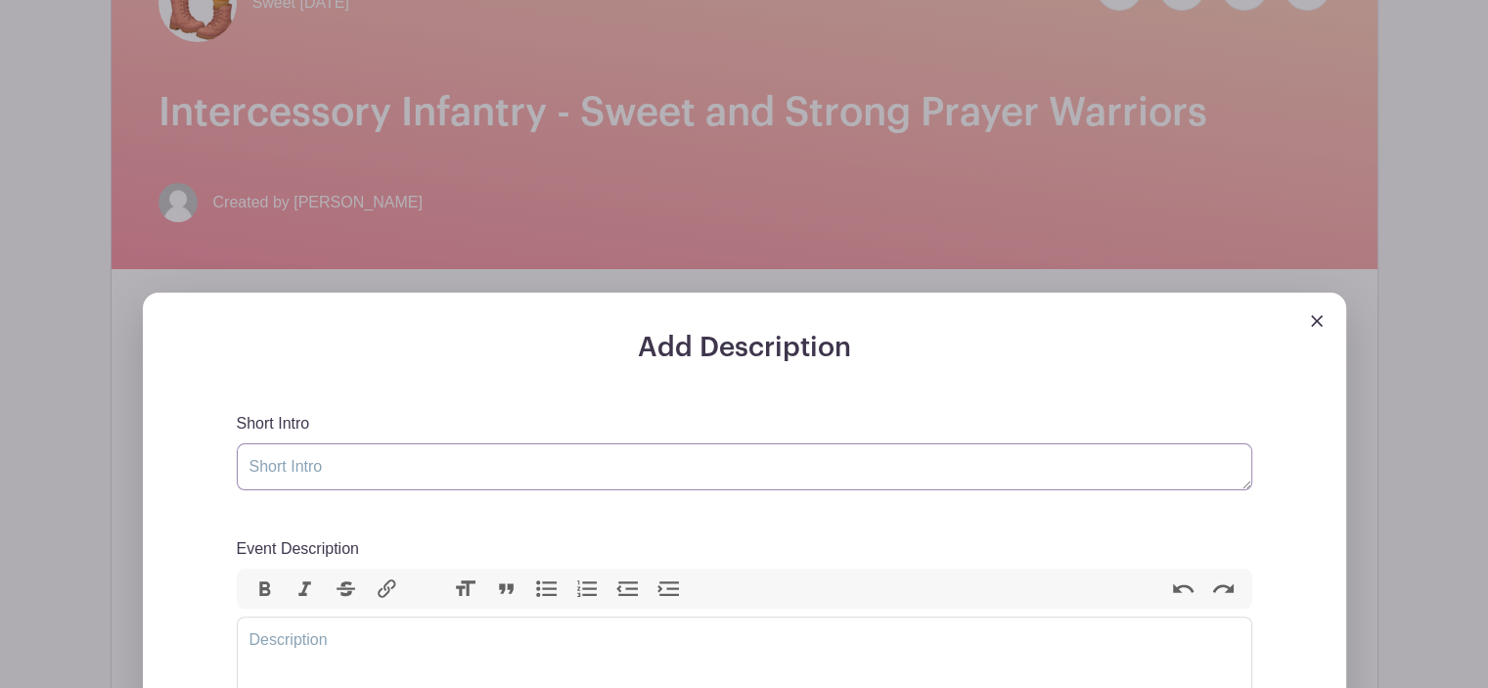
click at [339, 468] on textarea "Short Intro" at bounding box center [745, 466] width 1016 height 47
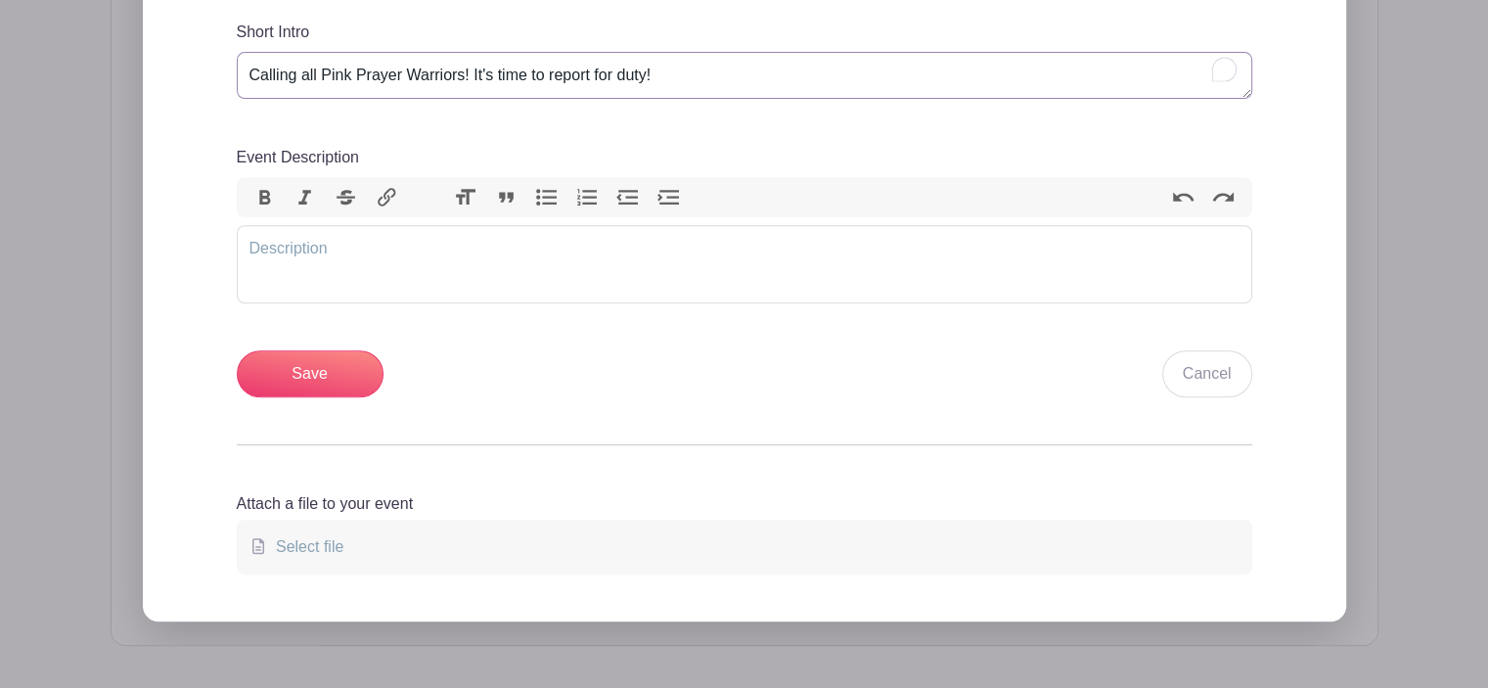
type textarea "Calling all Pink Prayer Warriors! It's time to report for duty!"
click at [274, 246] on trix-editor "Event Description" at bounding box center [745, 264] width 1016 height 78
type trix-editor "<div>I</div>"
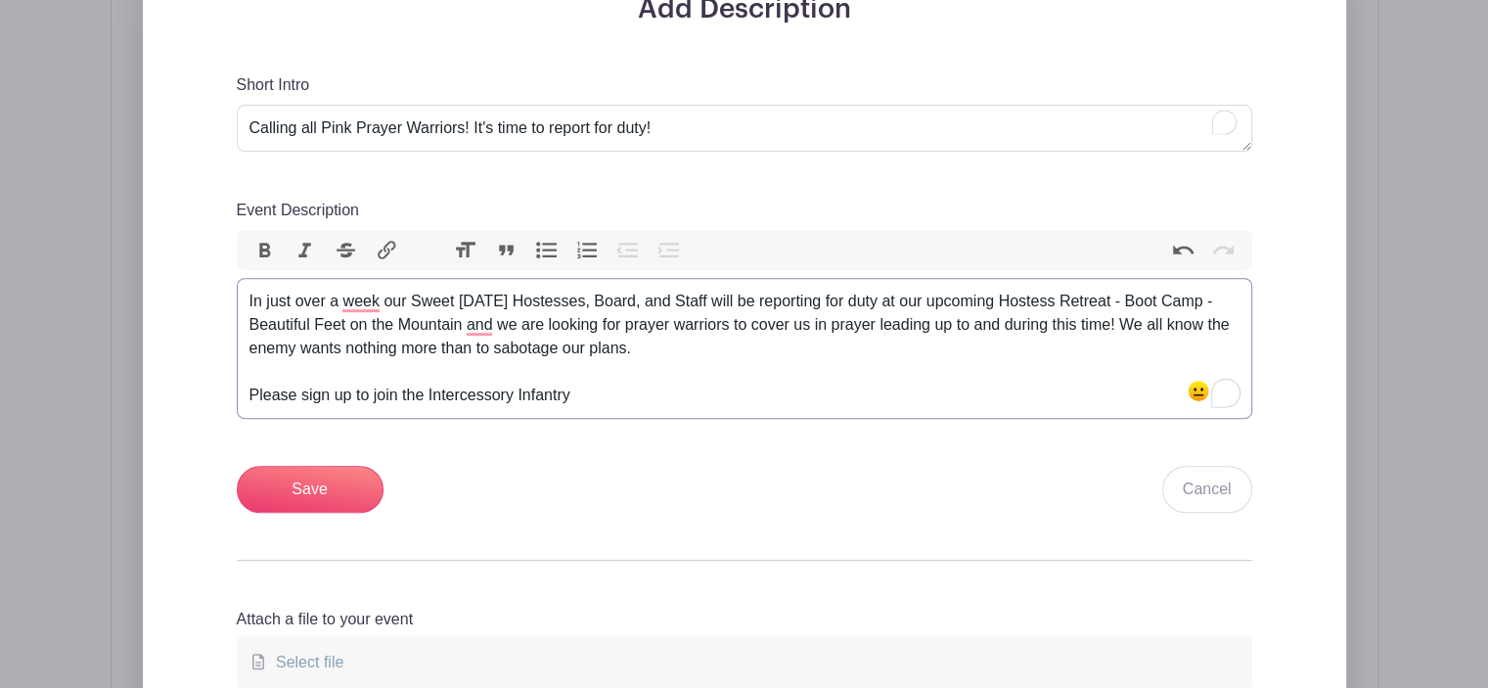
scroll to position [762, 0]
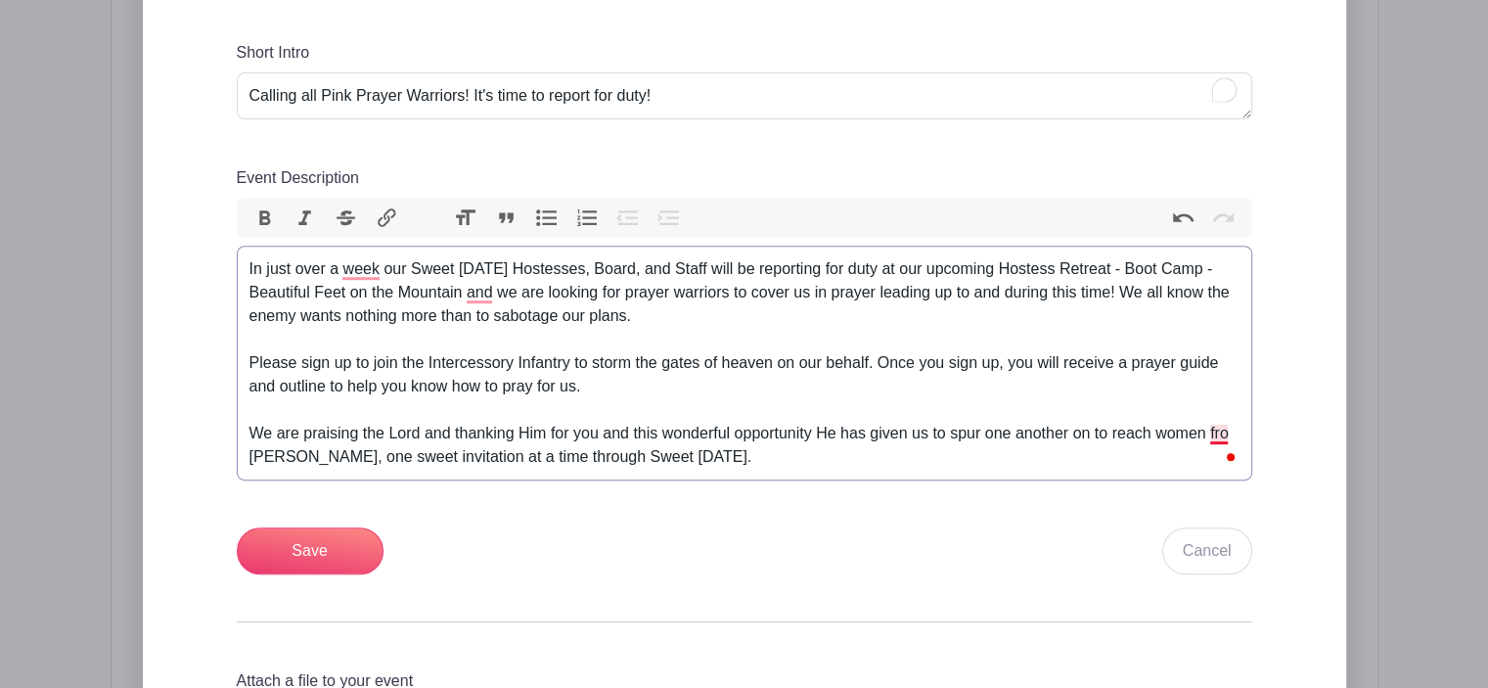
click at [1220, 437] on div "In just over a week our Sweet [DATE] Hostesses, Board, and Staff will be report…" at bounding box center [745, 362] width 990 height 211
type trix-editor "<div>In just over a week our Sweet [DATE] Hostesses, Board, and Staff will be r…"
drag, startPoint x: 314, startPoint y: 547, endPoint x: 521, endPoint y: 577, distance: 208.7
click at [521, 577] on div "Add Description Short Intro Calling all Pink Prayer Warriors! It's time to repo…" at bounding box center [745, 380] width 1110 height 838
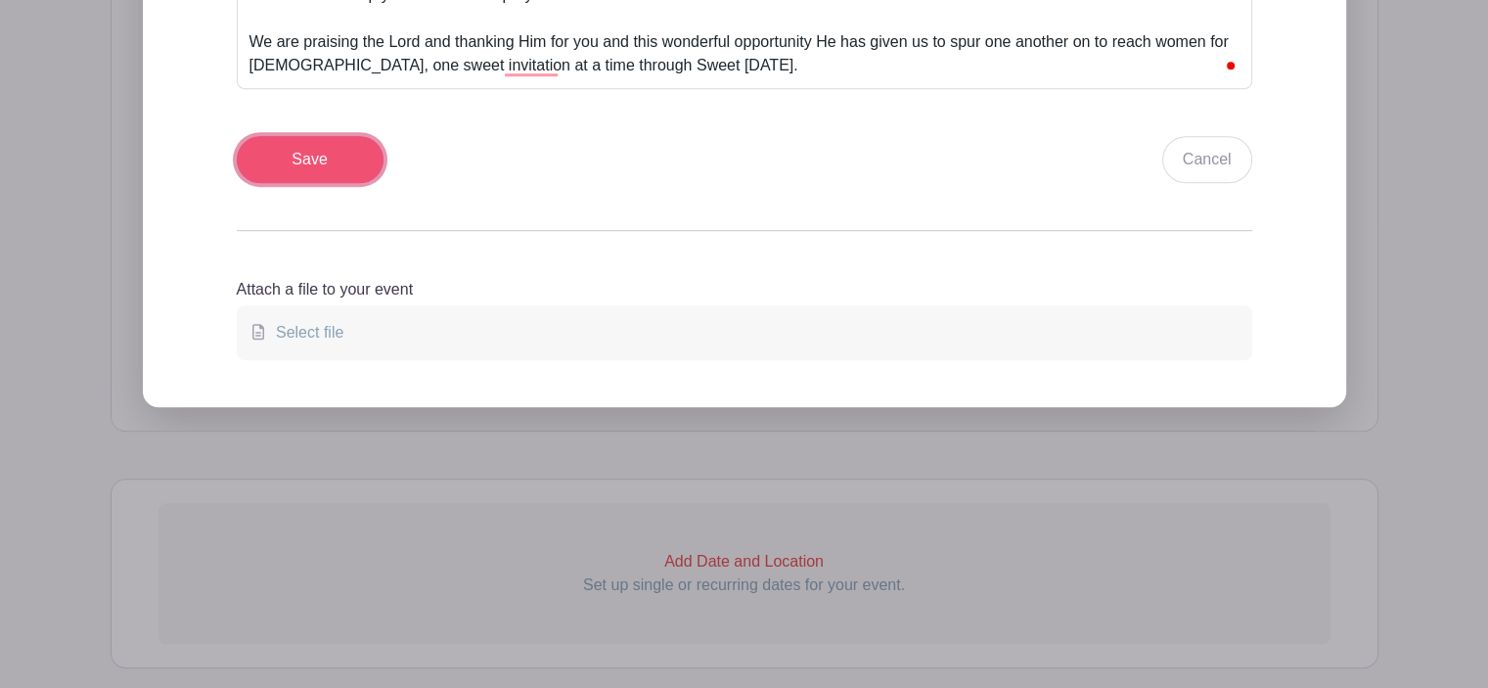
click at [317, 160] on input "Save" at bounding box center [310, 159] width 147 height 47
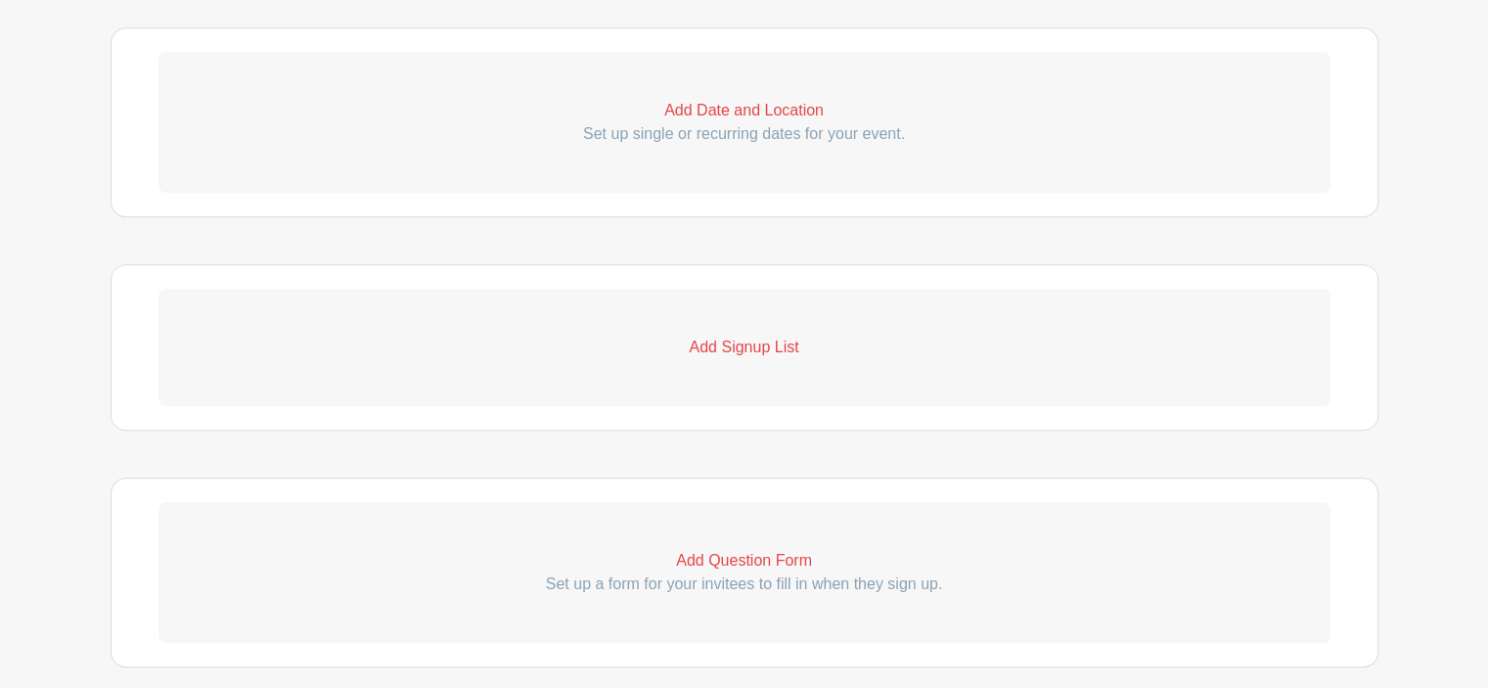
click at [735, 116] on p "Add Date and Location" at bounding box center [745, 110] width 1172 height 23
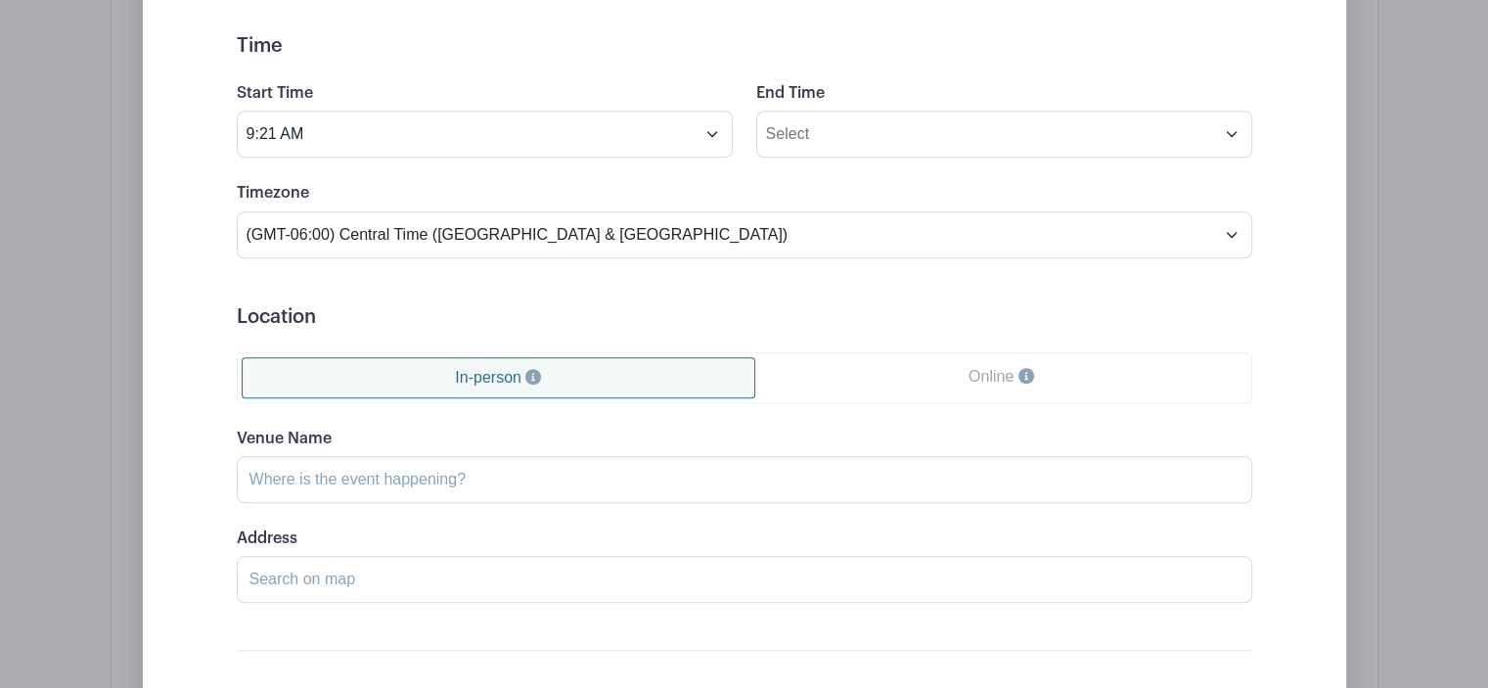
scroll to position [1254, 0]
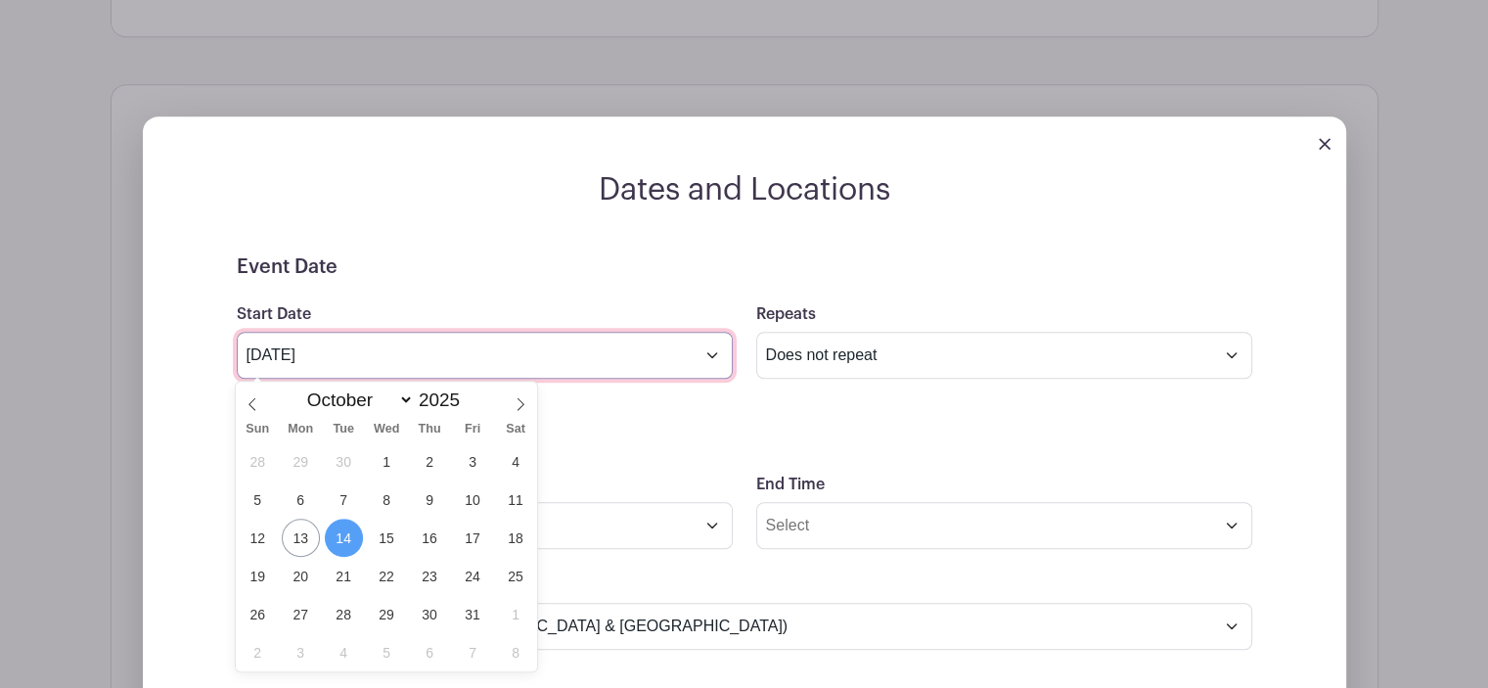
click at [462, 356] on input "[DATE]" at bounding box center [485, 355] width 496 height 47
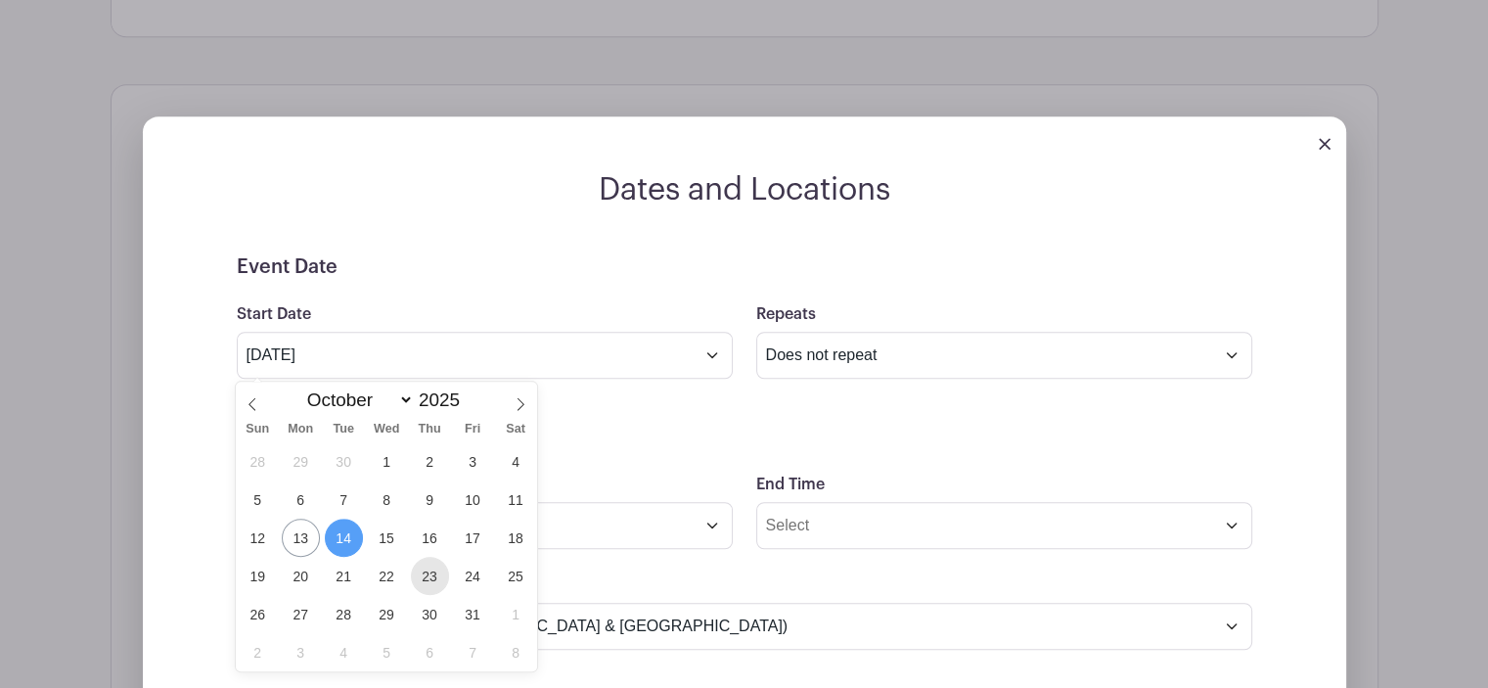
click at [420, 578] on span "23" at bounding box center [430, 576] width 38 height 38
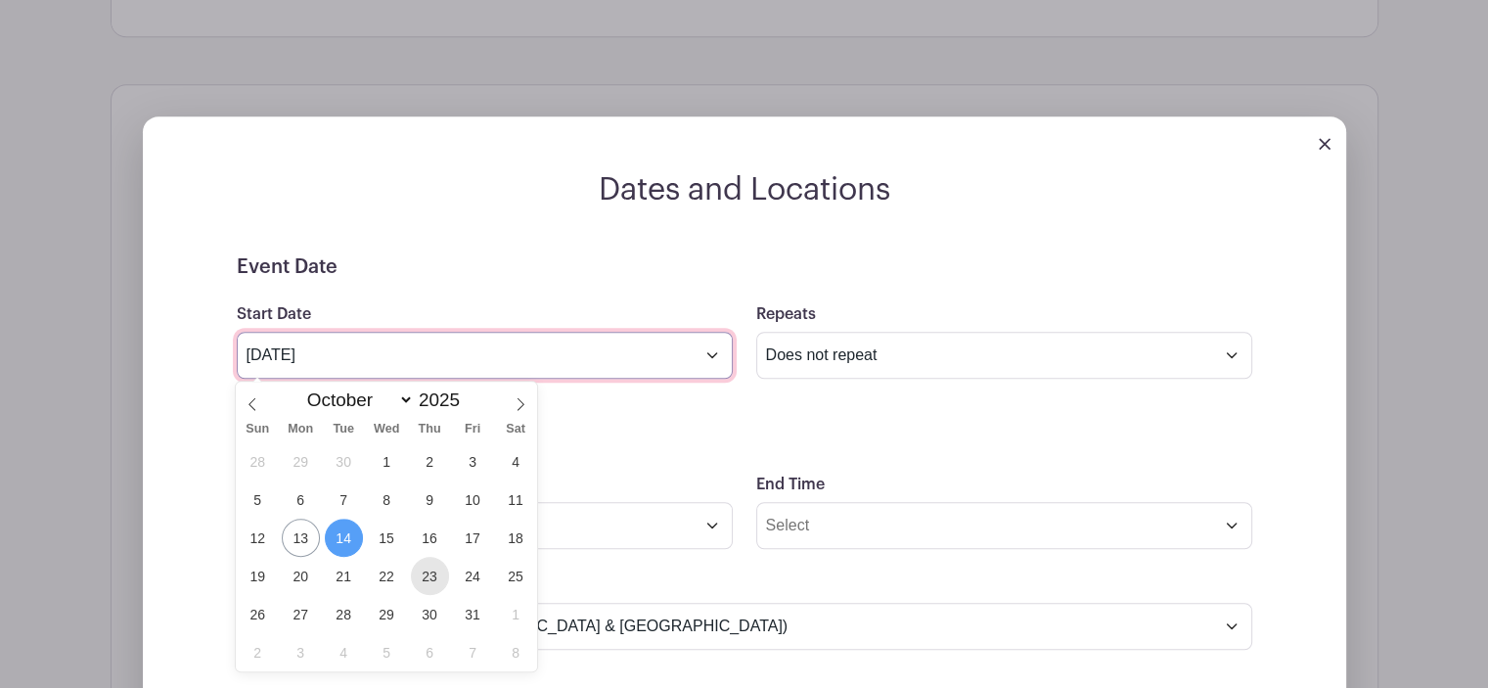
type input "[DATE]"
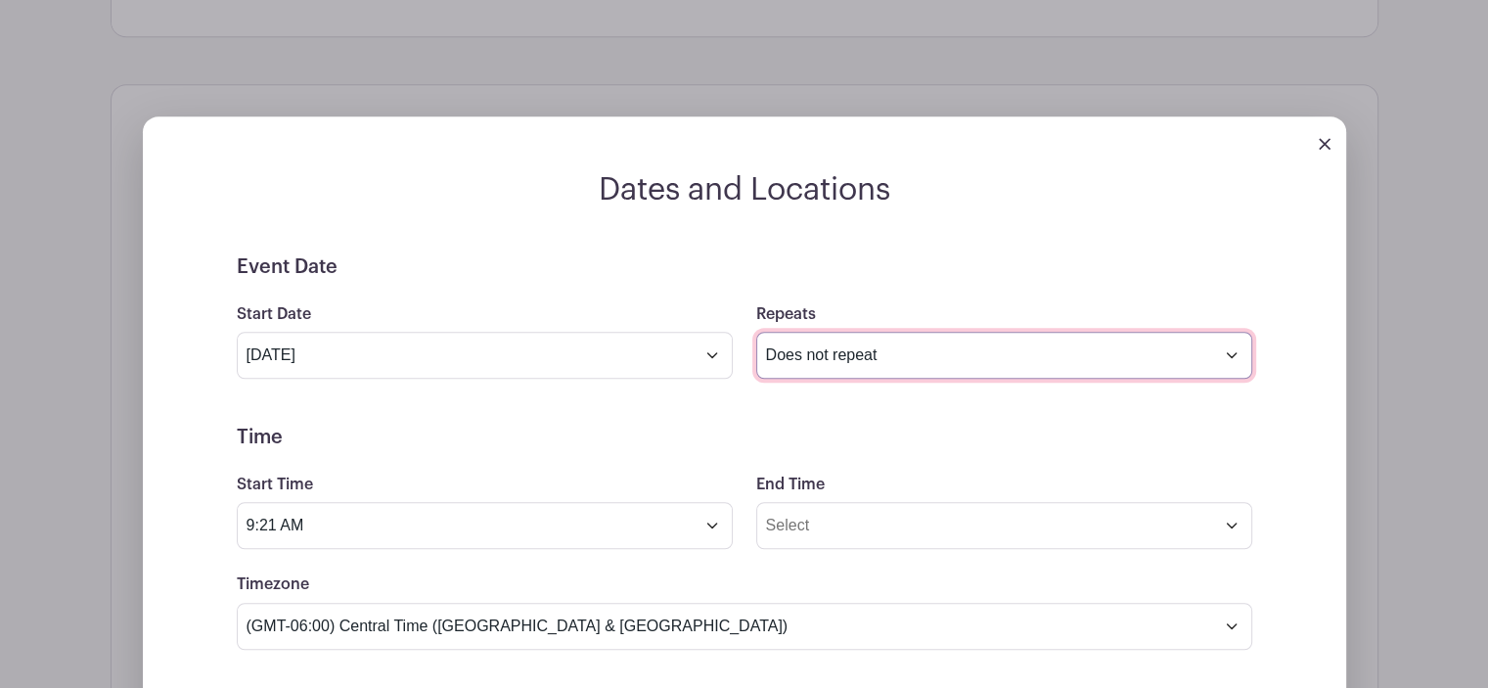
click at [940, 358] on select "Does not repeat Daily Weekly Monthly on day 23 Monthly on the fourth [DATE] Oth…" at bounding box center [1004, 355] width 496 height 47
select select "daily"
click at [756, 332] on select "Does not repeat Daily Weekly Monthly on day 23 Monthly on the fourth [DATE] Oth…" at bounding box center [1004, 355] width 496 height 47
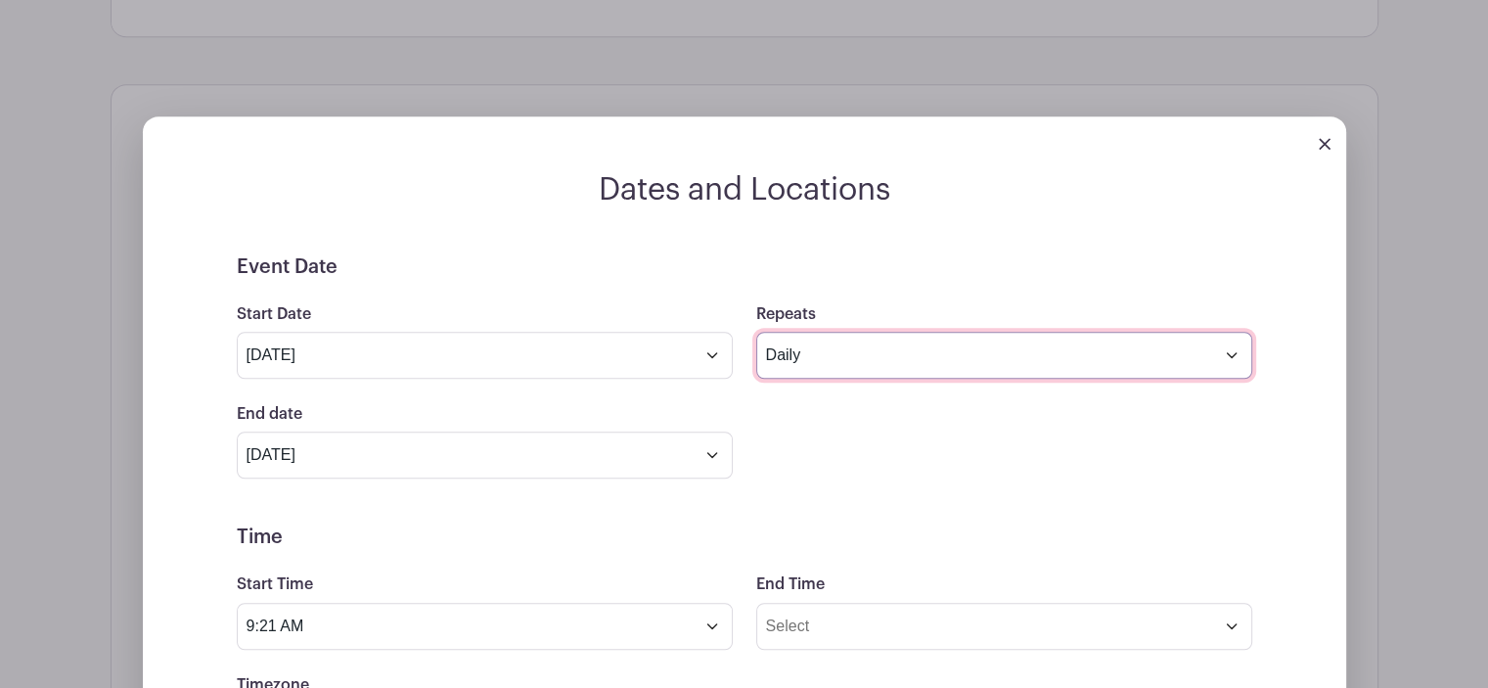
click at [860, 354] on select "Does not repeat Daily Weekly Monthly on day 23 Monthly on the fourth [DATE] Oth…" at bounding box center [1004, 355] width 496 height 47
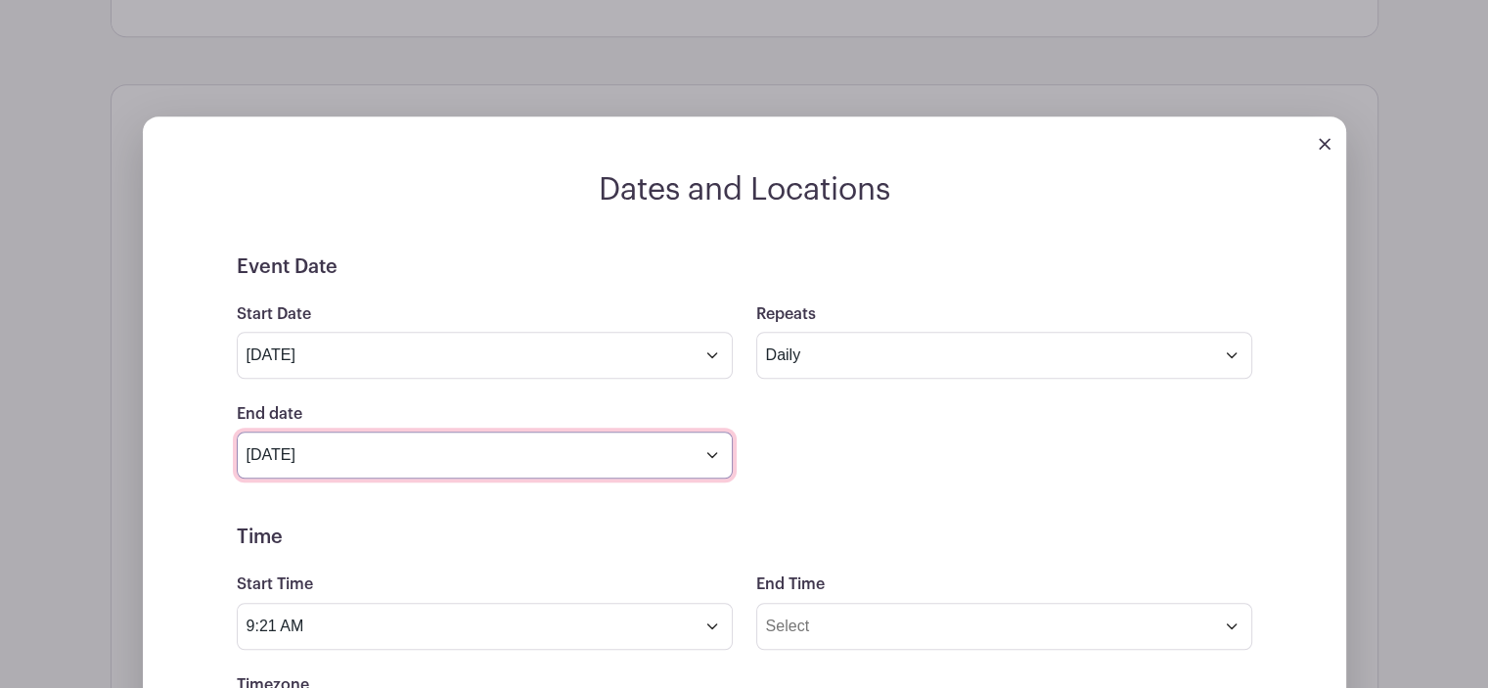
click at [598, 457] on input "[DATE]" at bounding box center [485, 455] width 496 height 47
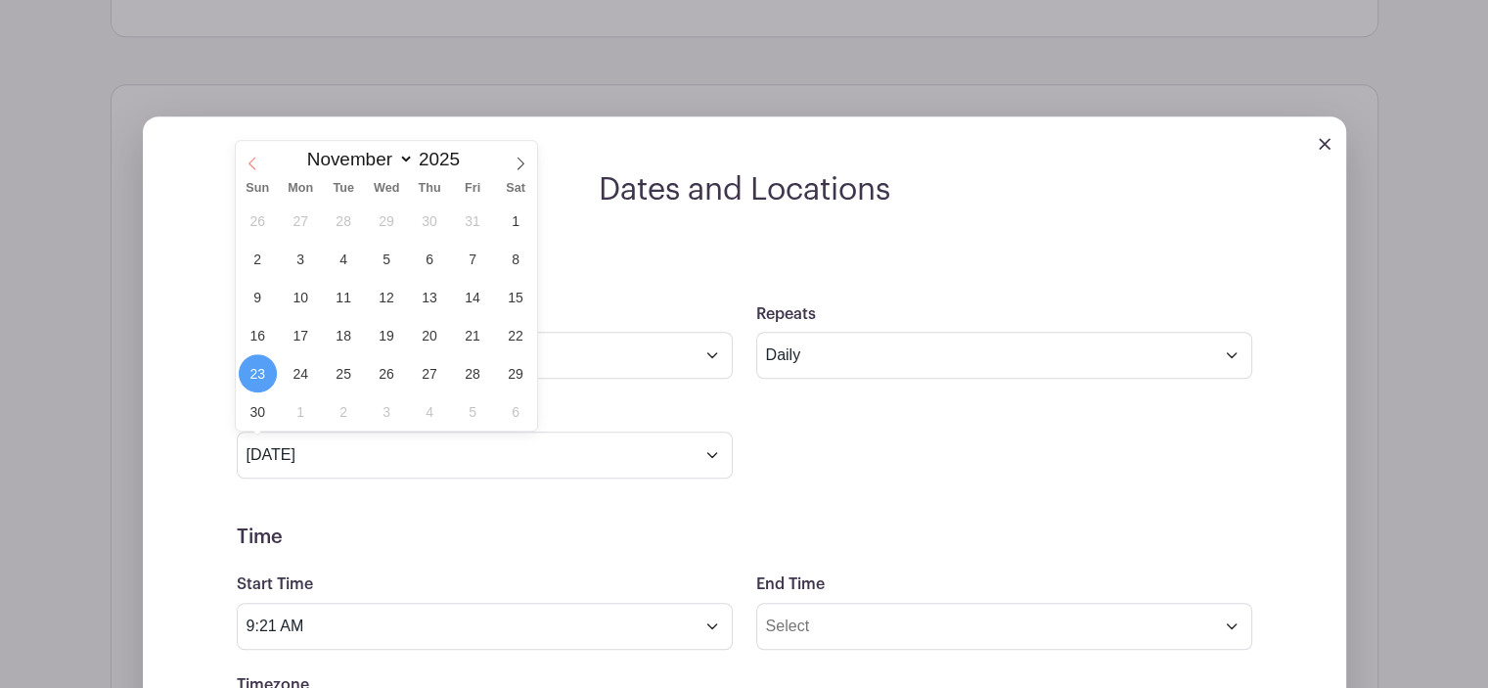
click at [251, 157] on icon at bounding box center [253, 164] width 14 height 14
select select "9"
click at [254, 370] on span "26" at bounding box center [258, 373] width 38 height 38
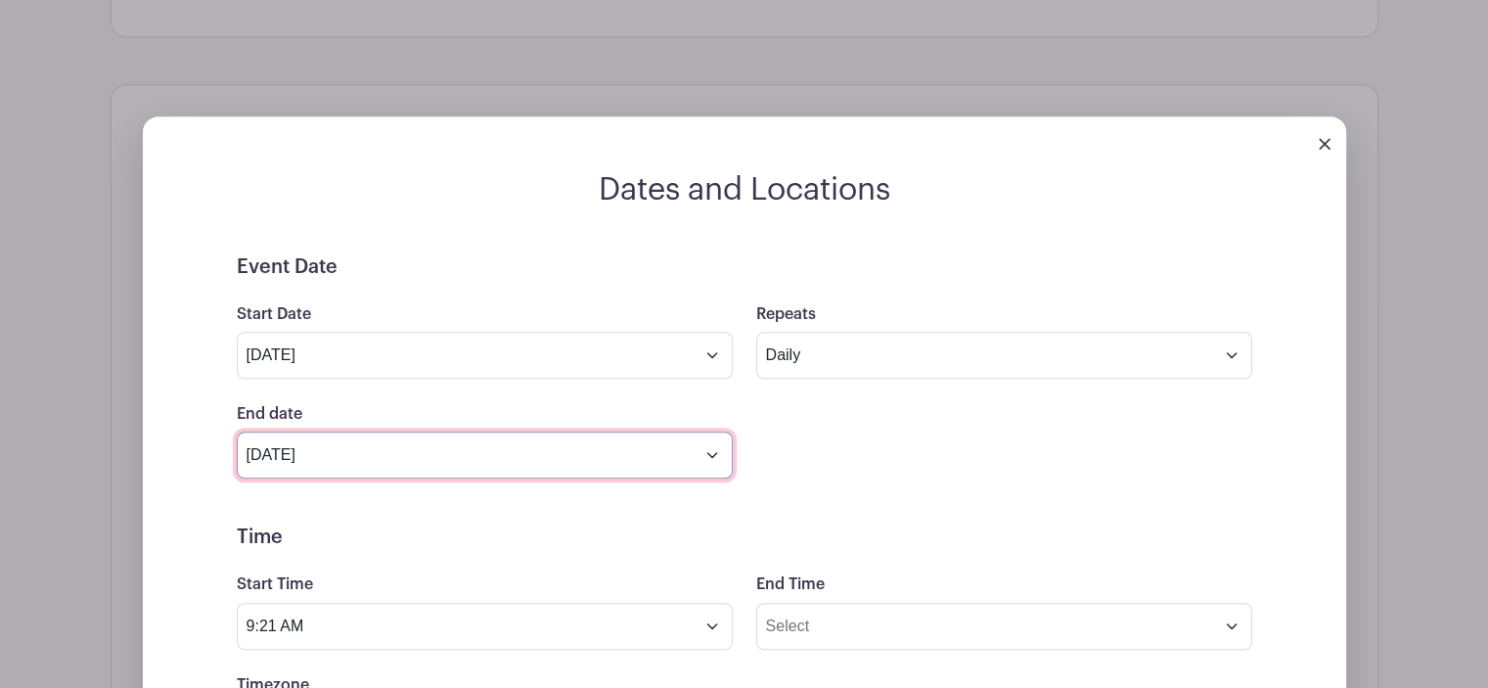
click at [701, 452] on input "[DATE]" at bounding box center [485, 455] width 496 height 47
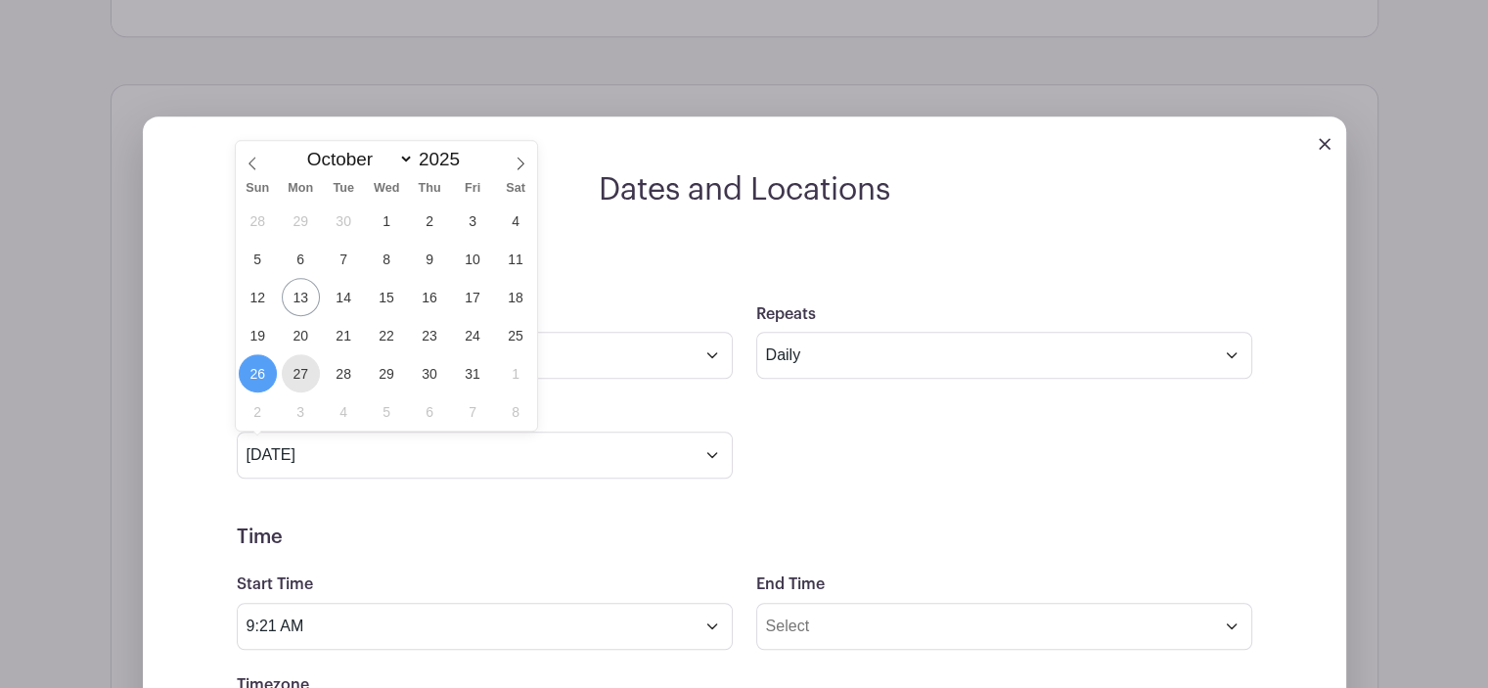
drag, startPoint x: 300, startPoint y: 371, endPoint x: 329, endPoint y: 369, distance: 28.4
click at [299, 371] on span "27" at bounding box center [301, 373] width 38 height 38
type input "[DATE]"
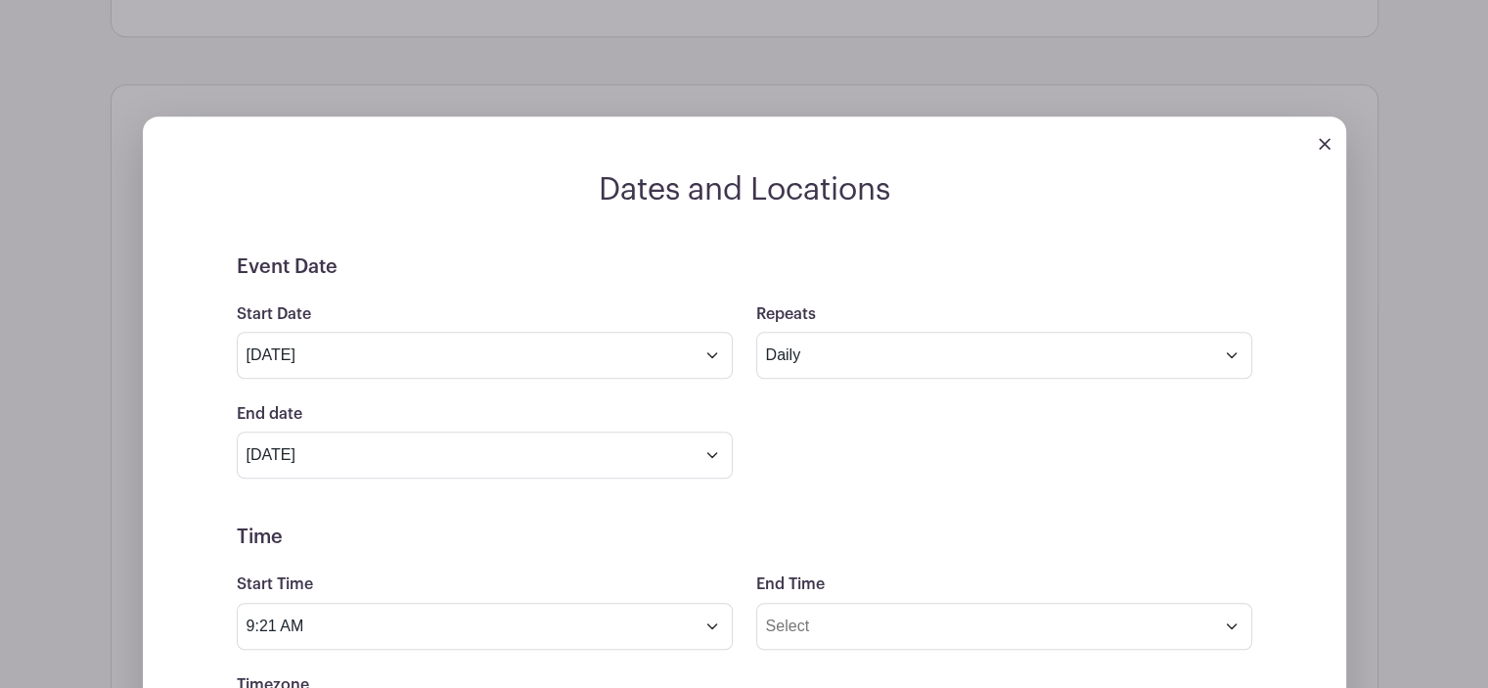
click at [847, 422] on div "End date [DATE] Repeats every 1 Day Week Monthly on day 23" at bounding box center [744, 440] width 1039 height 76
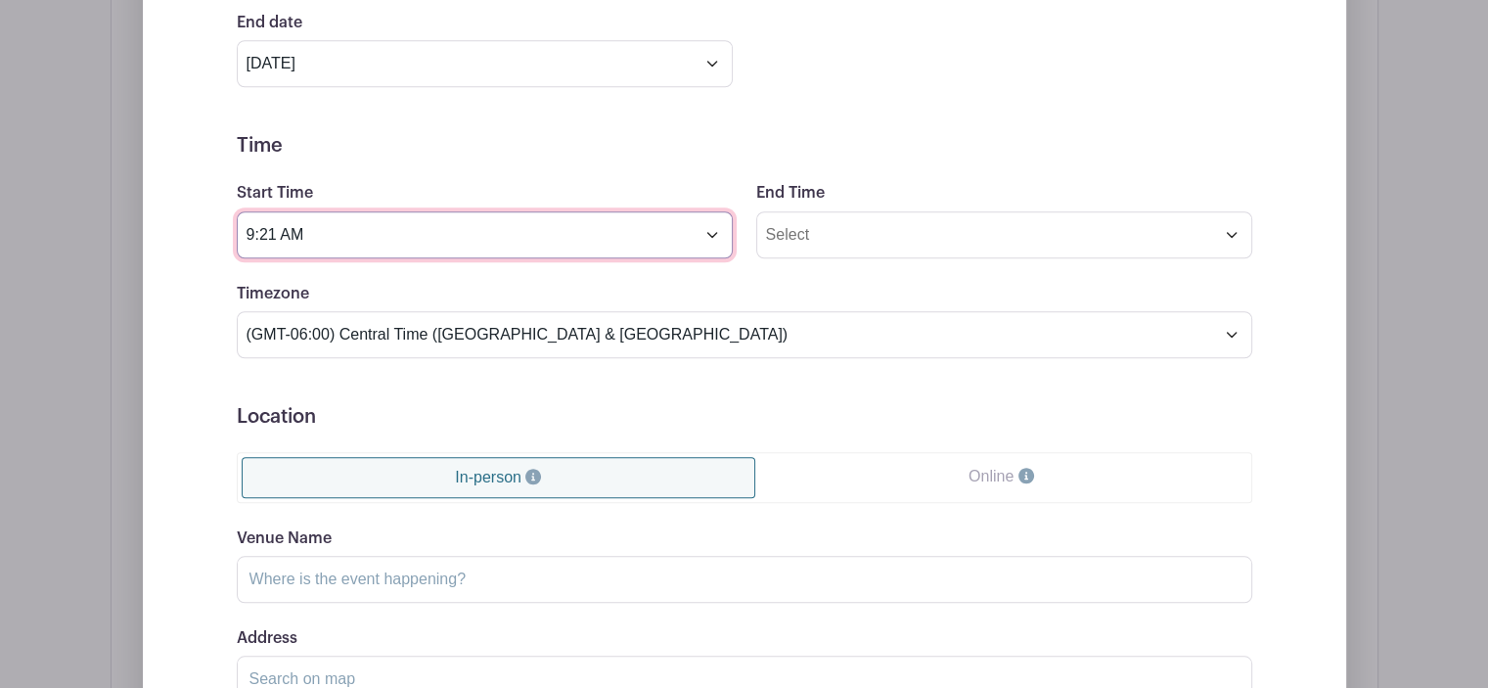
click at [712, 236] on input "9:21 AM" at bounding box center [485, 234] width 496 height 47
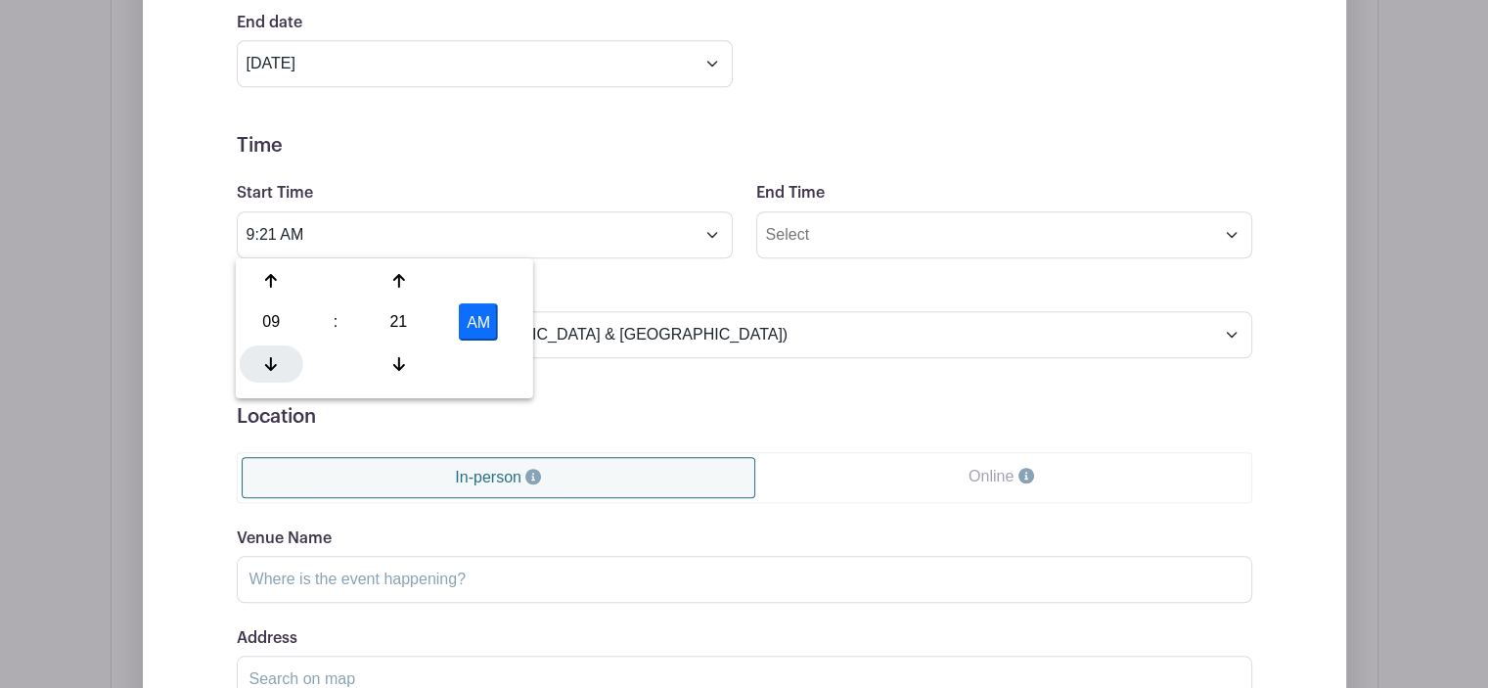
click at [265, 346] on div at bounding box center [272, 362] width 64 height 37
click at [397, 318] on div "21" at bounding box center [399, 321] width 64 height 37
click at [281, 283] on div "00" at bounding box center [273, 280] width 66 height 37
type input "8:00 AM"
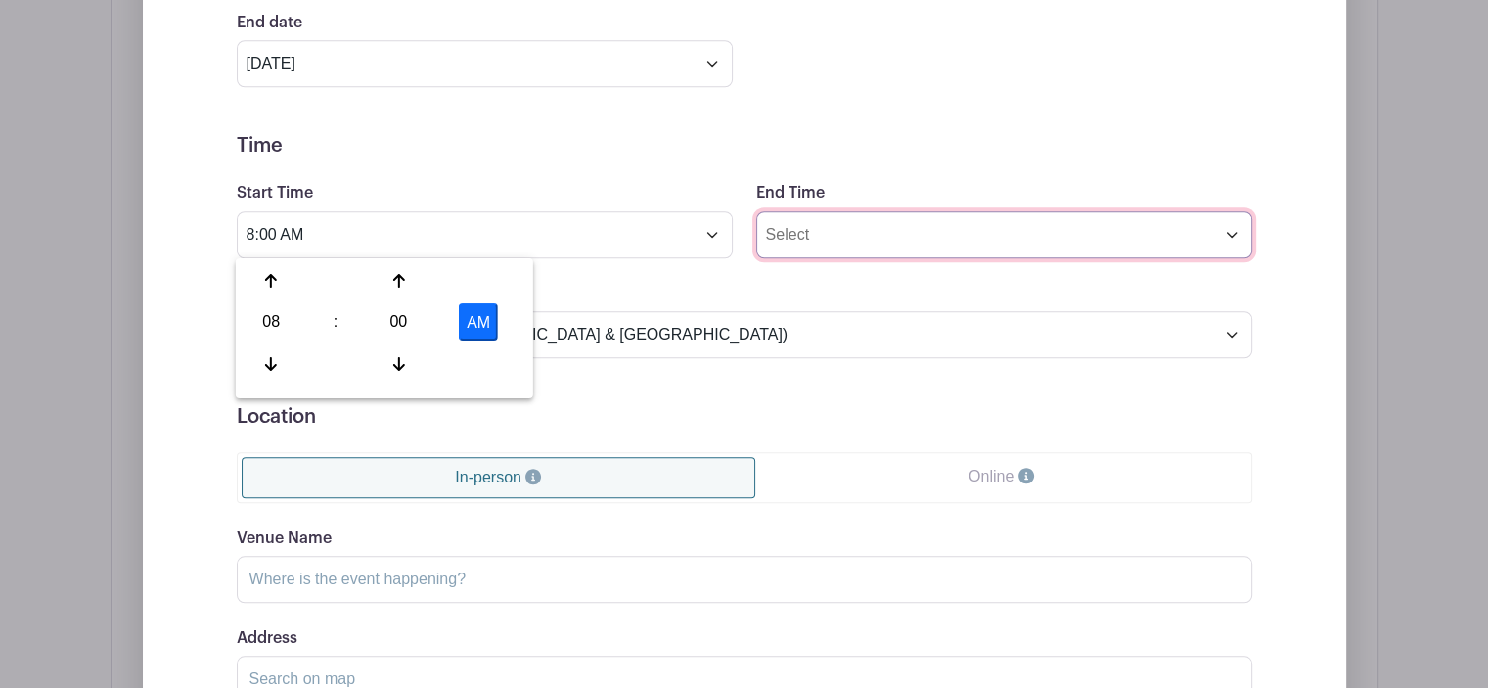
click at [892, 230] on input "End Time" at bounding box center [1004, 234] width 496 height 47
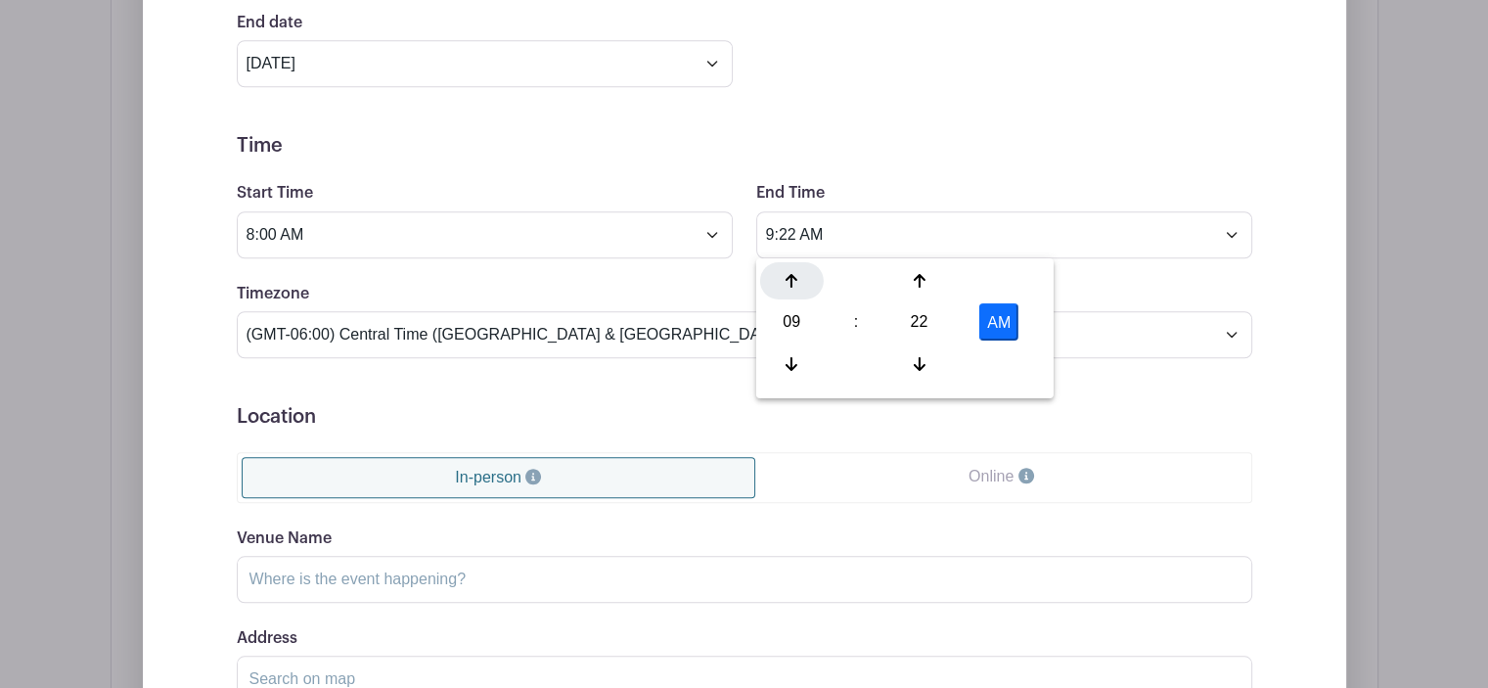
click at [797, 265] on div at bounding box center [792, 280] width 64 height 37
click at [794, 271] on div at bounding box center [792, 280] width 64 height 37
click at [917, 370] on icon at bounding box center [919, 363] width 12 height 16
click at [914, 362] on icon at bounding box center [919, 363] width 12 height 16
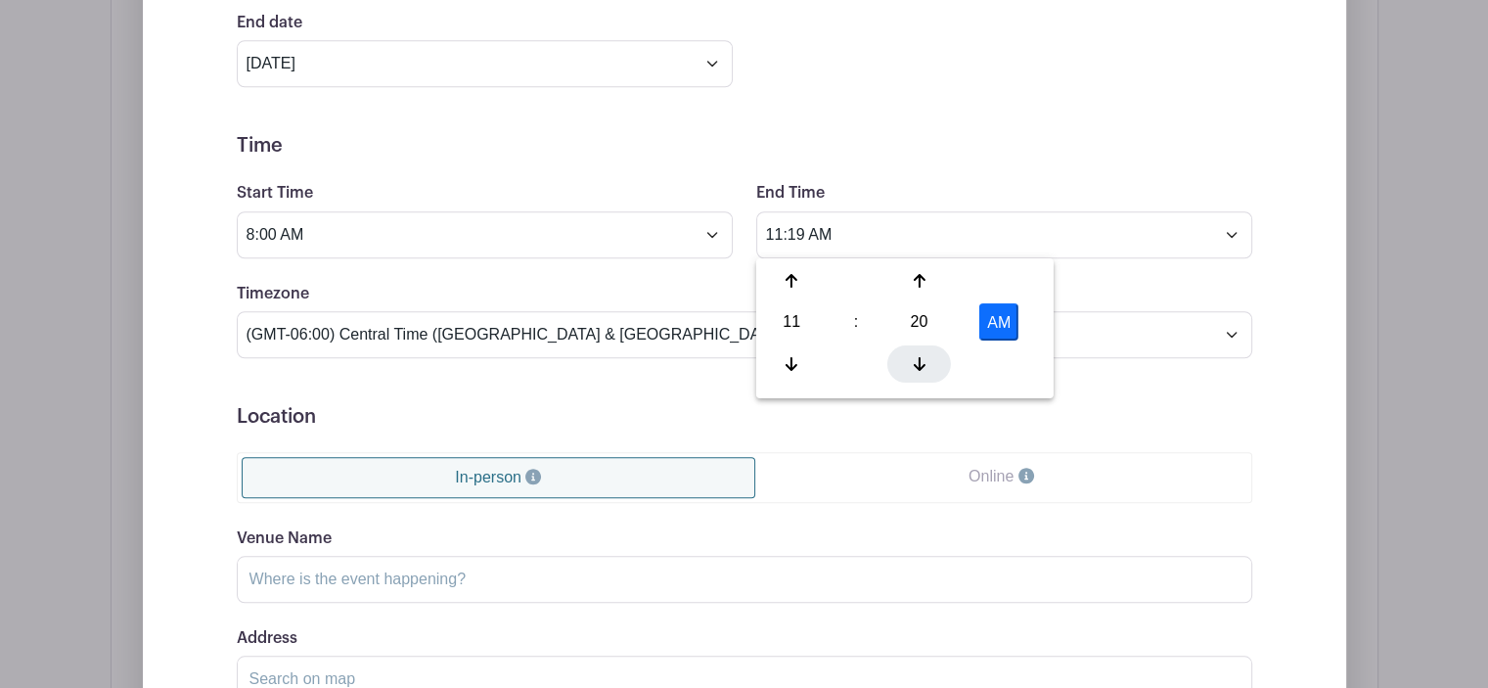
click at [914, 362] on icon at bounding box center [919, 363] width 12 height 16
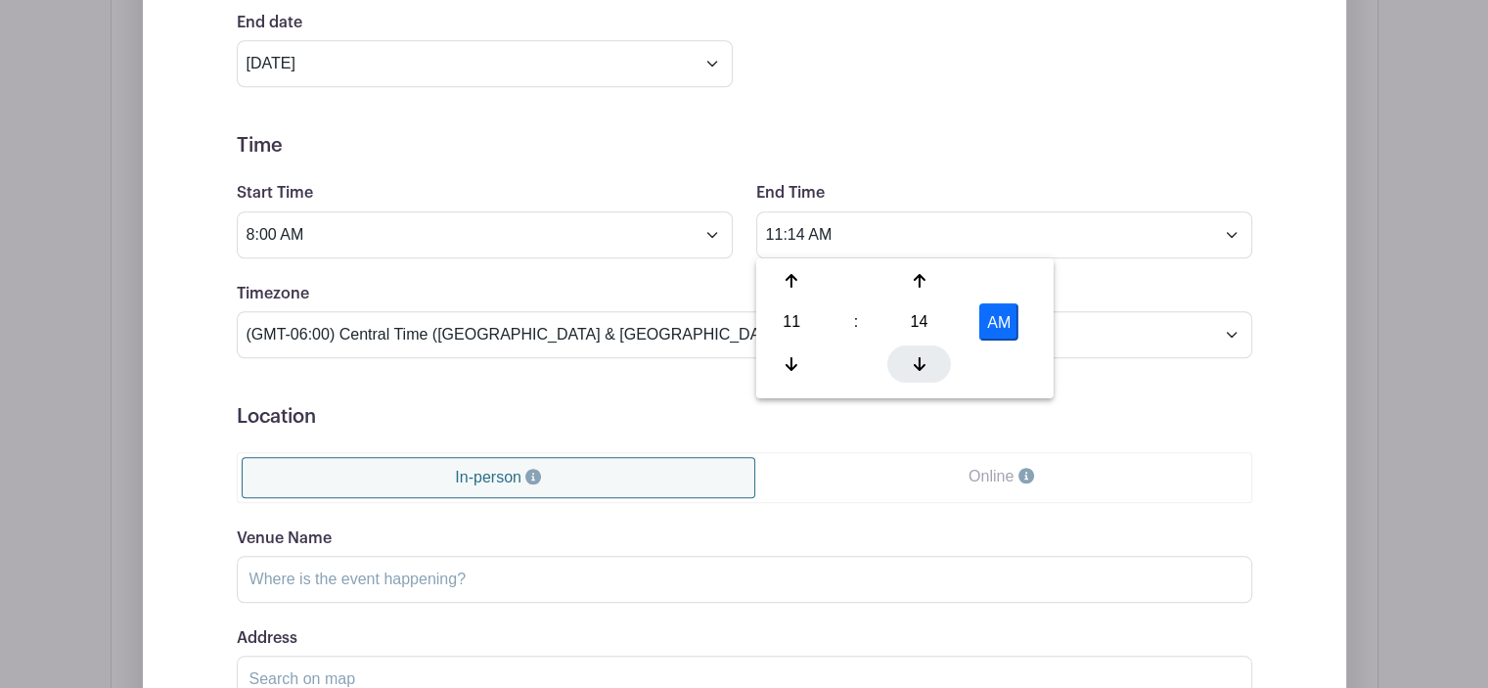
click at [914, 362] on icon at bounding box center [919, 363] width 12 height 16
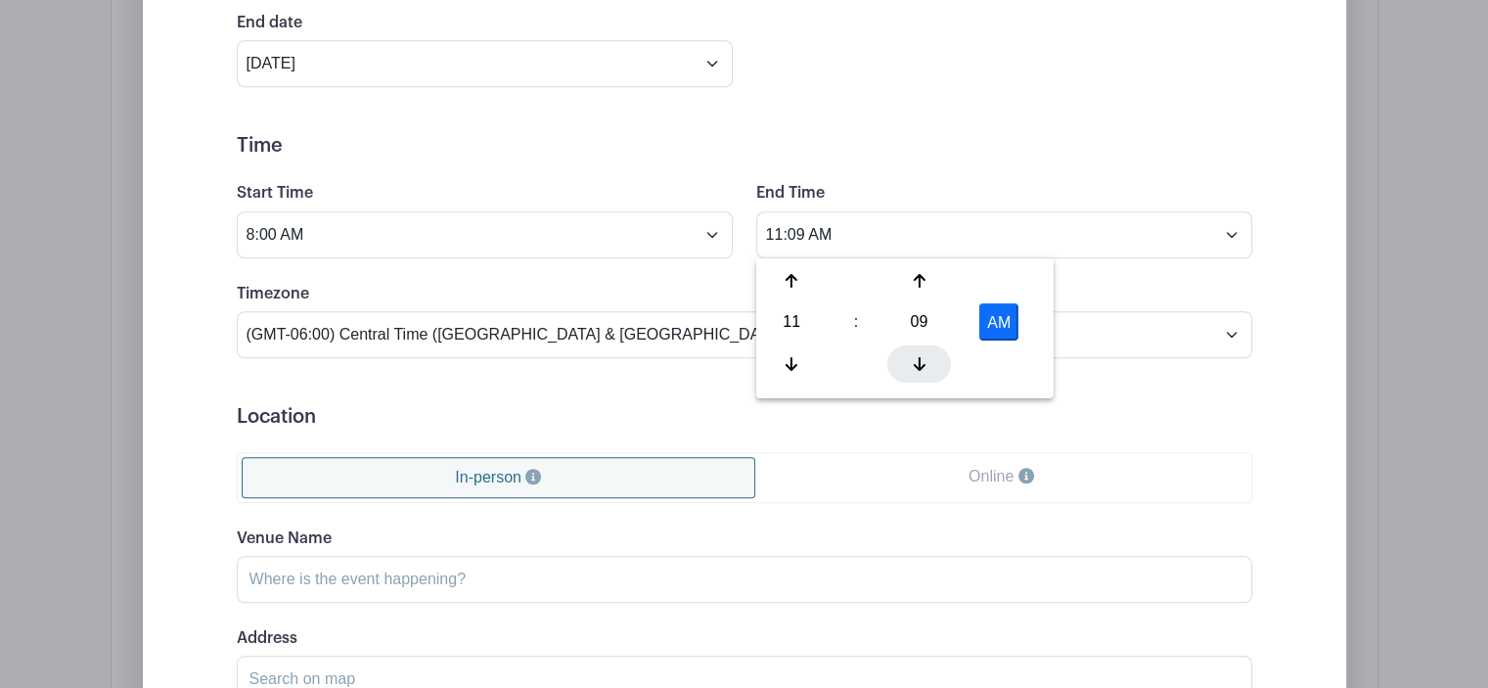
click at [914, 362] on icon at bounding box center [919, 363] width 12 height 16
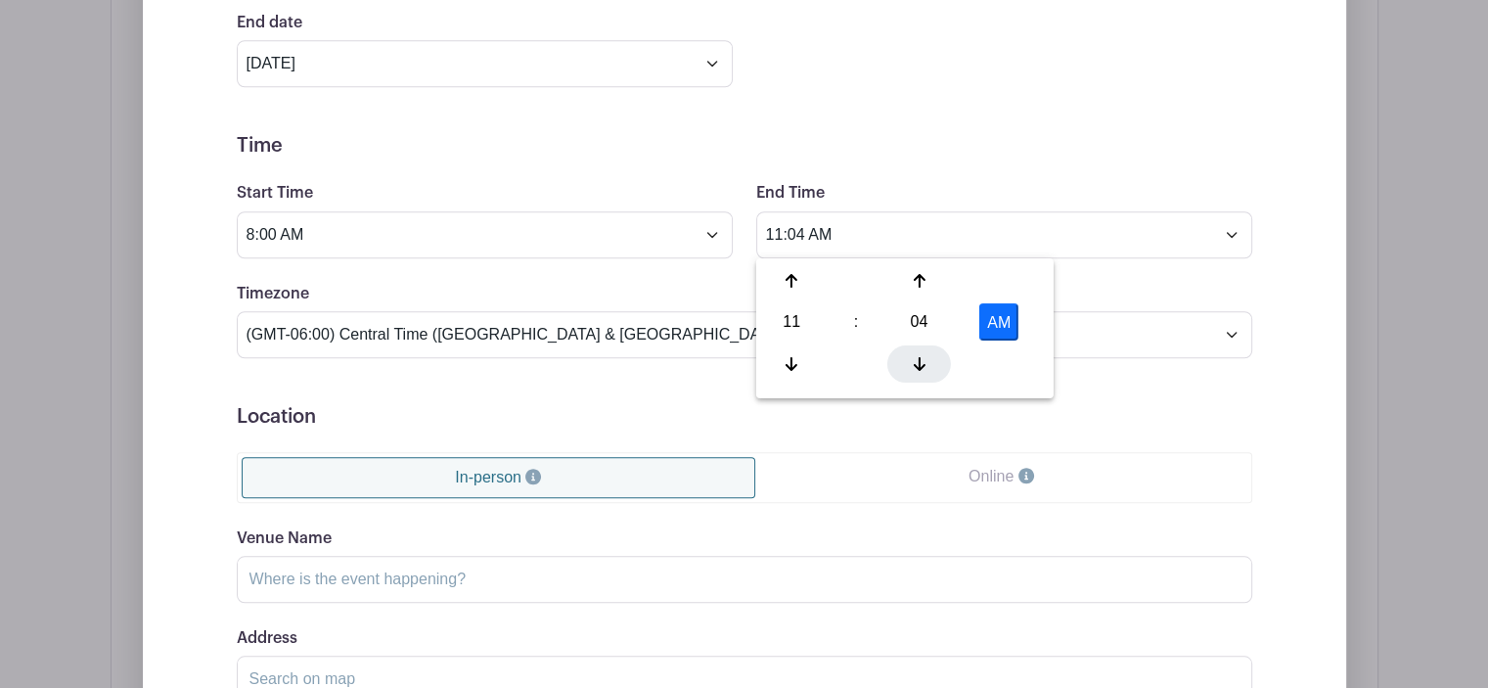
click at [914, 362] on icon at bounding box center [919, 363] width 12 height 16
type input "11:00 AM"
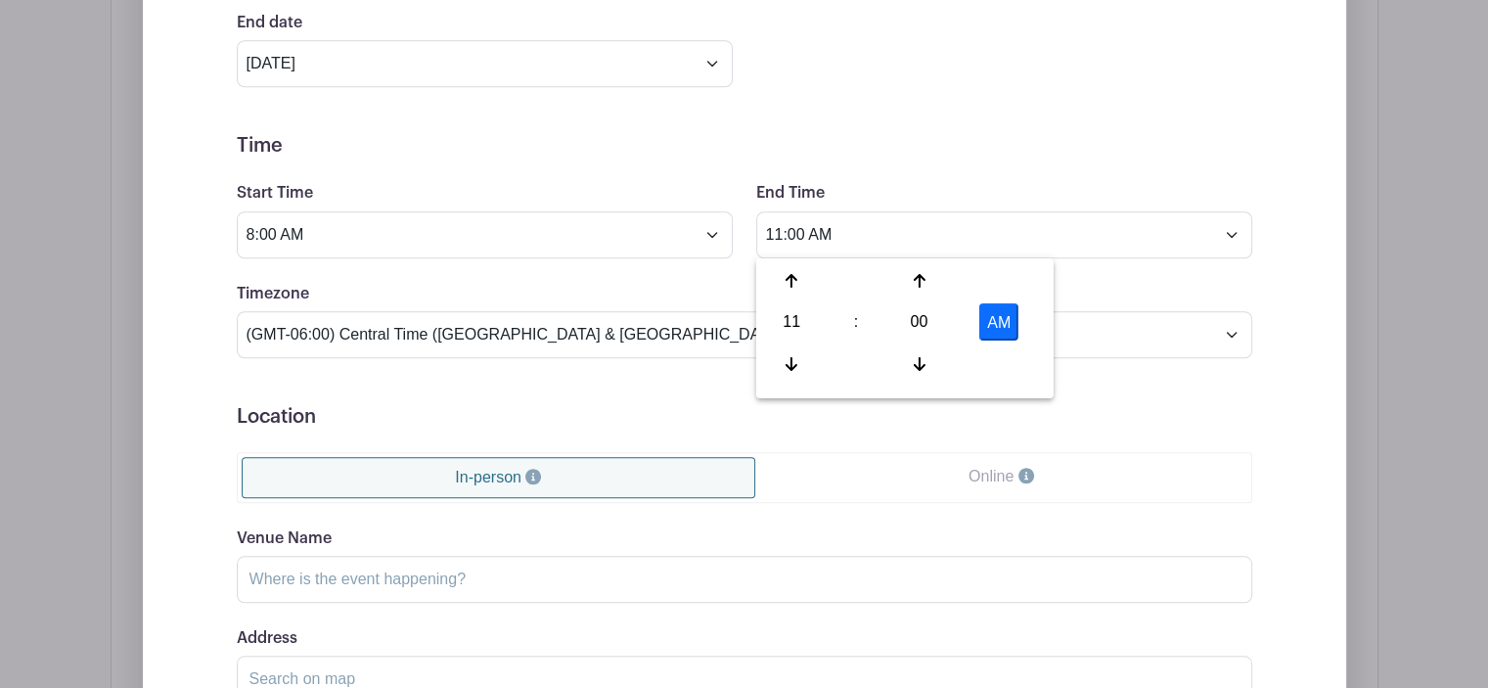
click at [1139, 282] on div "Timezone (GMT-12:00) International Date Line West (GMT-11:00) [US_STATE] (GMT-1…" at bounding box center [744, 320] width 1039 height 76
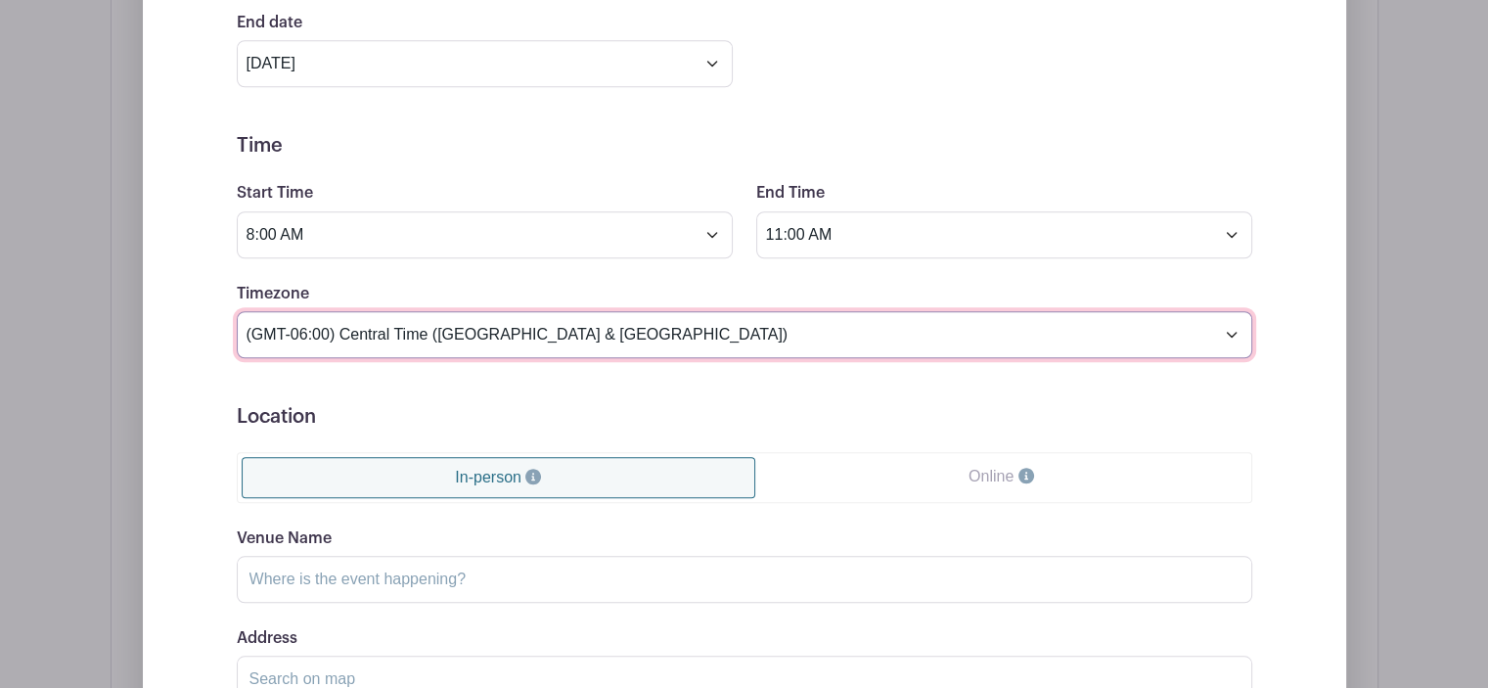
click at [586, 340] on select "(GMT-12:00) International Date Line West (GMT-11:00) [US_STATE] (GMT-11:00) [GE…" at bounding box center [745, 334] width 1016 height 47
select select "Eastern Time ([GEOGRAPHIC_DATA] & [GEOGRAPHIC_DATA])"
click at [237, 311] on select "(GMT-12:00) International Date Line West (GMT-11:00) [US_STATE] (GMT-11:00) [GE…" at bounding box center [745, 334] width 1016 height 47
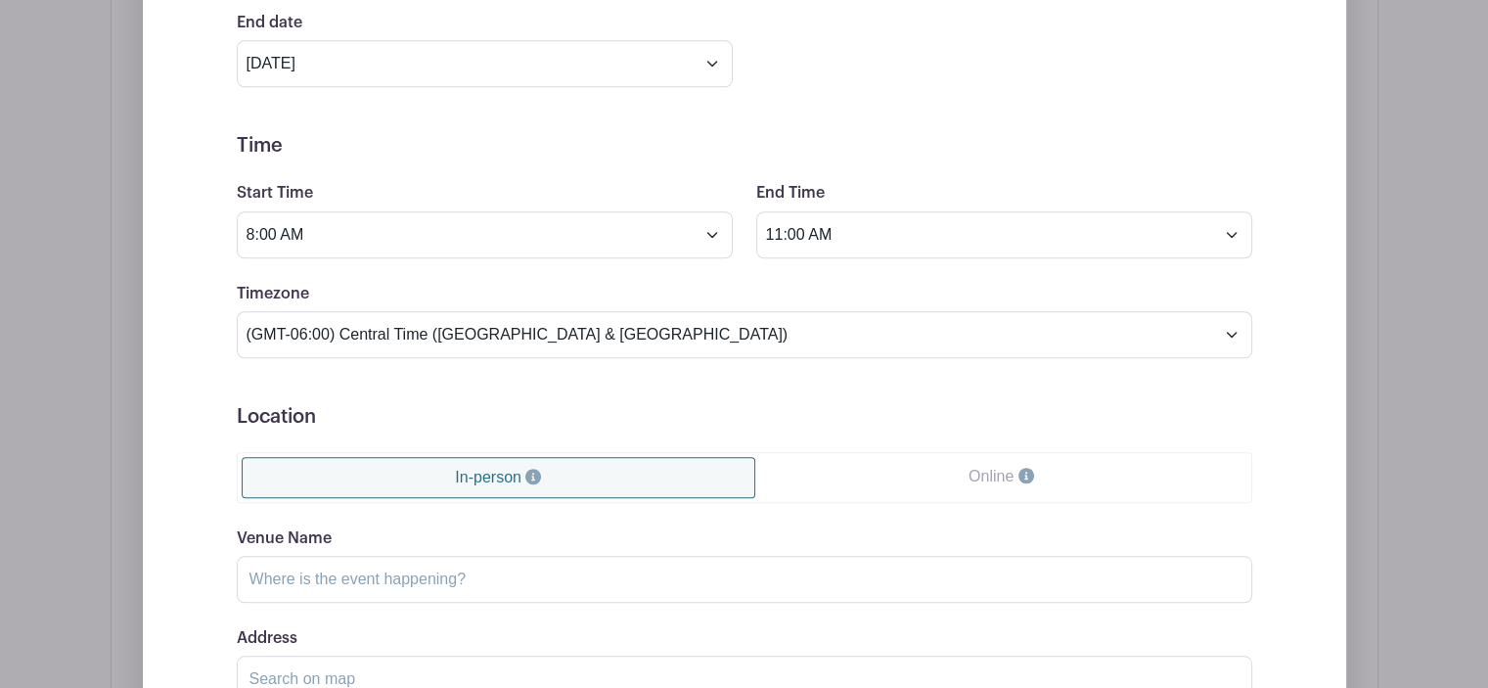
click at [603, 480] on link "In-person" at bounding box center [499, 477] width 515 height 41
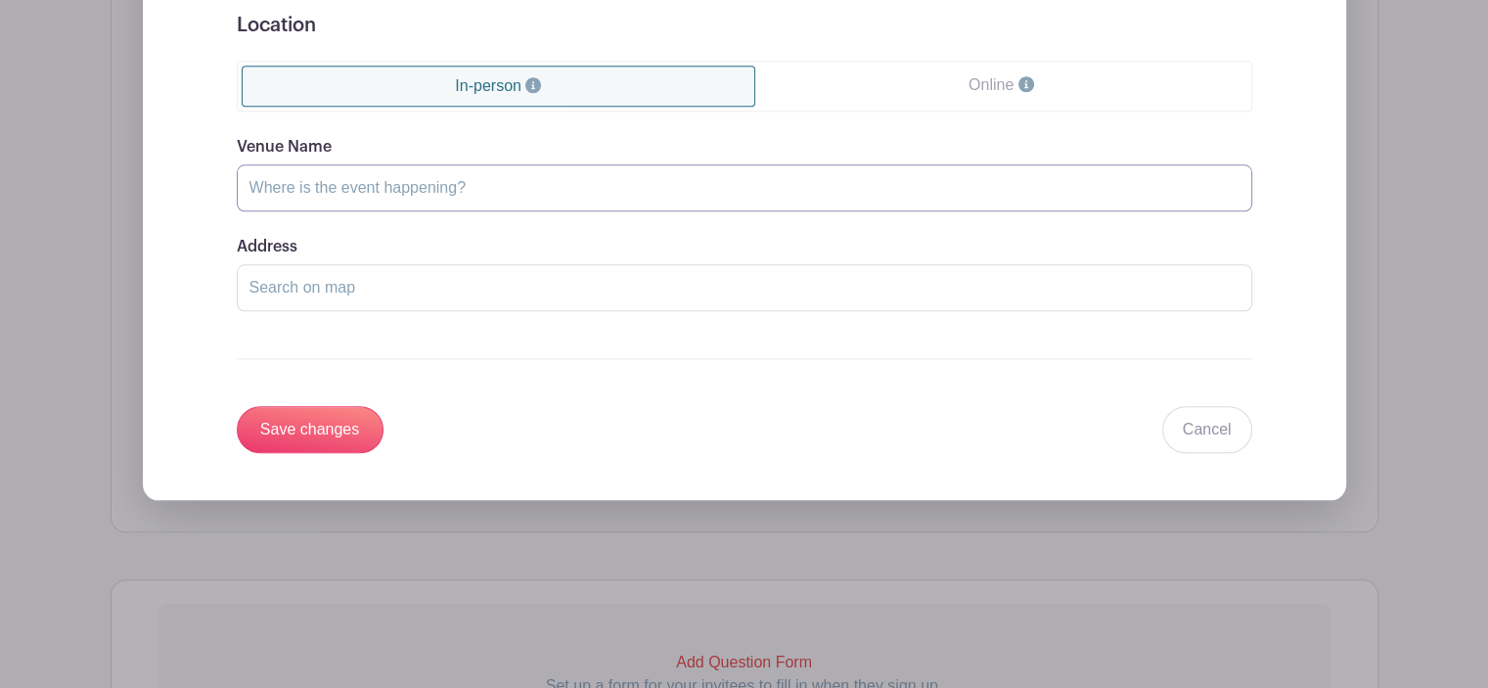
click at [458, 191] on input "Venue Name" at bounding box center [745, 187] width 1016 height 47
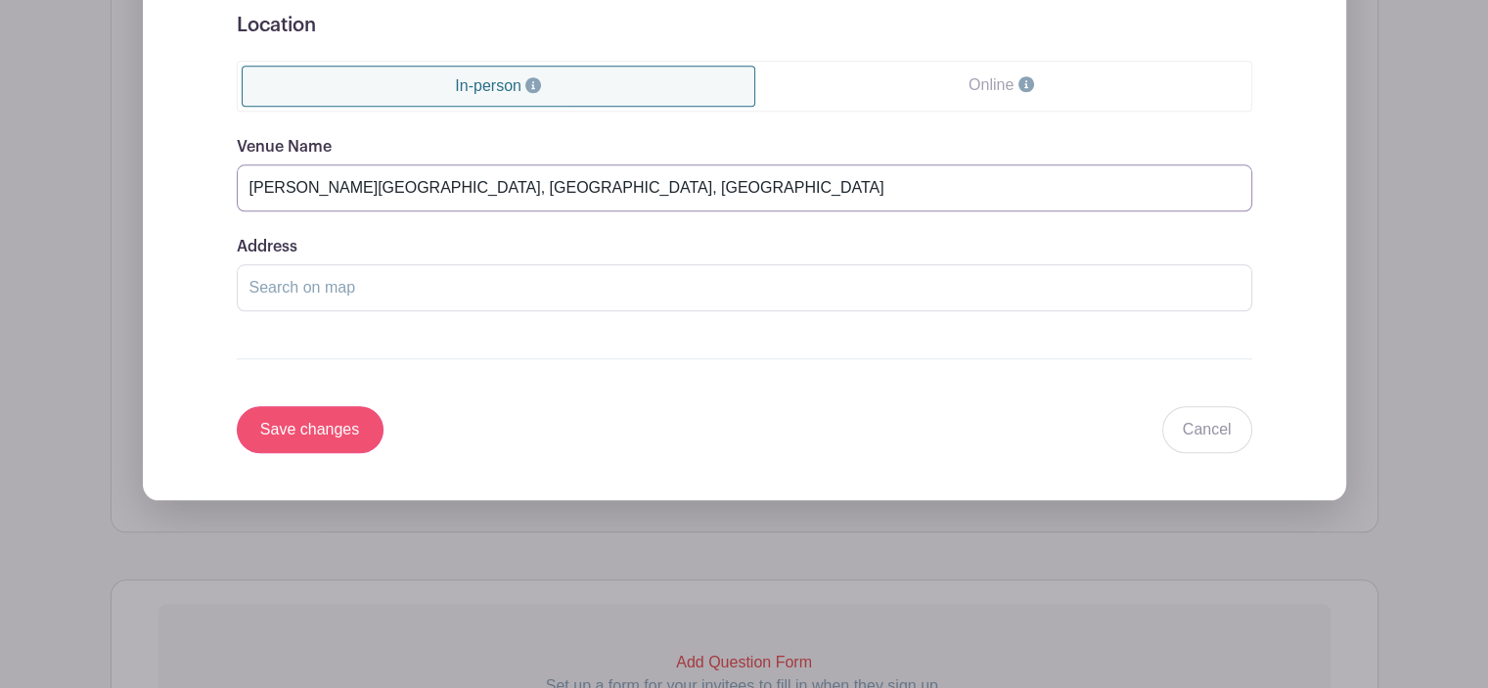
type input "[PERSON_NAME][GEOGRAPHIC_DATA], [GEOGRAPHIC_DATA], [GEOGRAPHIC_DATA]"
click at [310, 410] on input "Save changes" at bounding box center [310, 429] width 147 height 47
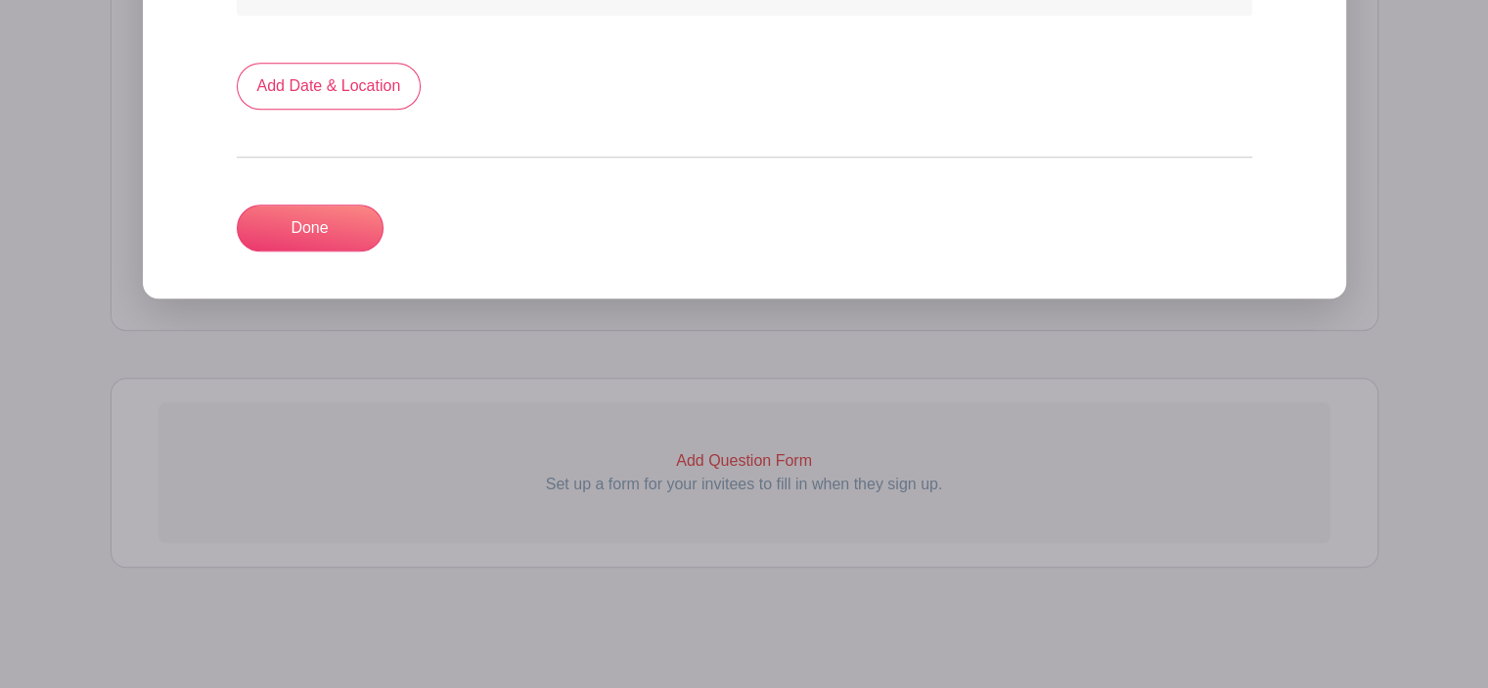
scroll to position [1080, 0]
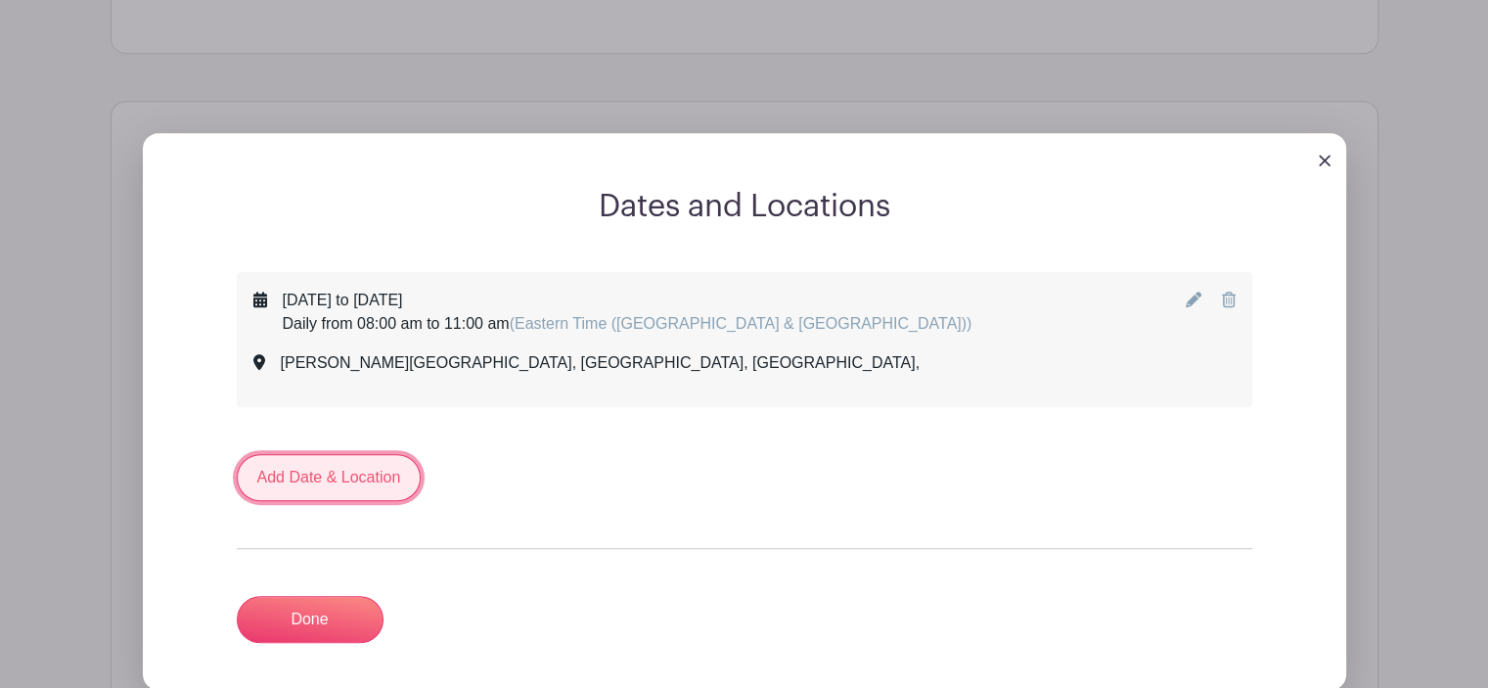
click at [364, 484] on link "Add Date & Location" at bounding box center [329, 477] width 185 height 47
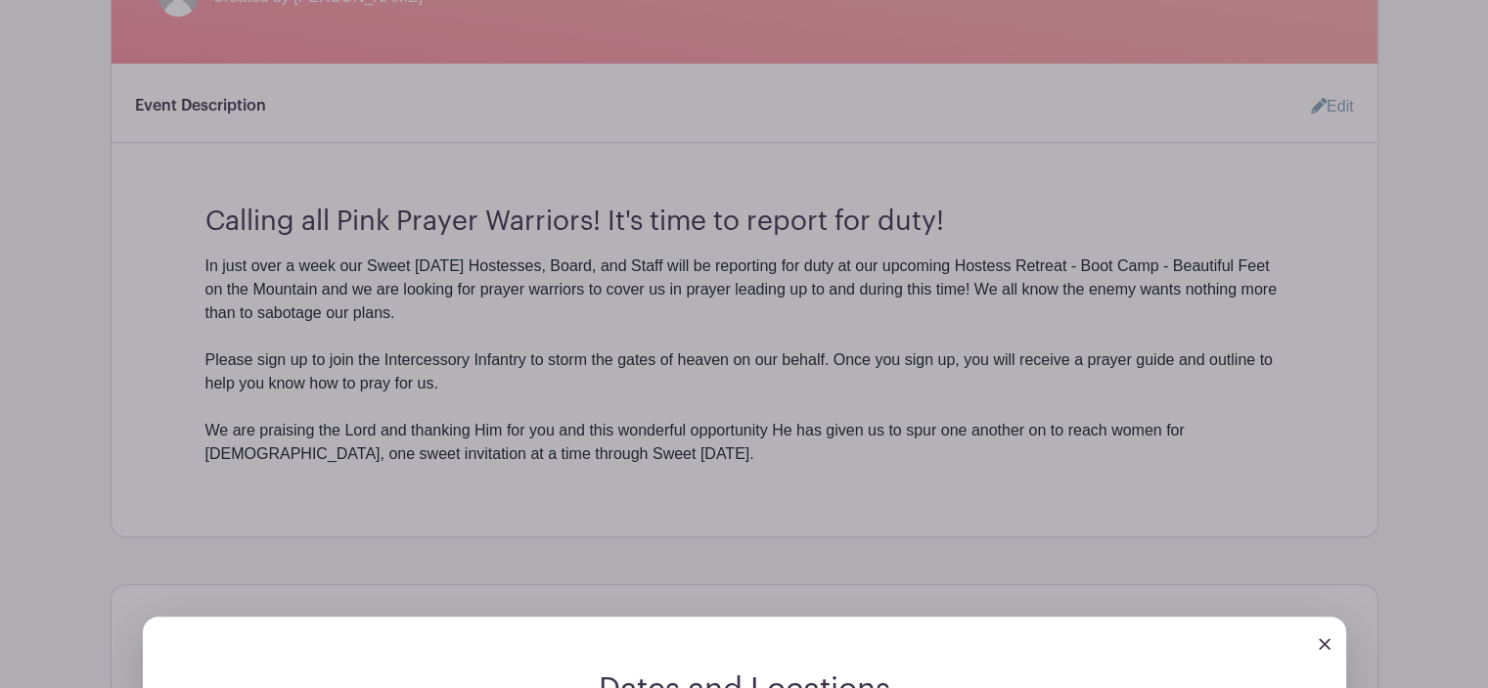
scroll to position [298, 0]
